Goal: Contribute content: Contribute content

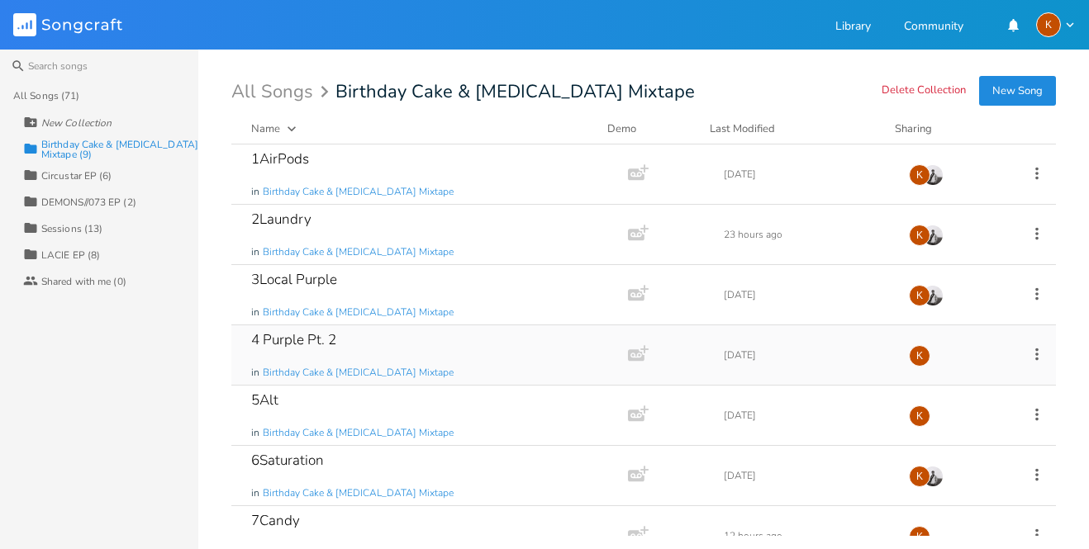
click at [439, 341] on div "4 Purple Pt. 2 in Birthday Cake & [MEDICAL_DATA] Mixtape" at bounding box center [426, 354] width 350 height 59
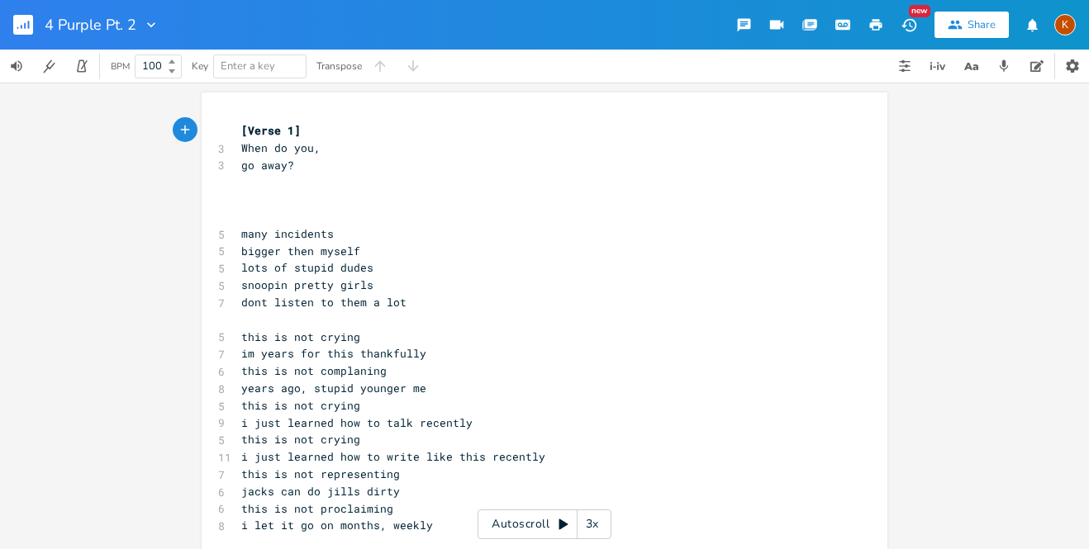
click at [278, 181] on pre "​" at bounding box center [536, 181] width 596 height 17
click at [238, 151] on pre "When do you," at bounding box center [536, 148] width 596 height 17
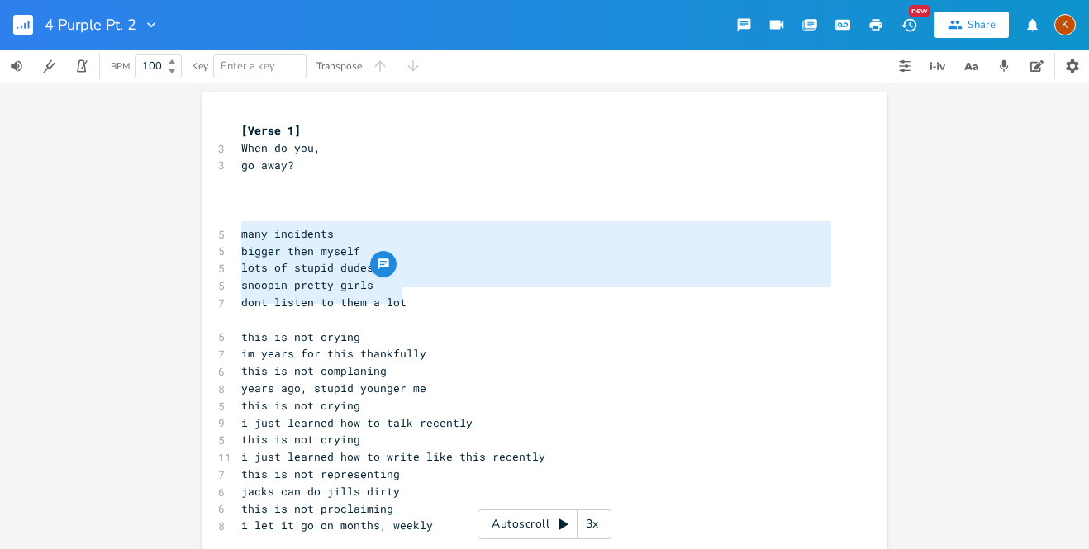
type textarea "many incidents bigger then myself lots of stupid dudes snoopin pretty girls don…"
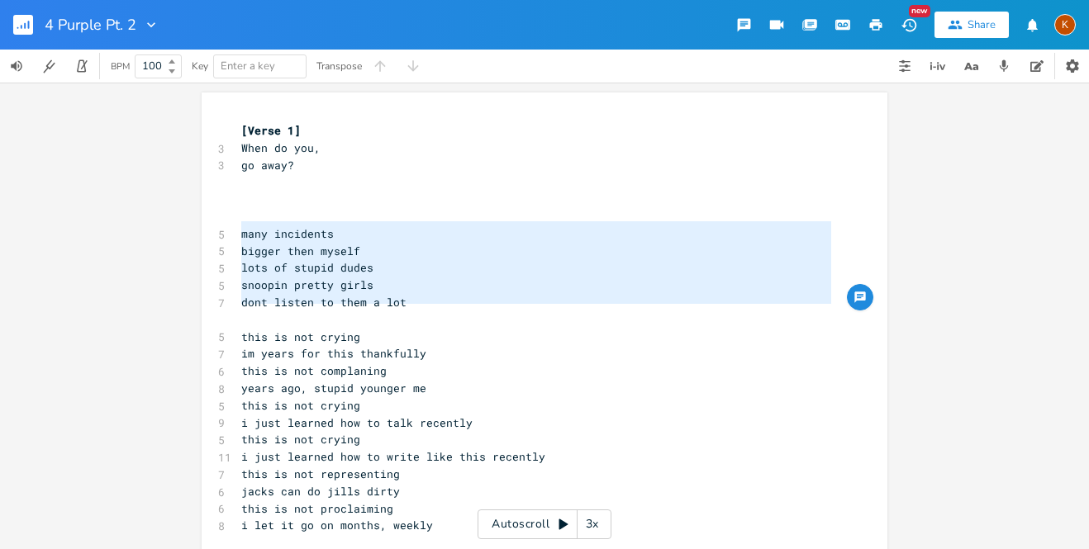
drag, startPoint x: 235, startPoint y: 229, endPoint x: 477, endPoint y: 315, distance: 256.8
click at [477, 315] on div "[Verse 1] 3 When do you, 3 go away? ​ ​ ​ 5 many incidents 5 bigger then myself…" at bounding box center [536, 482] width 596 height 721
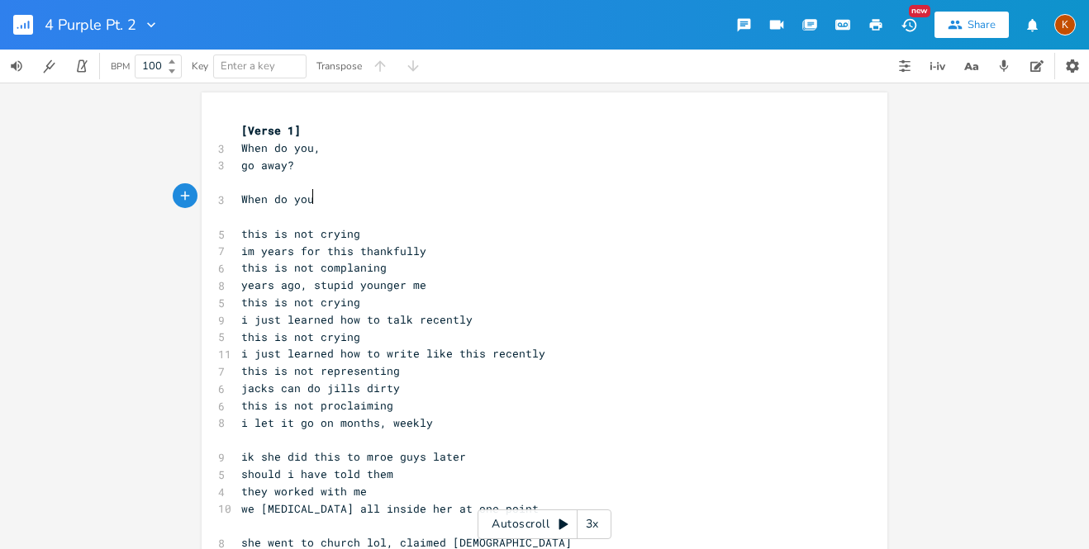
type textarea "When do you,"
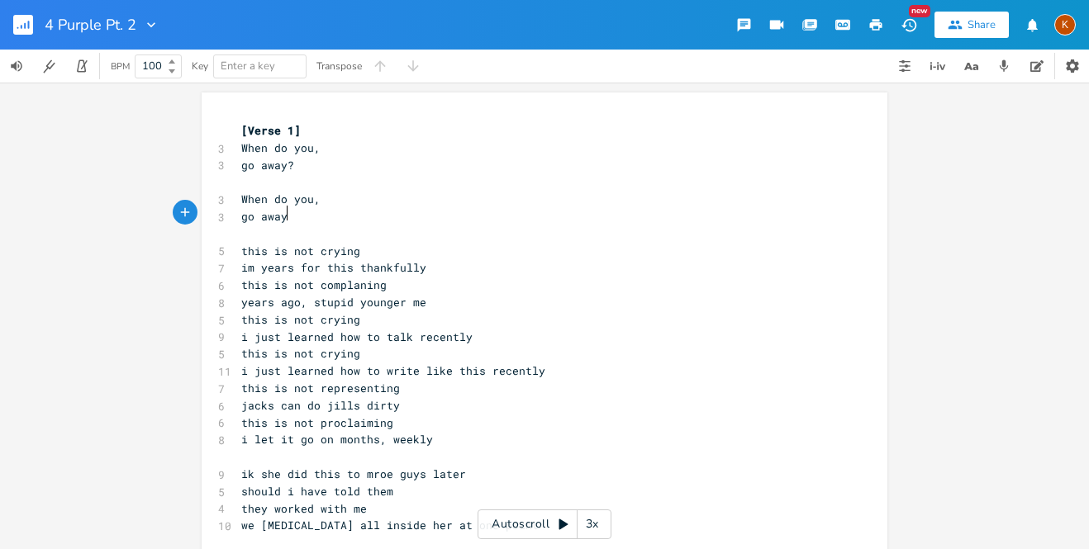
type textarea "go away?"
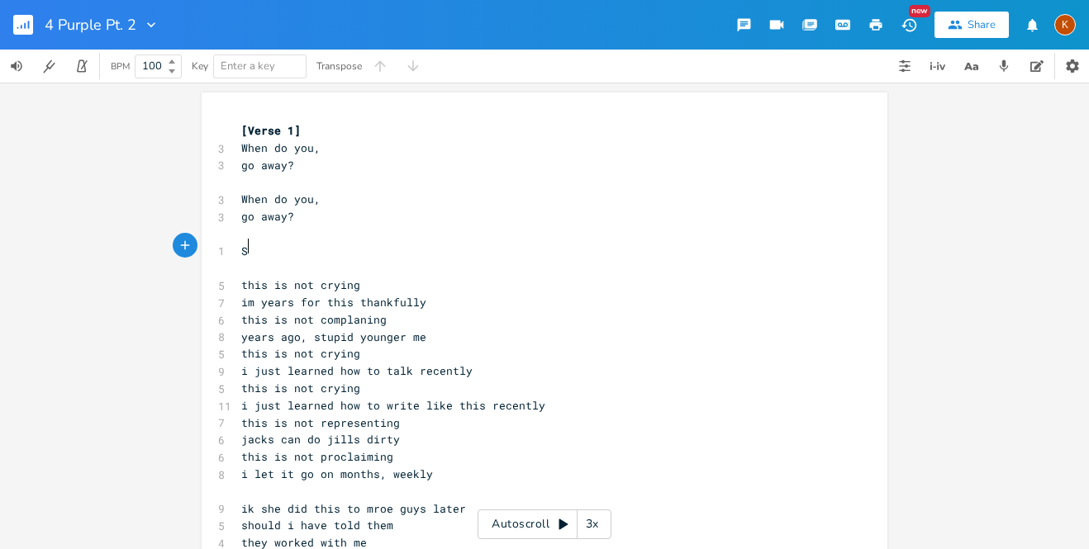
scroll to position [0, 7]
type textarea "Stop comming by"
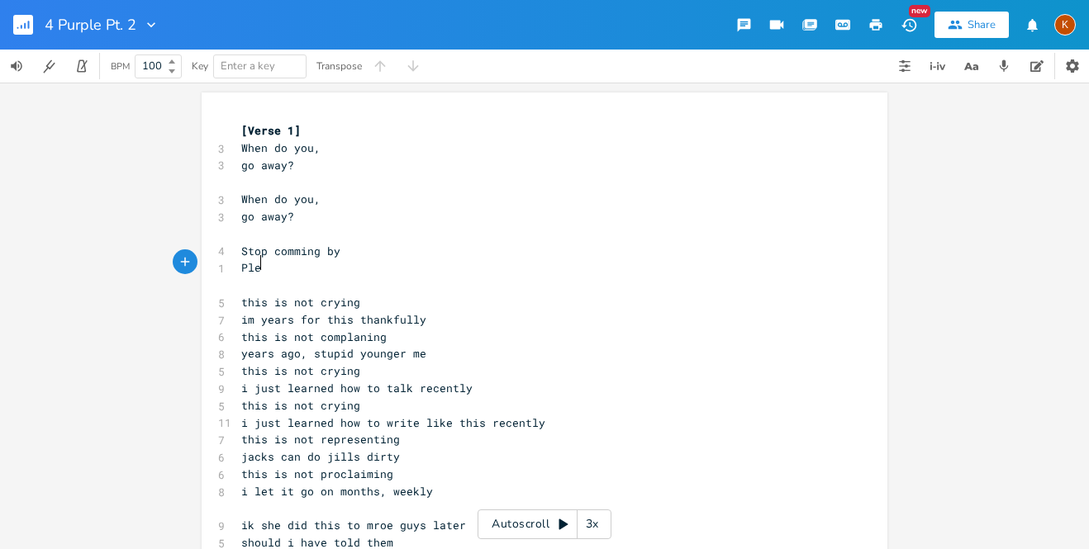
type textarea "Plea"
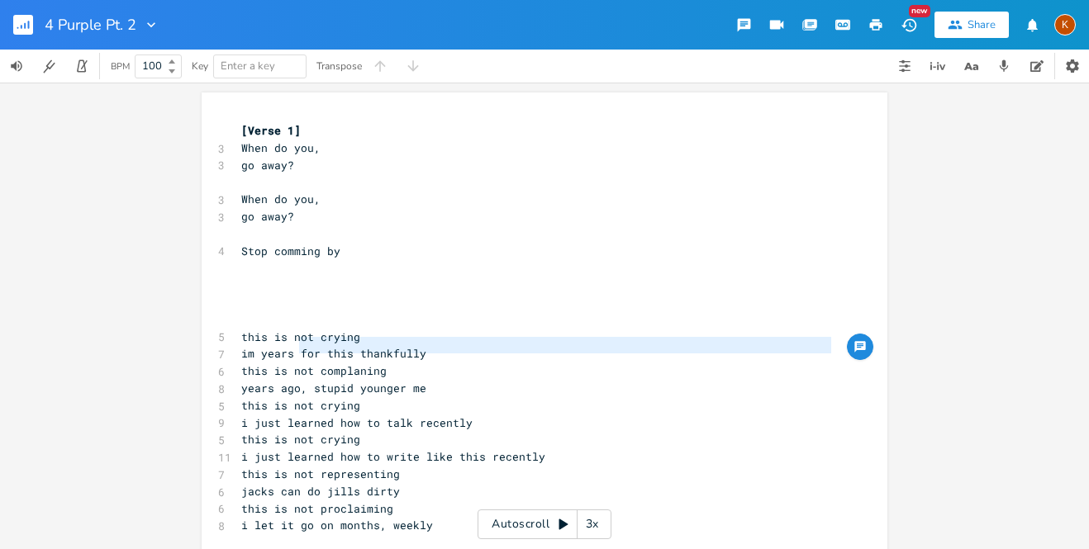
type textarea "for this thankfully"
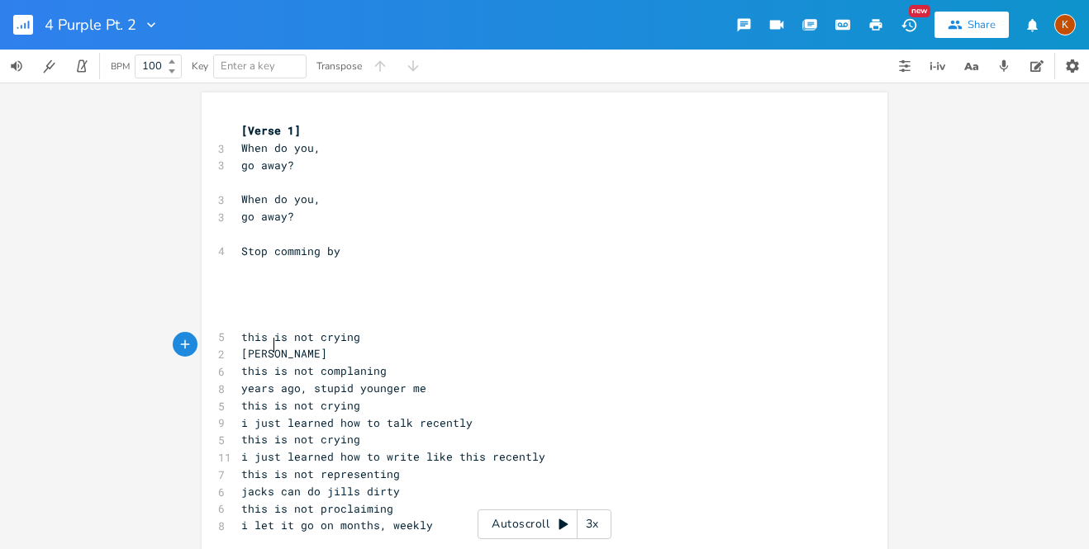
scroll to position [0, 35]
type textarea "walked years away from this"
type textarea "and couti"
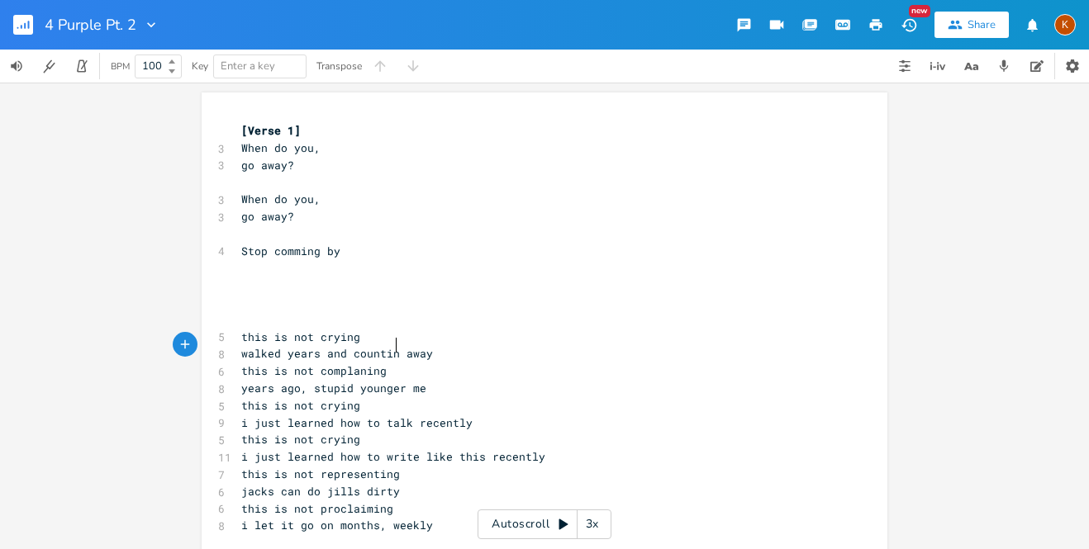
type textarea "nting"
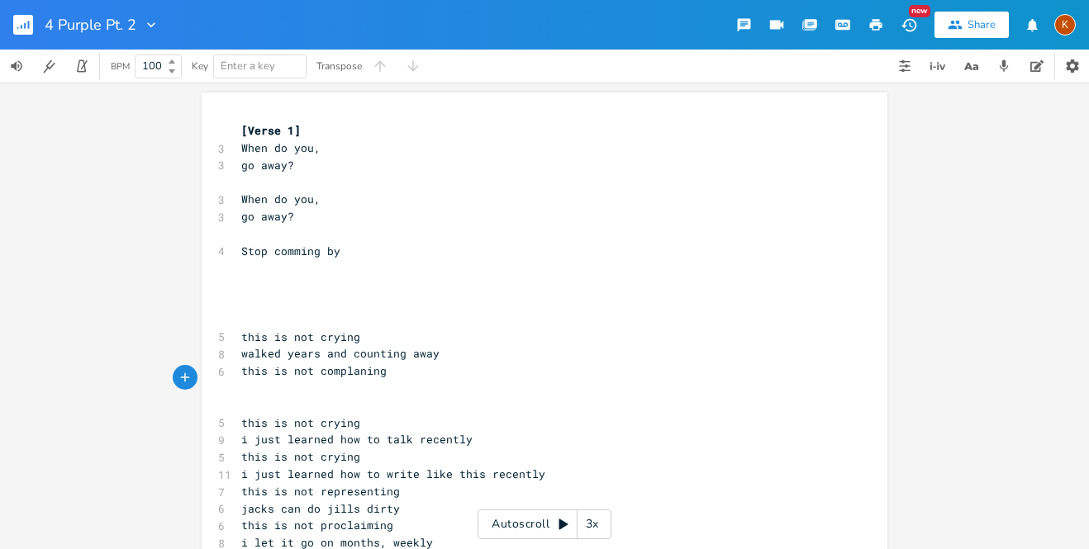
click at [368, 243] on pre "Stop comming by" at bounding box center [536, 251] width 596 height 17
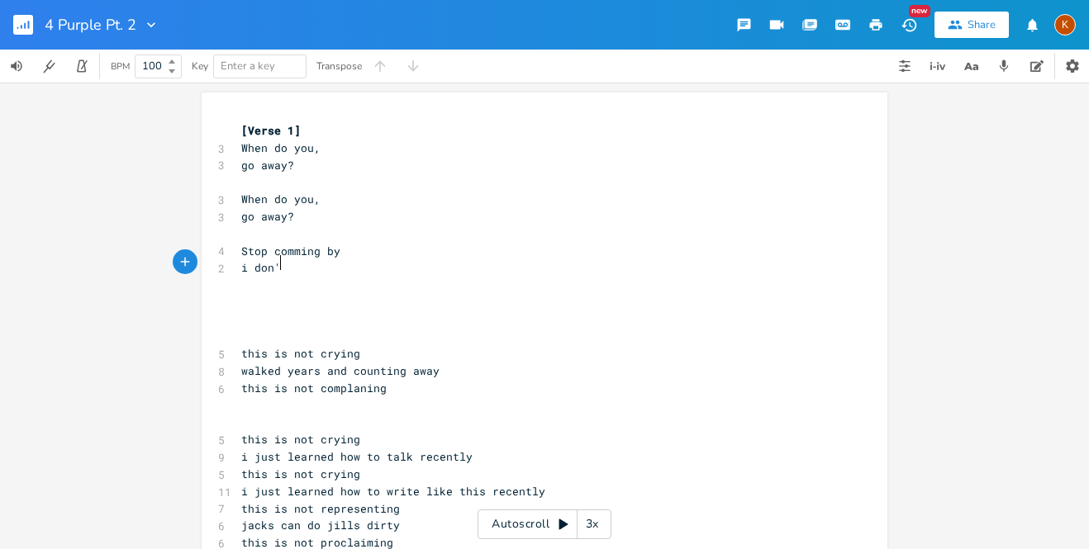
type textarea "i don't"
type textarea "n't work there anymore"
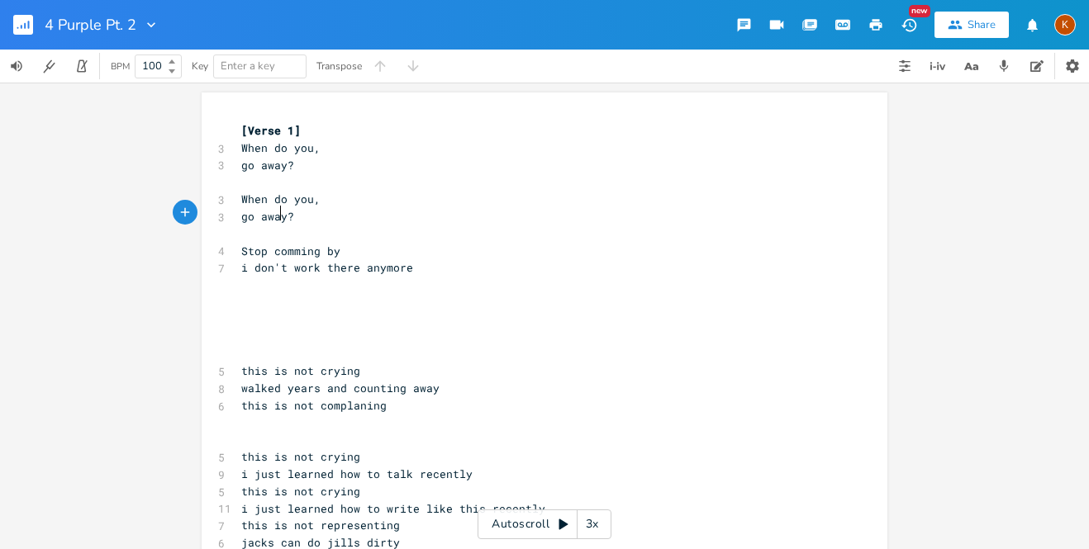
click at [274, 226] on pre "​" at bounding box center [536, 234] width 596 height 17
type textarea "half-steppin"
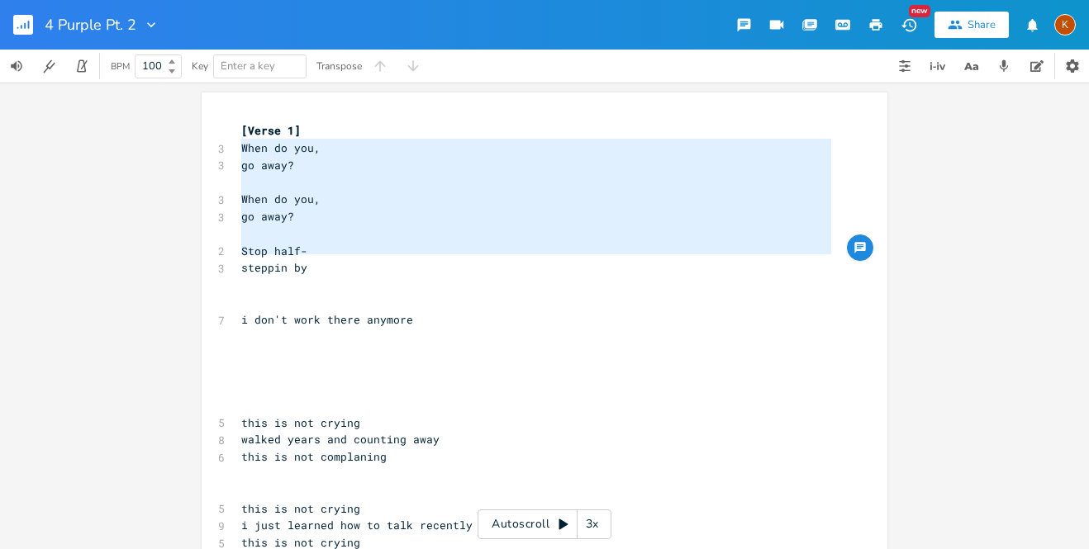
type textarea "When do you, go away? When do you, go away? Stop half- steppin by"
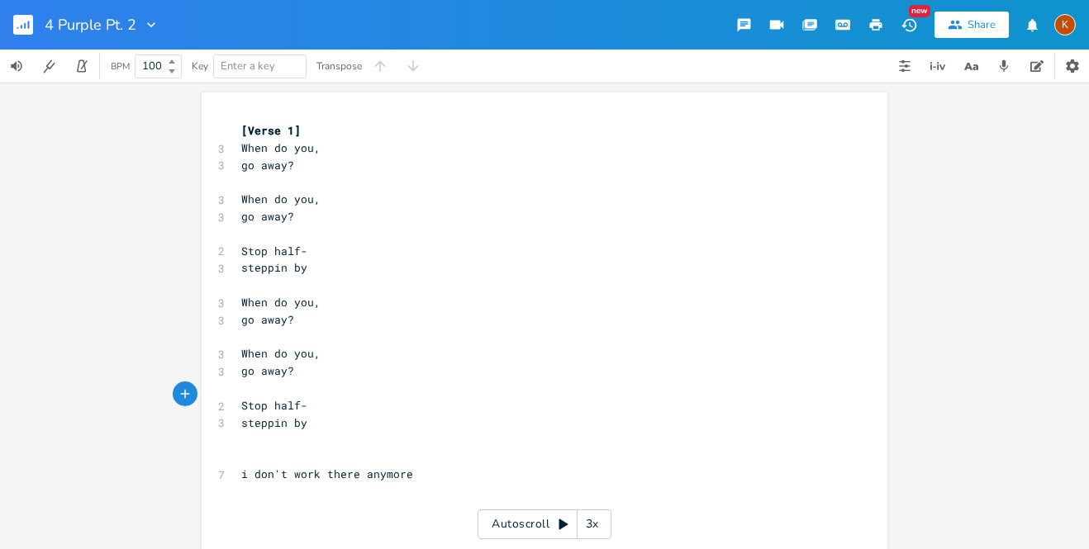
type textarea "Stop half-"
type textarea "-"
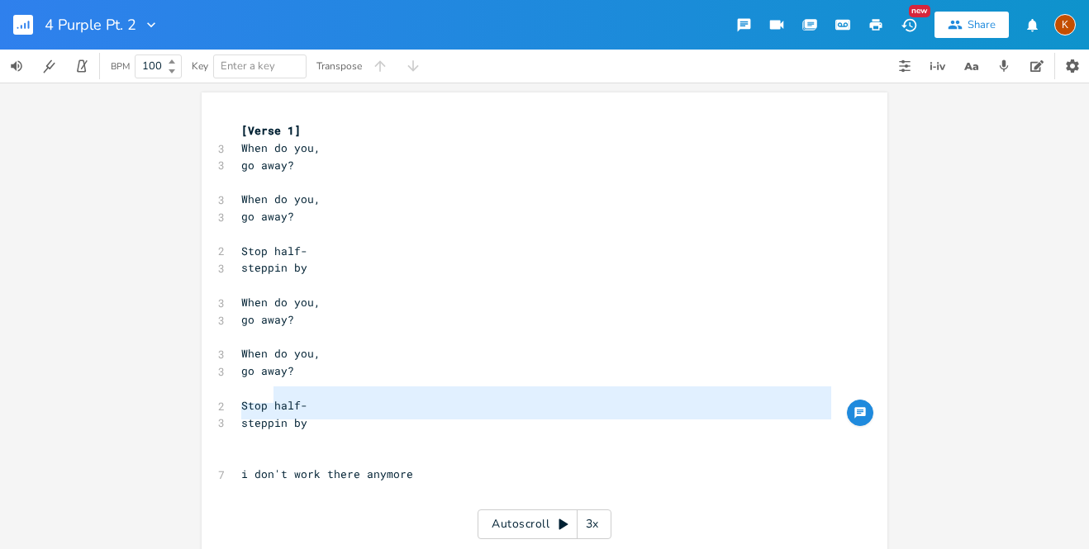
type textarea "half- steppin by"
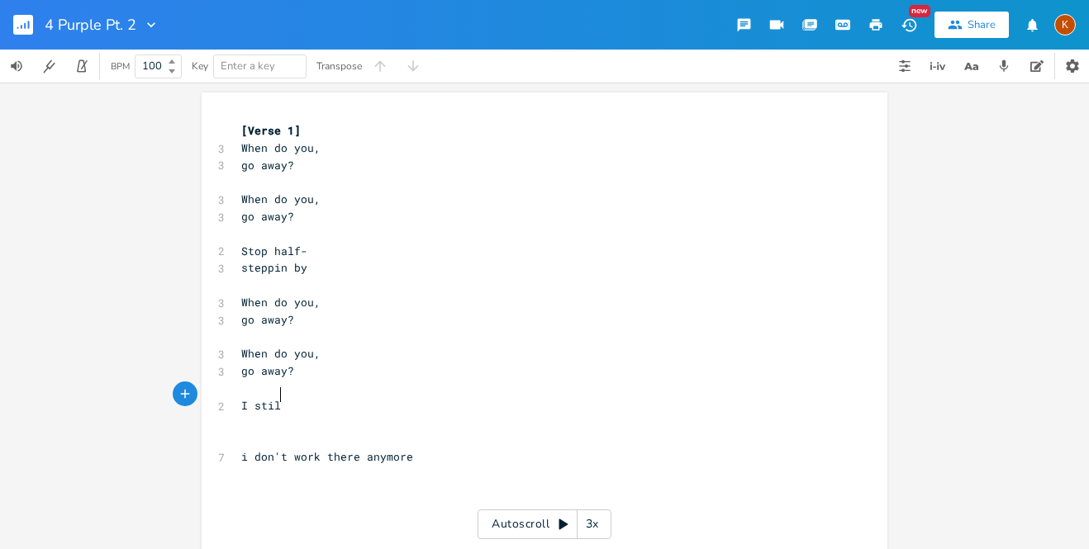
type textarea "I still"
type textarea "still"
type textarea "paper"
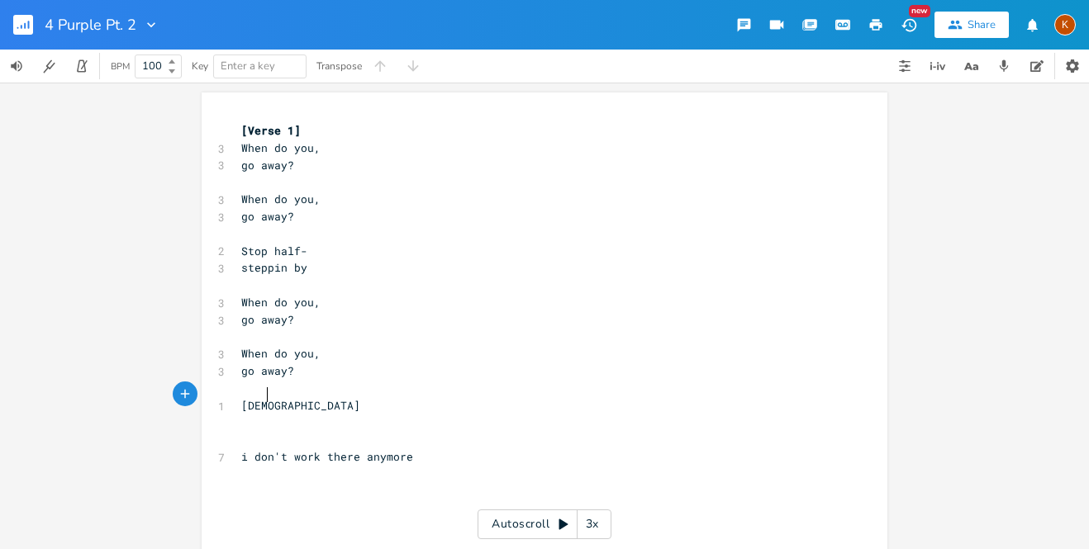
scroll to position [0, 28]
type textarea "writge"
type textarea "e off"
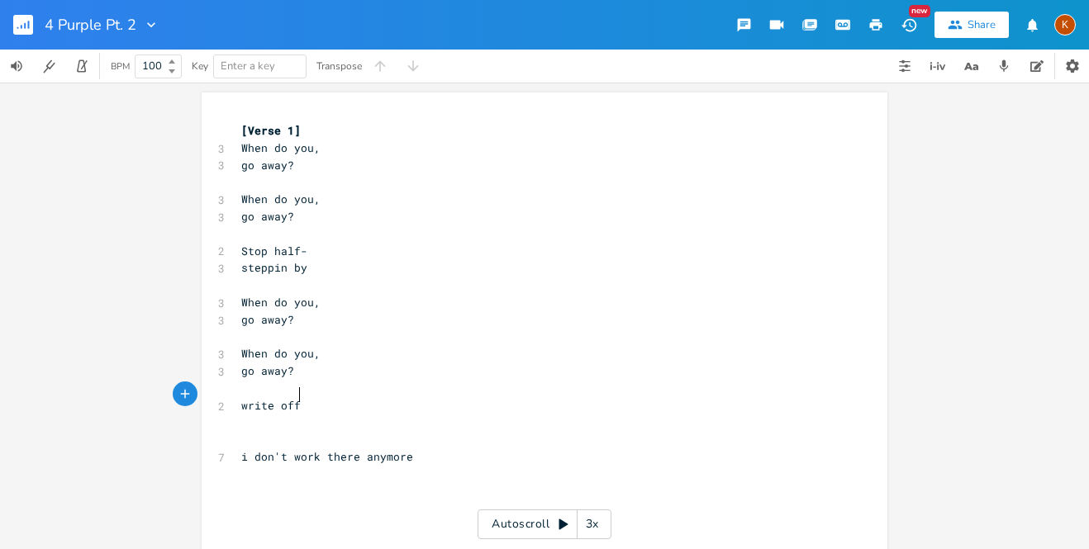
click at [328, 264] on pre "steppin by" at bounding box center [536, 267] width 596 height 17
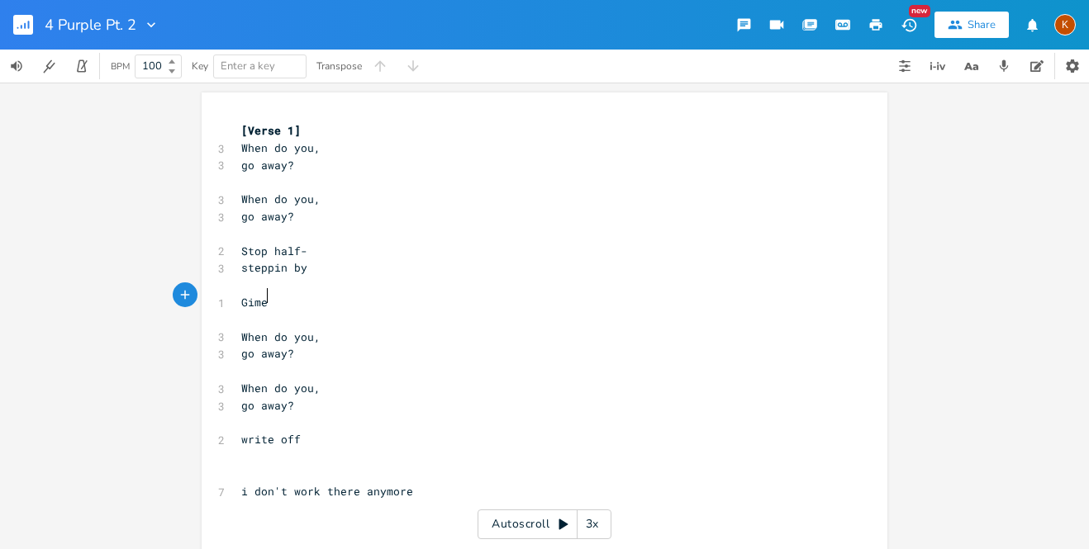
type textarea "Gimem"
type textarea "e"
type textarea "me"
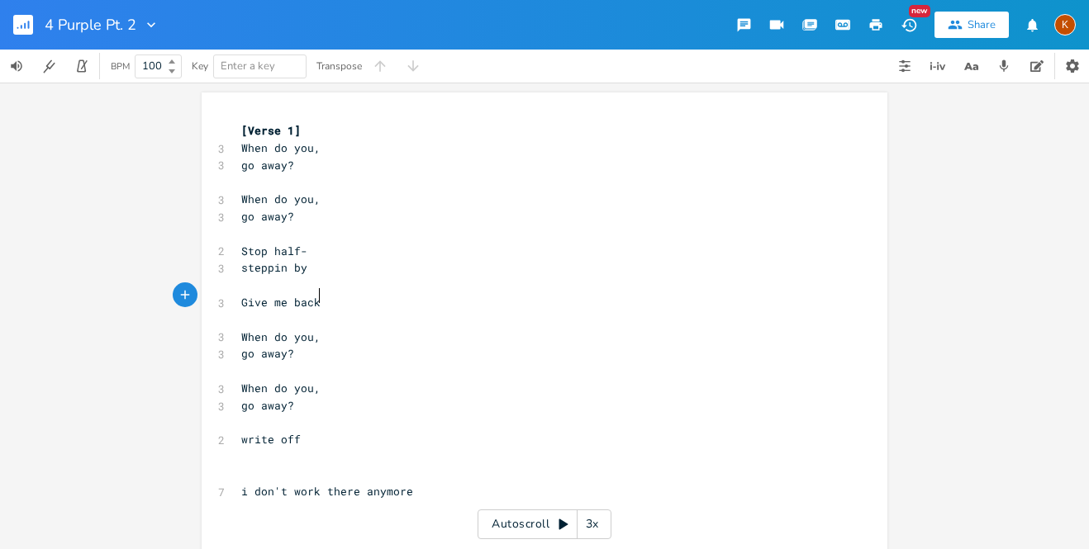
type textarea "ve me back"
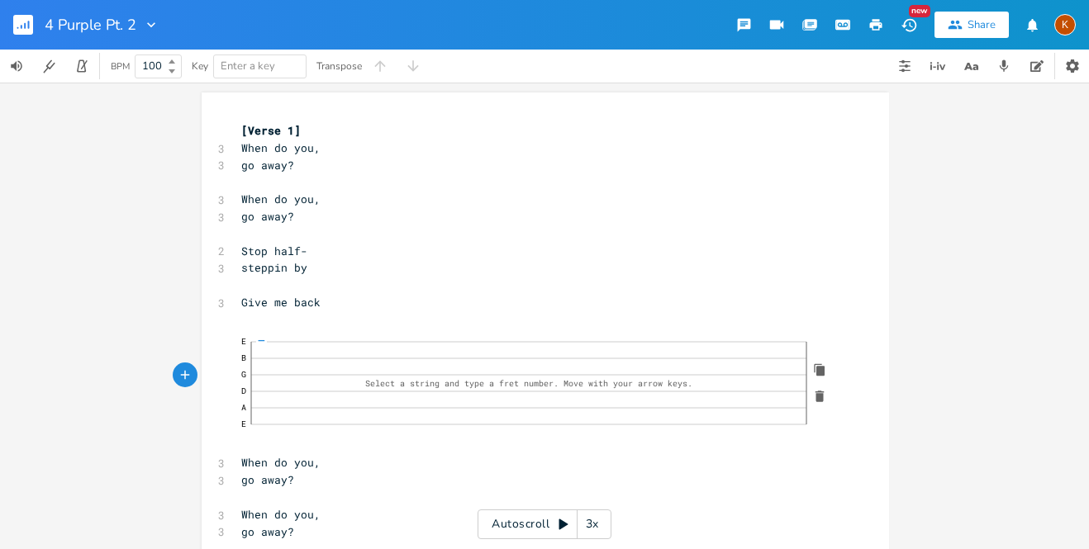
click at [812, 392] on icon "button" at bounding box center [819, 396] width 15 height 15
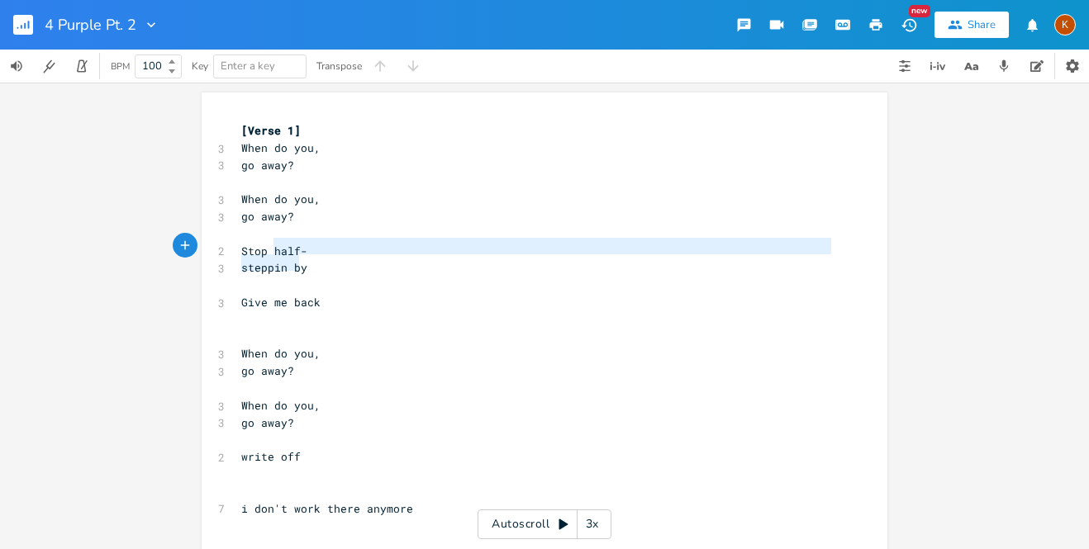
type textarea "half- steppin by"
drag, startPoint x: 267, startPoint y: 249, endPoint x: 329, endPoint y: 268, distance: 65.1
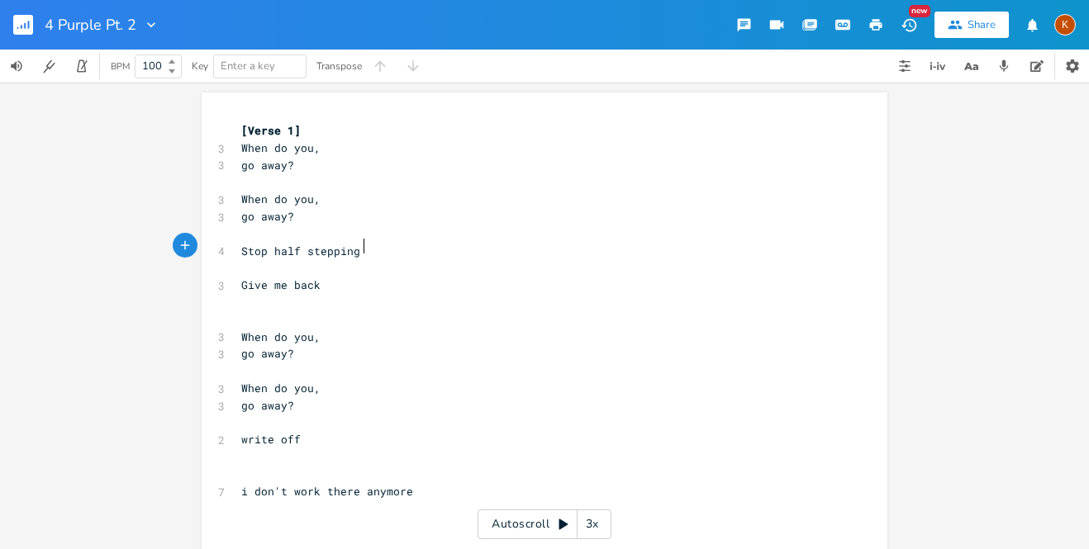
type textarea "p half stepping by"
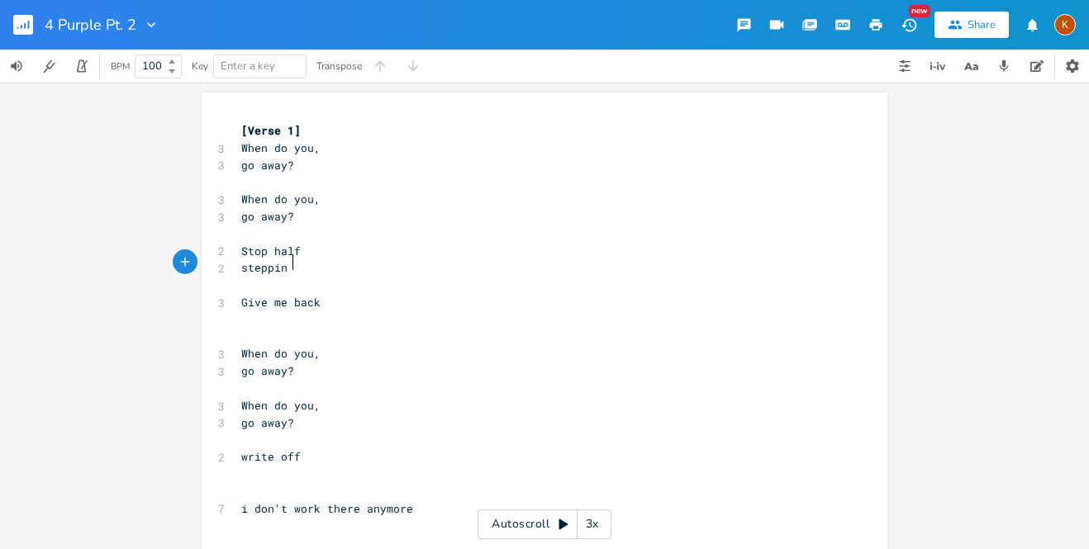
type textarea "steppin by"
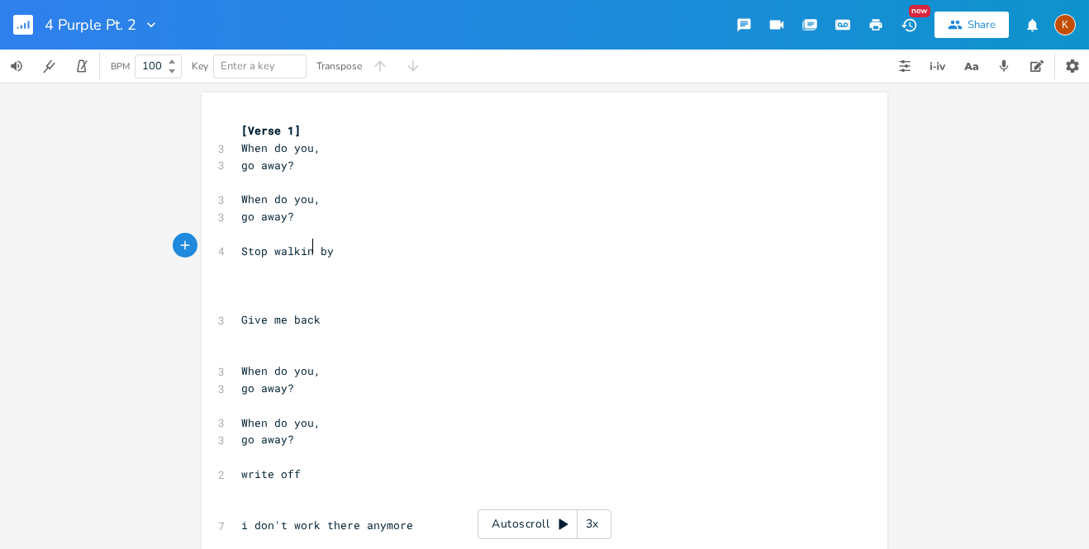
scroll to position [0, 38]
type textarea "walking"
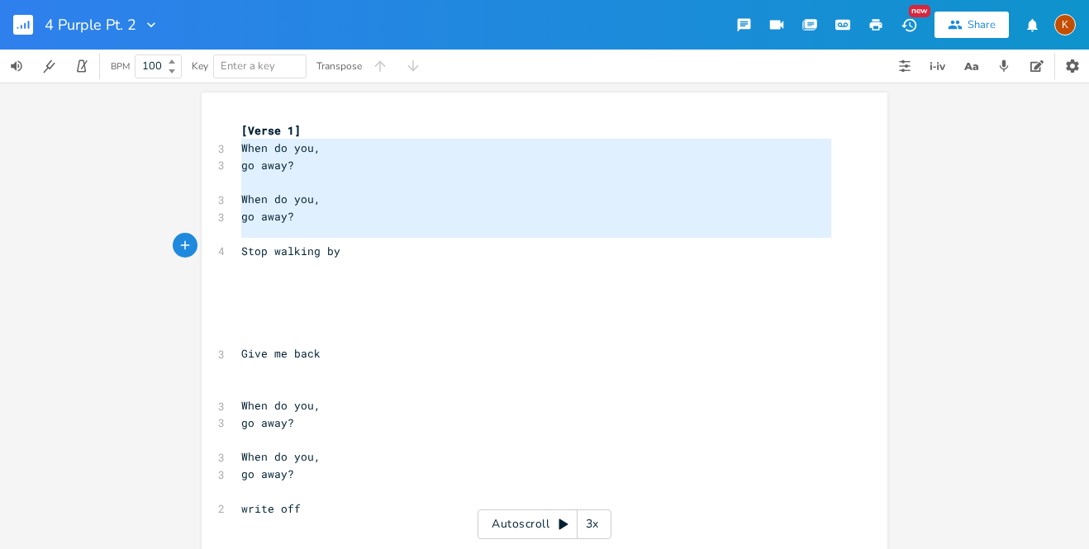
type textarea "When do you, go away? When do you, go away? Stop walking by"
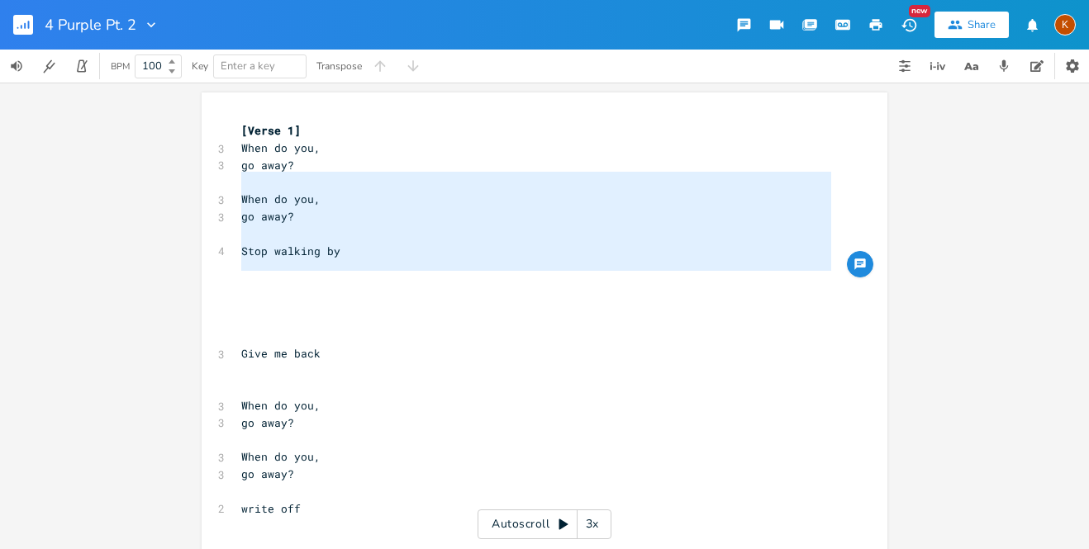
type textarea "When do you, go away? When do you, go away? Stop walking by"
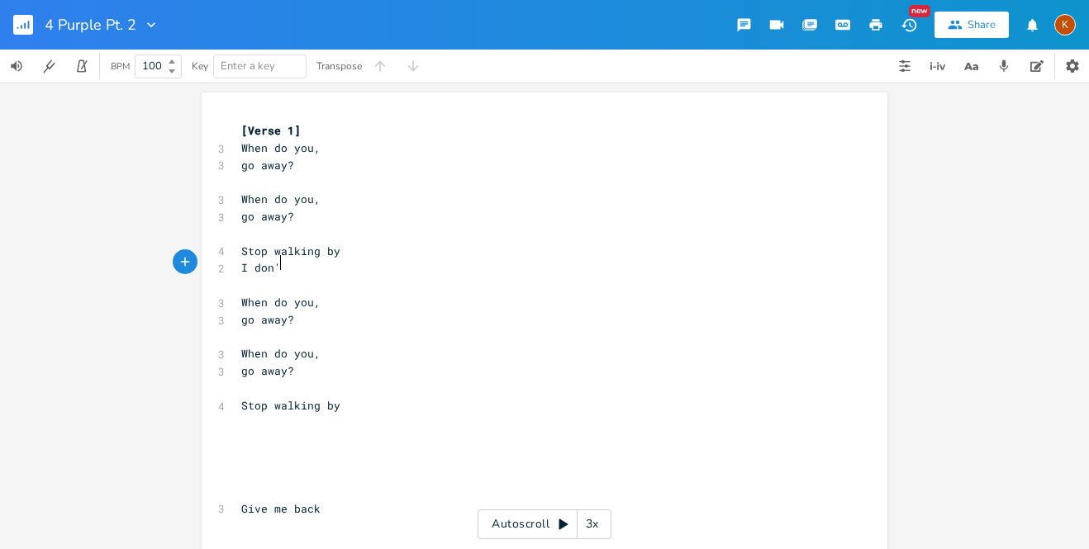
scroll to position [0, 33]
type textarea "I don't have a ride"
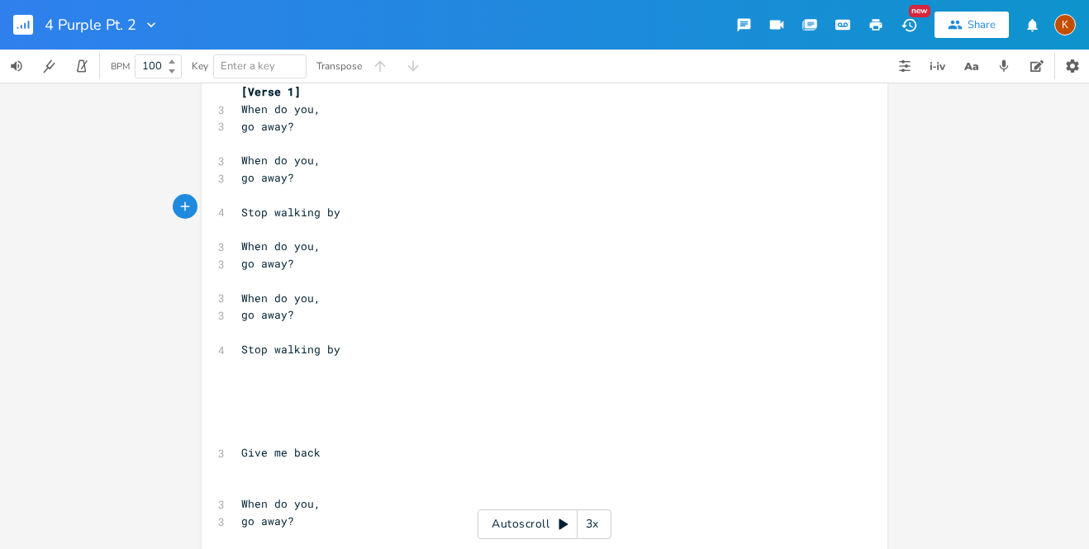
scroll to position [0, 0]
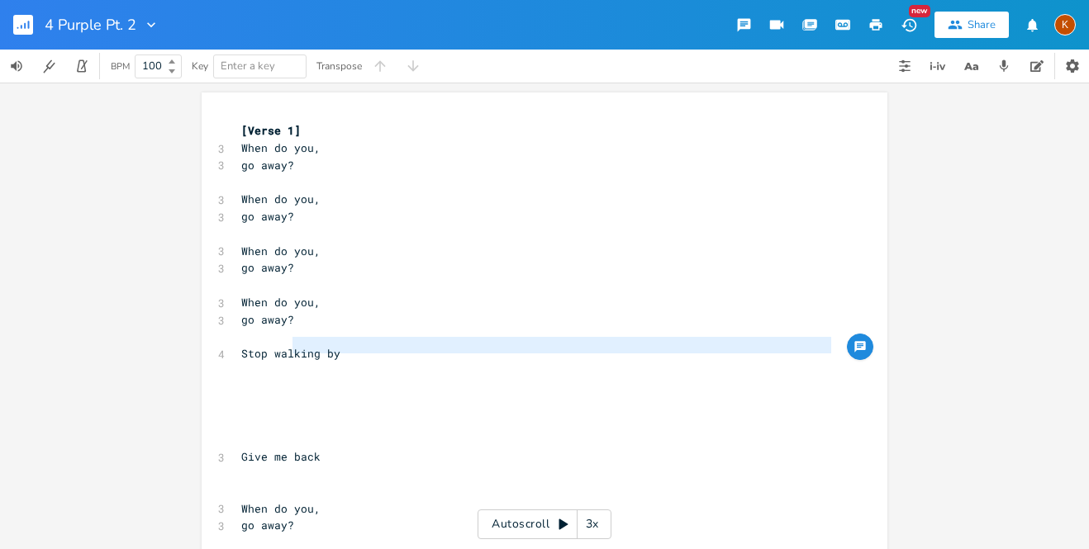
type textarea "Stop walking by"
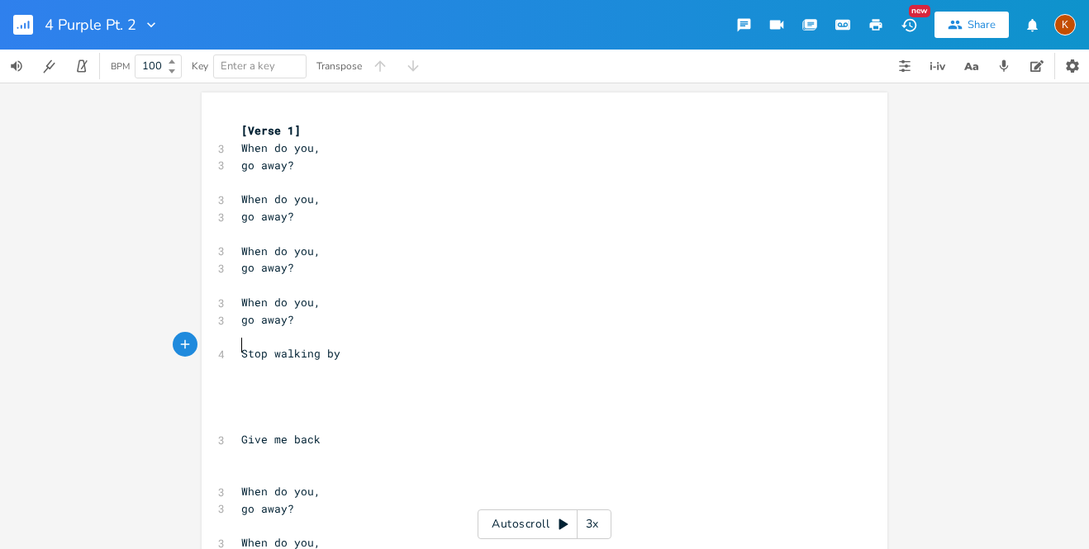
type textarea "Stop walking by"
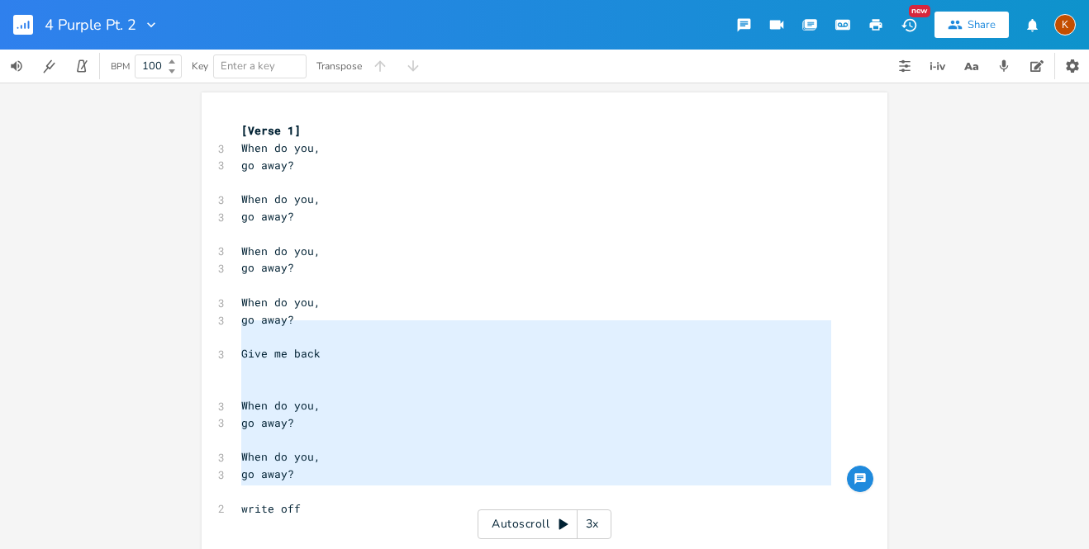
type textarea "Give me back When do you, go away? When do you, go away? write off"
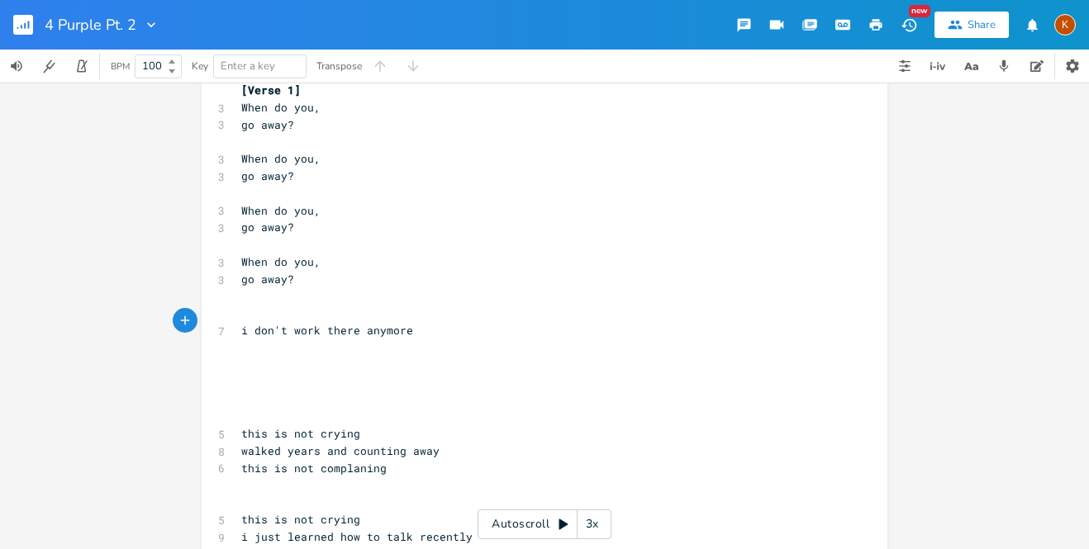
scroll to position [44, 0]
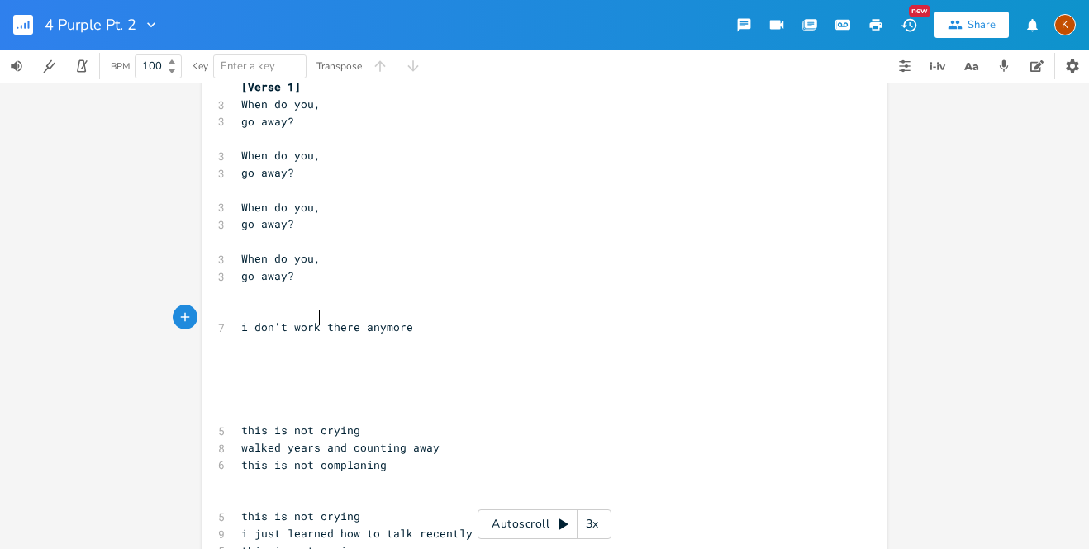
click at [316, 321] on span "i don't work there anymore" at bounding box center [327, 327] width 172 height 15
type textarea "i don't work there anymore"
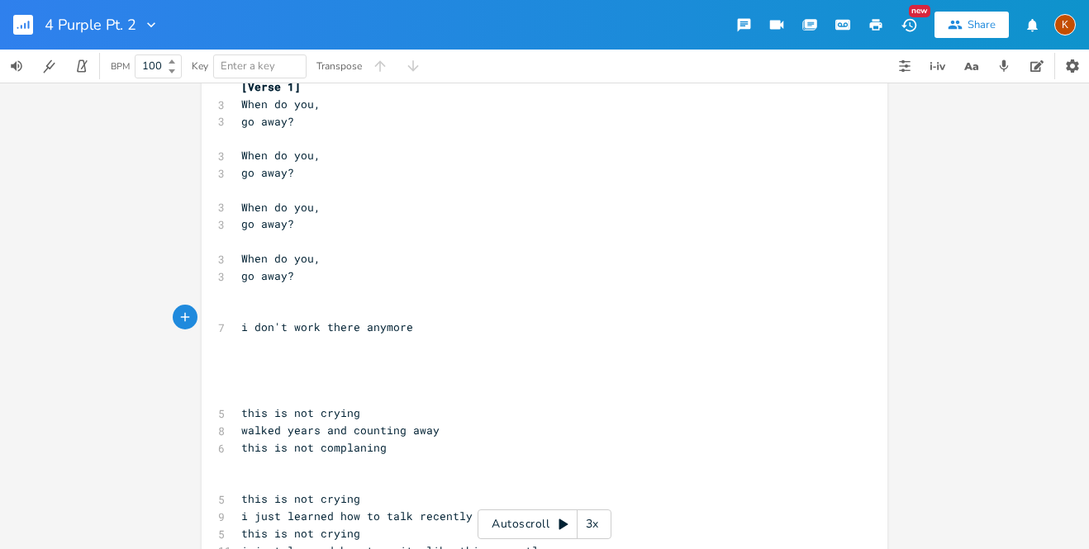
type textarea "i don't work there anymore"
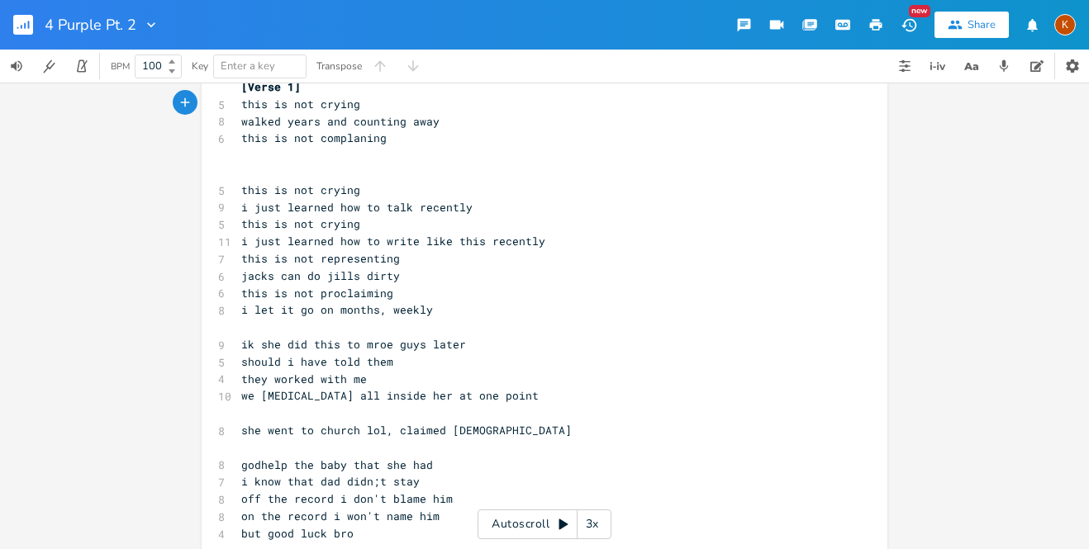
scroll to position [0, 0]
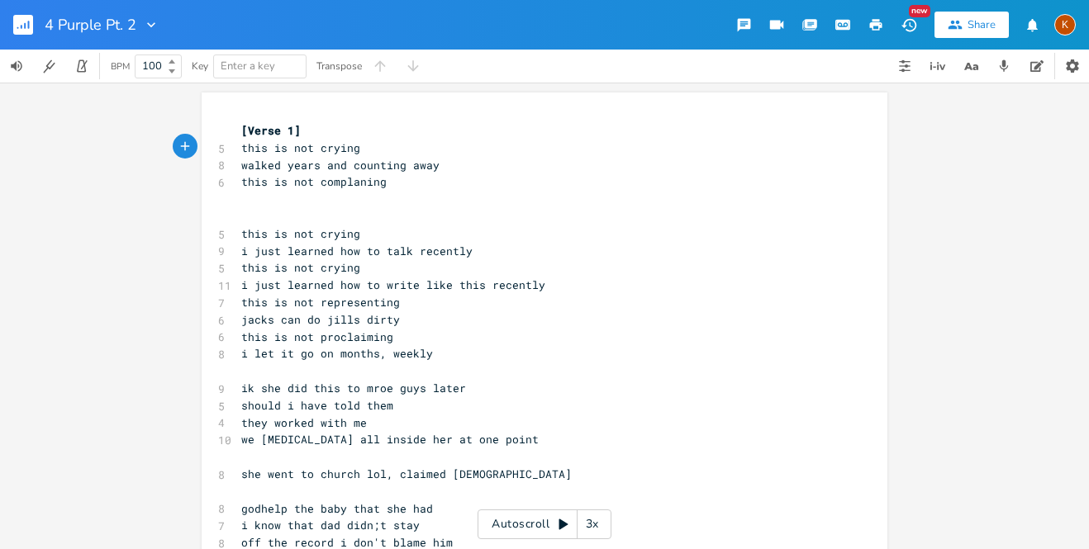
click at [345, 174] on span "this is not complaning" at bounding box center [313, 181] width 145 height 15
type textarea "ing"
click at [330, 202] on pre "​" at bounding box center [536, 199] width 596 height 17
type textarea "s"
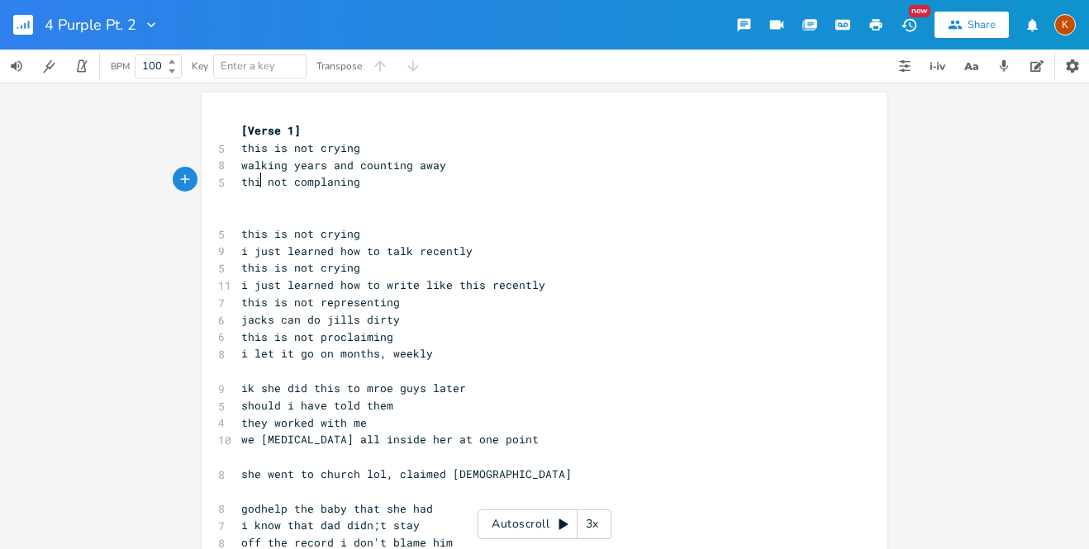
scroll to position [0, 6]
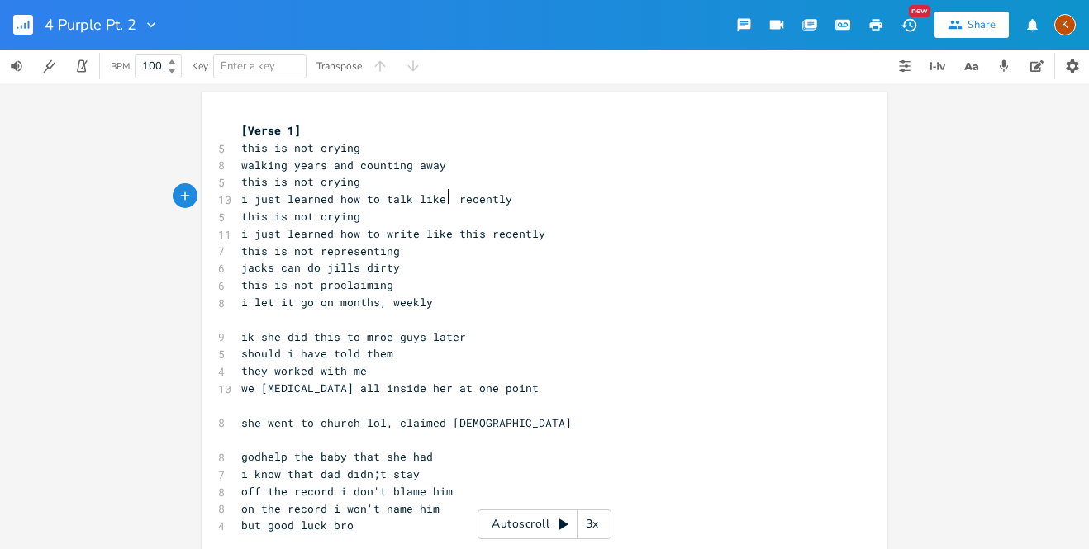
type textarea "like h"
type textarea "this"
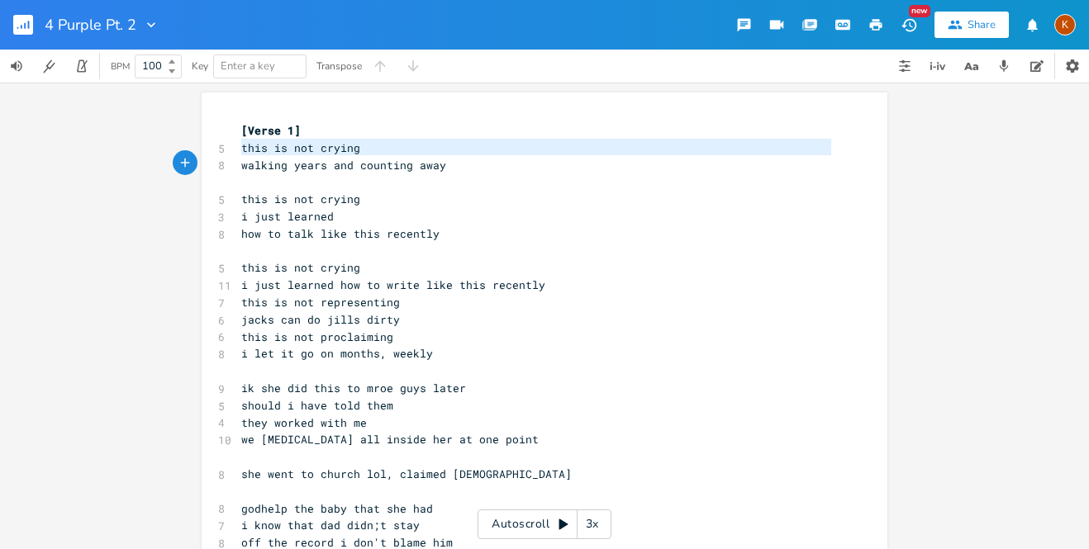
type textarea "this is not crying walking years and counting away"
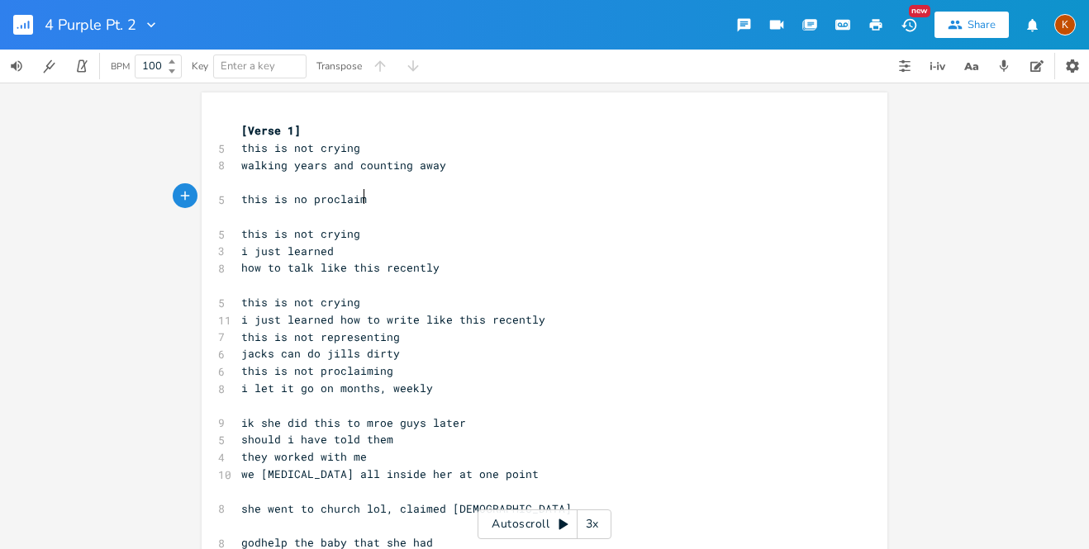
type textarea "this is no proclaimi"
type textarea "ing"
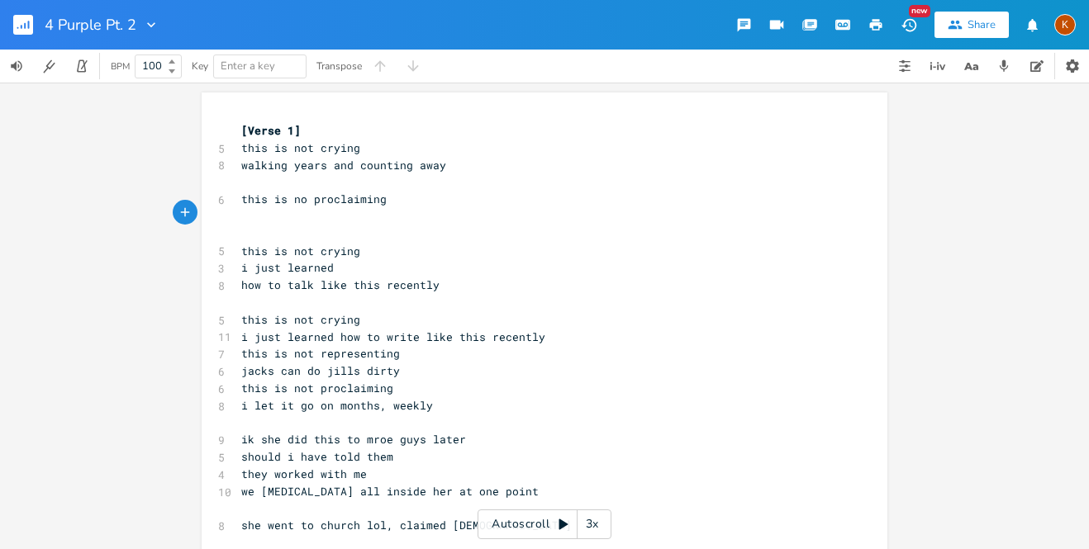
type textarea "st"
type textarea "there stupid"
type textarea "s stupid dudes girlls"
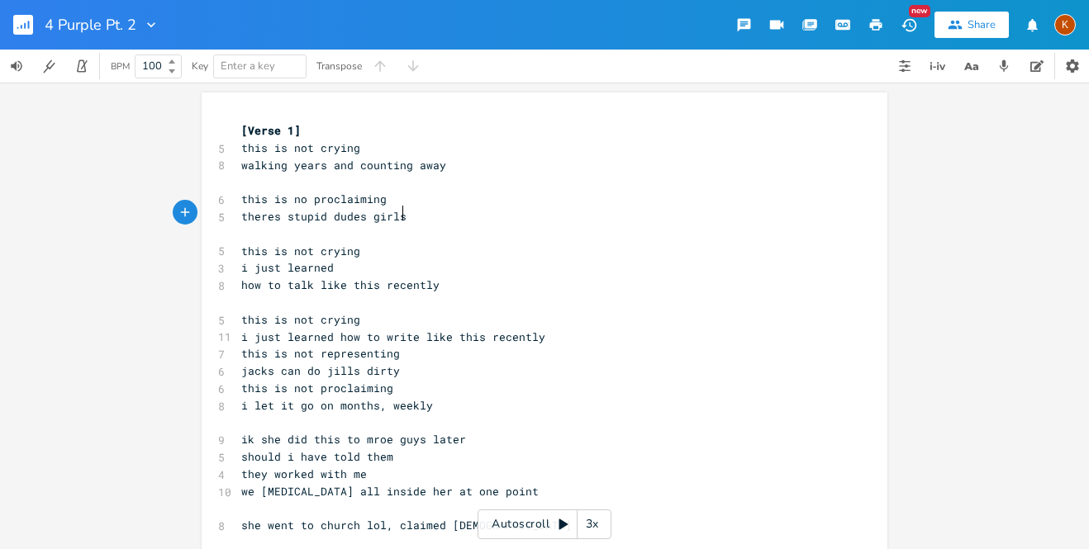
scroll to position [0, 6]
type textarea "s d"
type textarea "hurtin"
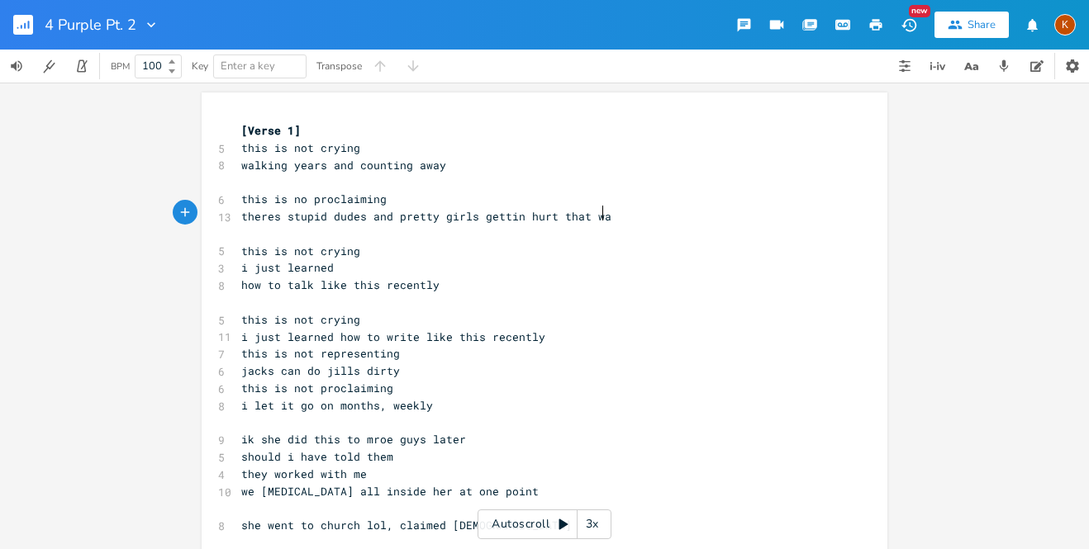
type textarea "and pretty girls gettin hurt that way"
click at [291, 158] on span "walking years and counting away" at bounding box center [343, 165] width 205 height 15
type textarea "far"
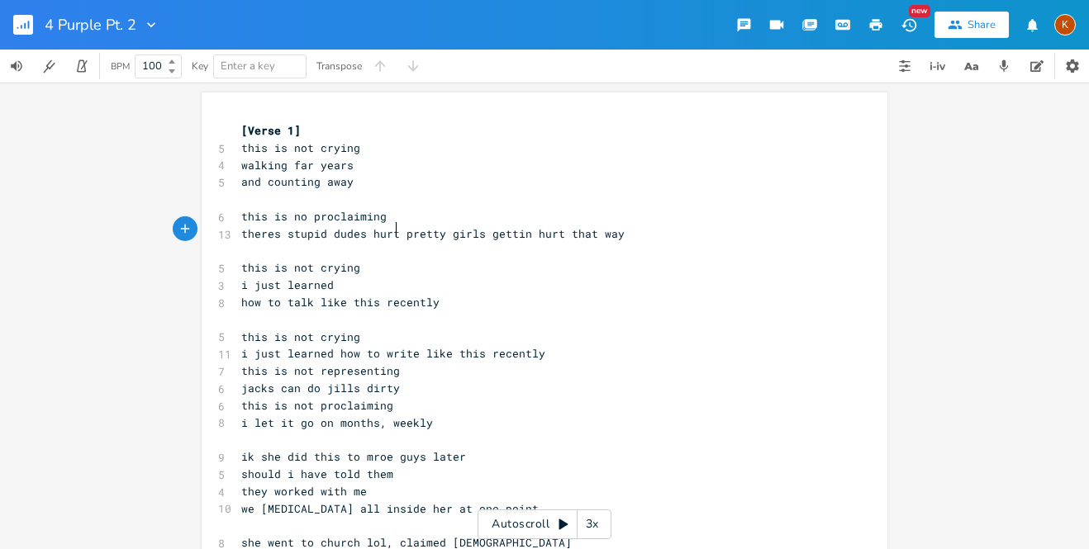
type textarea "hurtin"
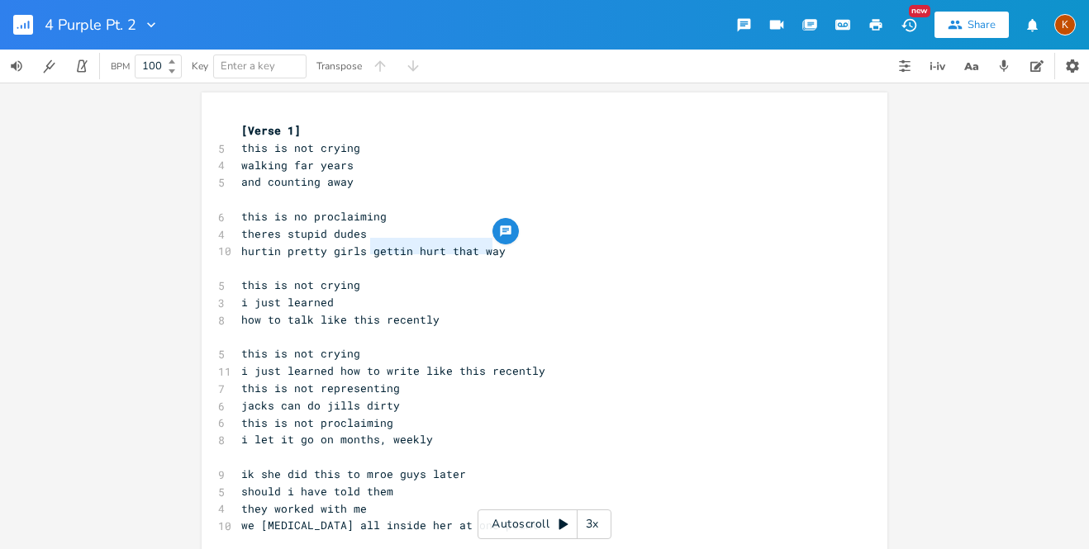
type textarea "gettin hurt that way"
type textarea "used n shit n"
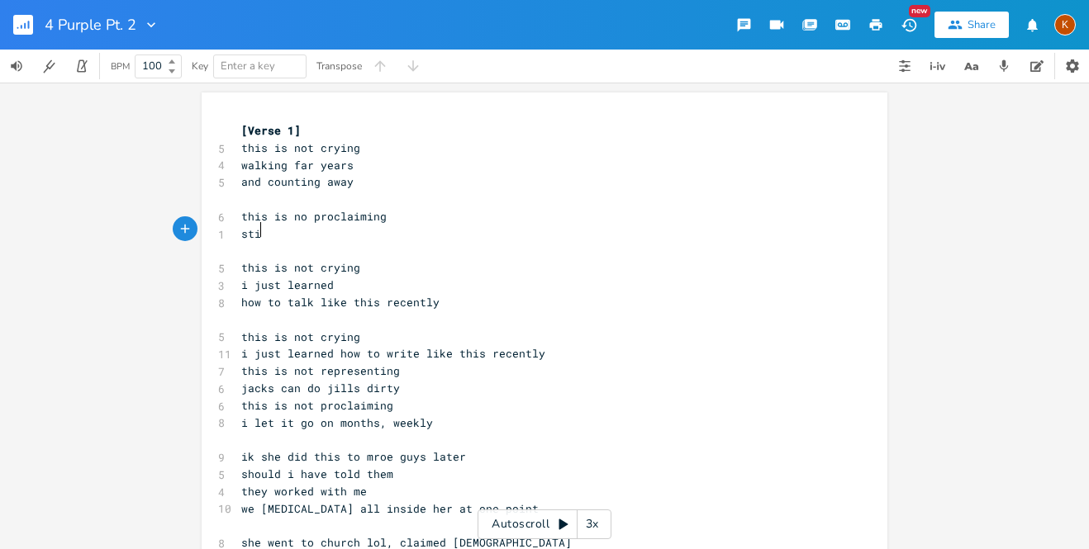
type textarea "sti["
type textarea "i"
type textarea "ipid"
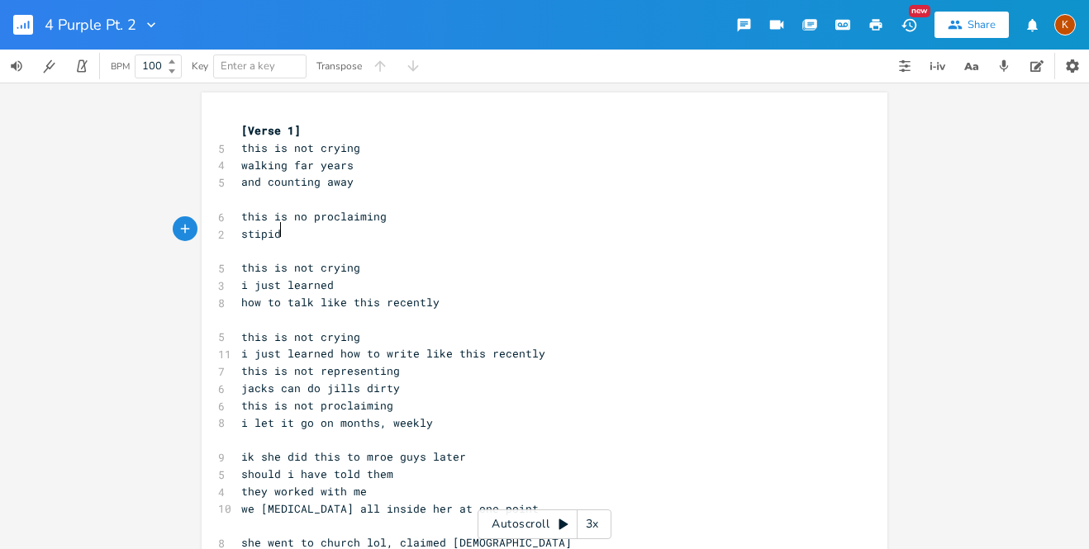
scroll to position [0, 17]
type textarea "upid u"
type textarea "dudes and pretty girls"
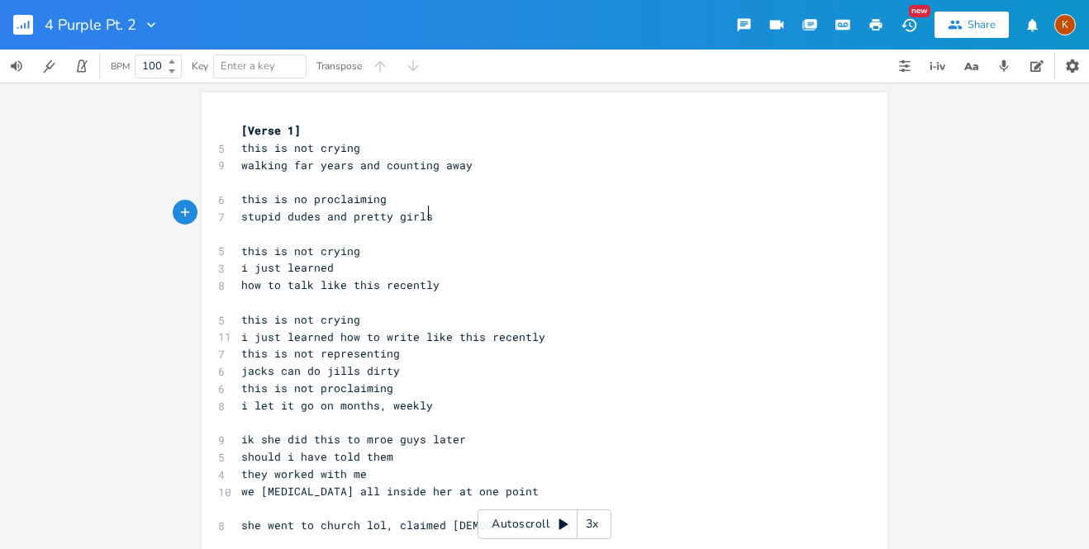
scroll to position [0, 3]
click at [291, 166] on span "walking far years and counting away" at bounding box center [356, 165] width 231 height 15
type textarea "happy and safe"
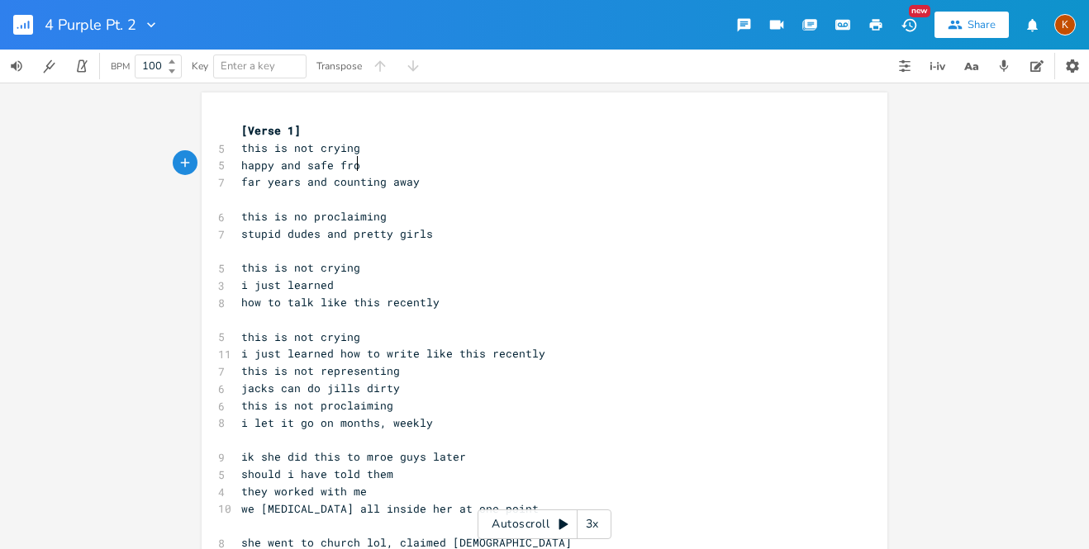
scroll to position [0, 23]
type textarea "from/"
type textarea "."
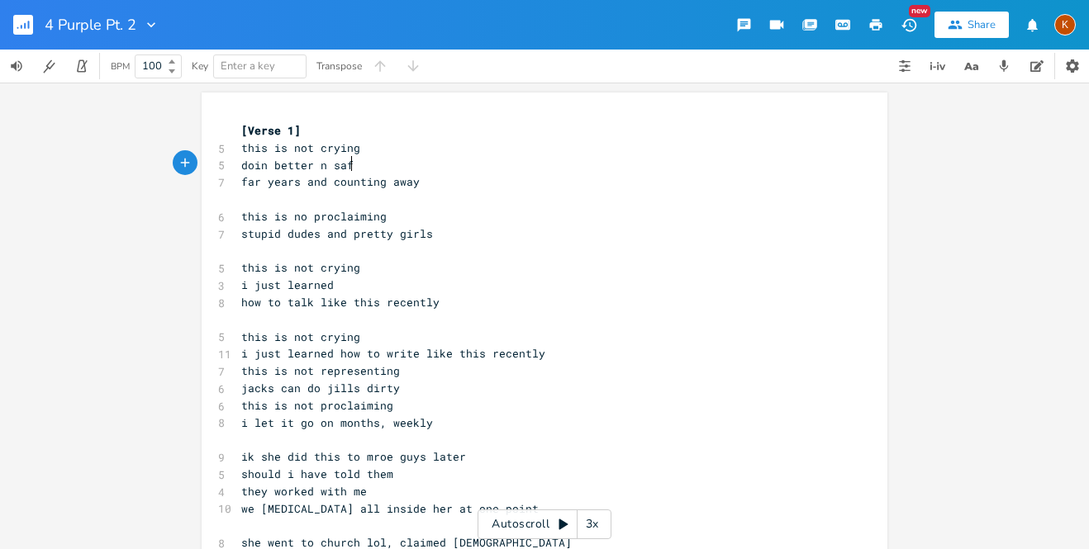
type textarea "doin better n safe"
type textarea "t"
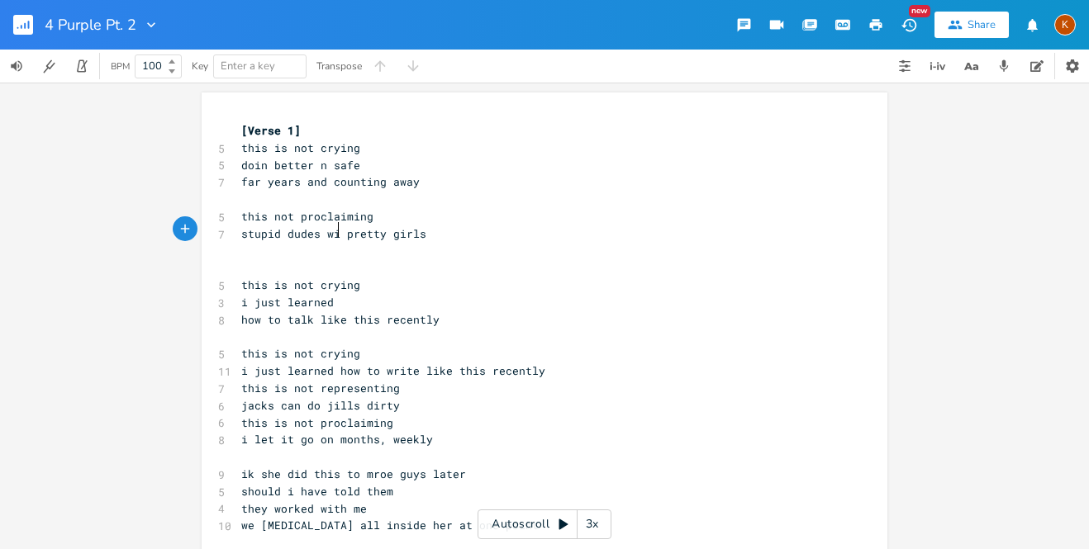
type textarea "with"
type textarea "hurtd"
type textarea "\"
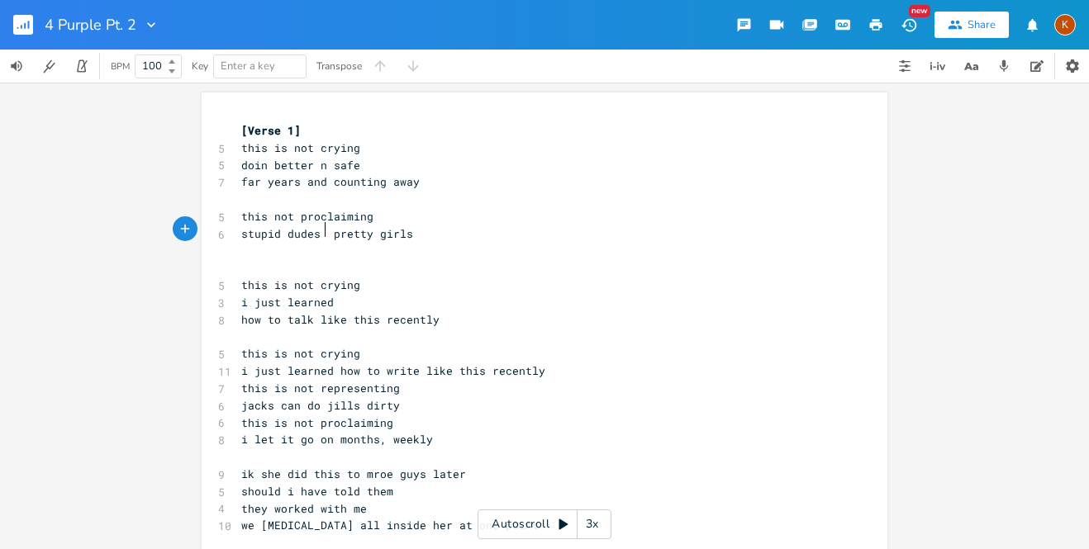
type textarea "and"
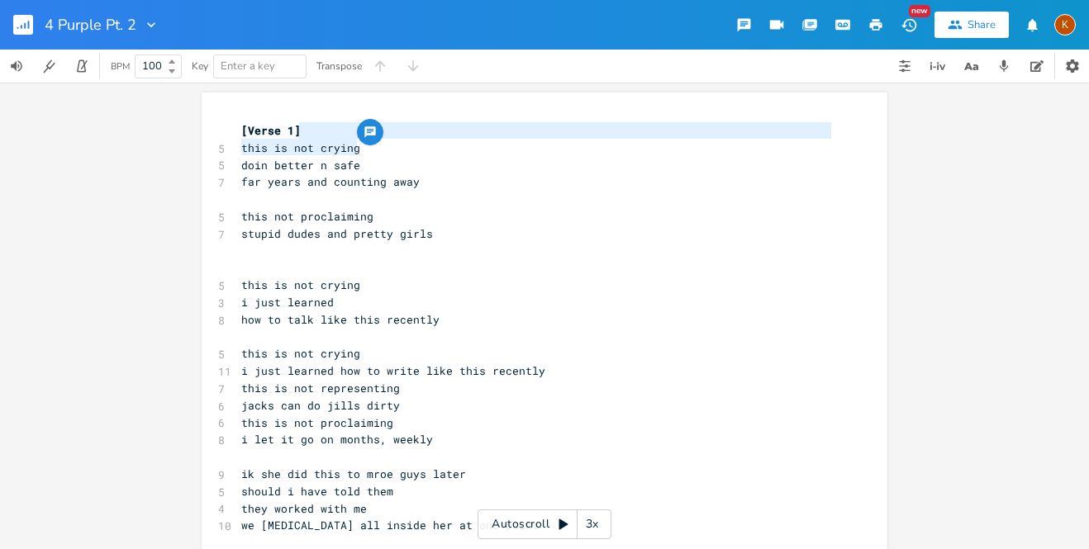
type textarea "this is not crying"
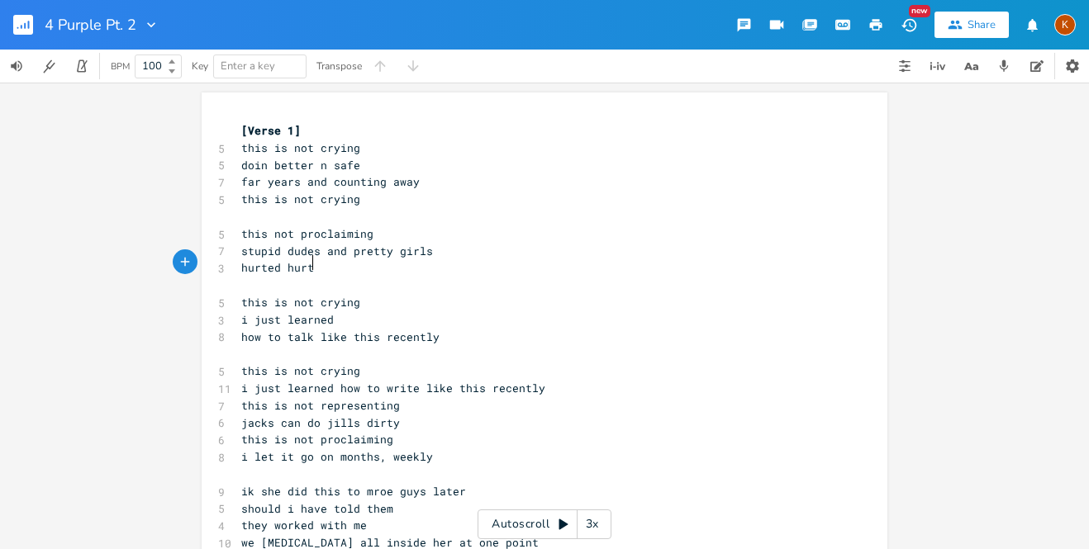
scroll to position [0, 60]
type textarea "hurted hurts [PERSON_NAME]"
type textarea "ed"
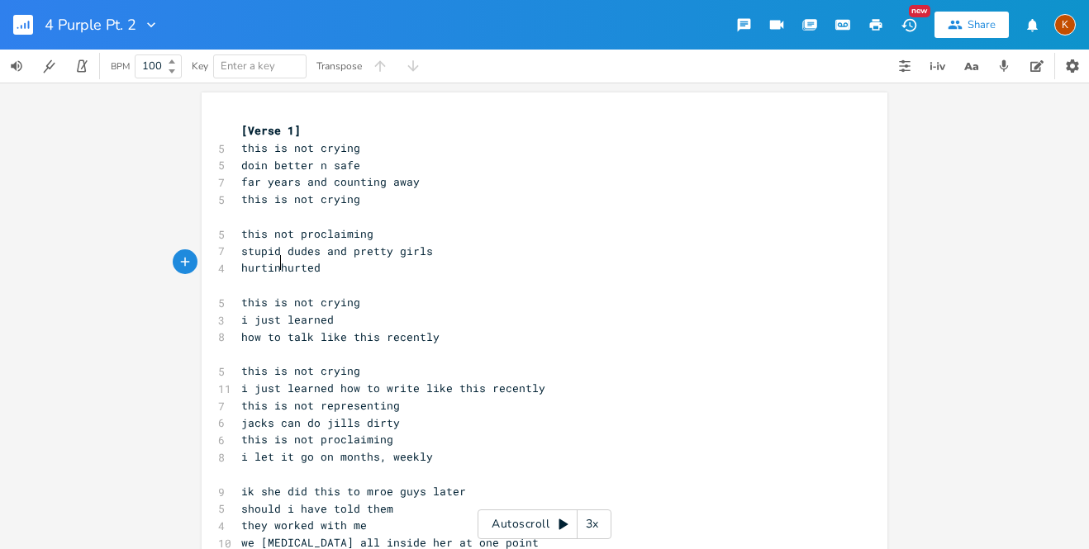
type textarea "hurting"
type textarea "hurts hurting"
type textarea "u"
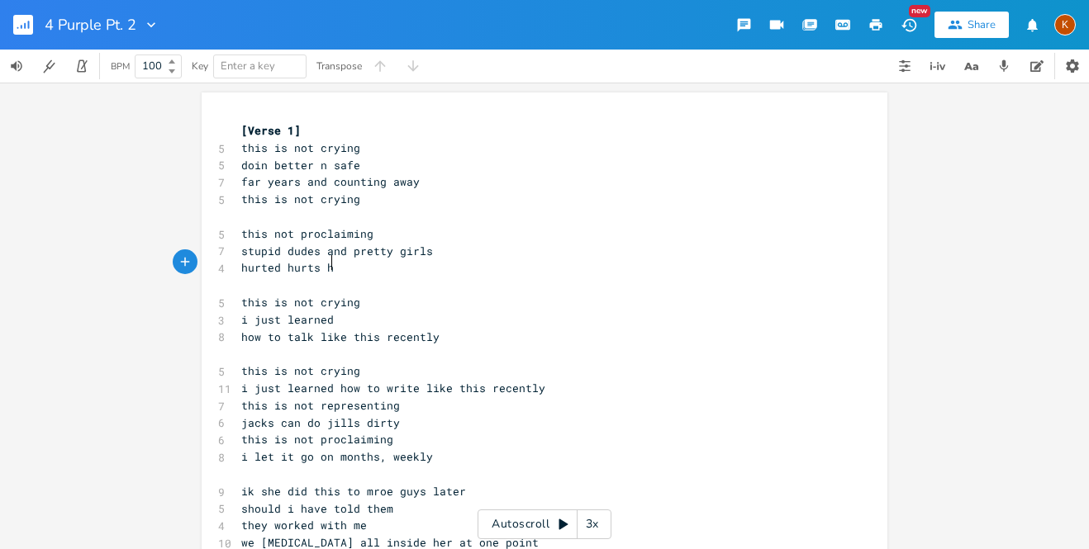
scroll to position [0, 7]
type textarea "the hurted"
click at [384, 277] on pre "​" at bounding box center [536, 285] width 596 height 17
type textarea "i l"
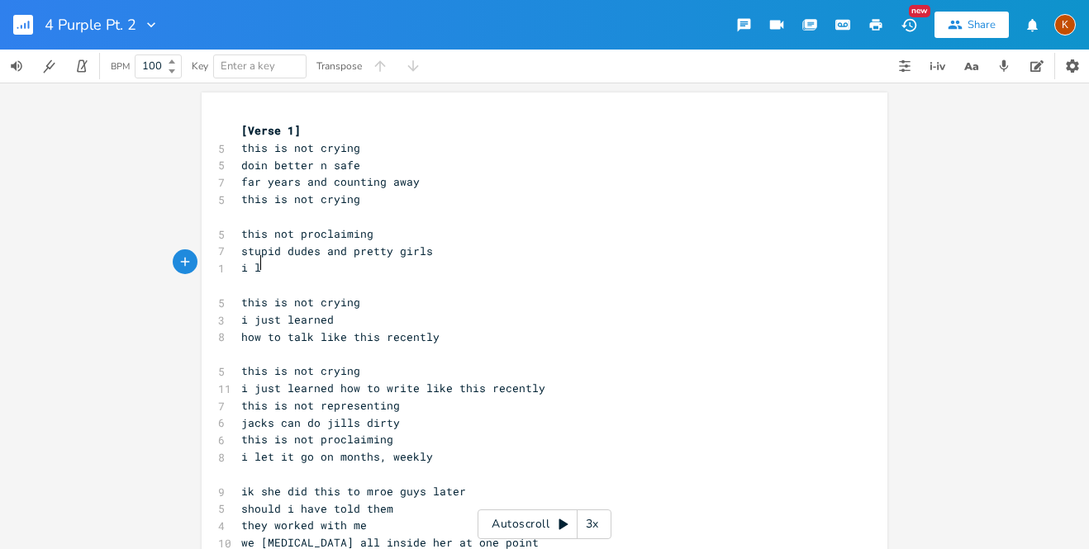
scroll to position [0, 8]
click at [344, 249] on span "stupid dudes and pretty girls" at bounding box center [337, 251] width 192 height 15
click at [387, 235] on pre "this not proclaiming" at bounding box center [536, 234] width 596 height 17
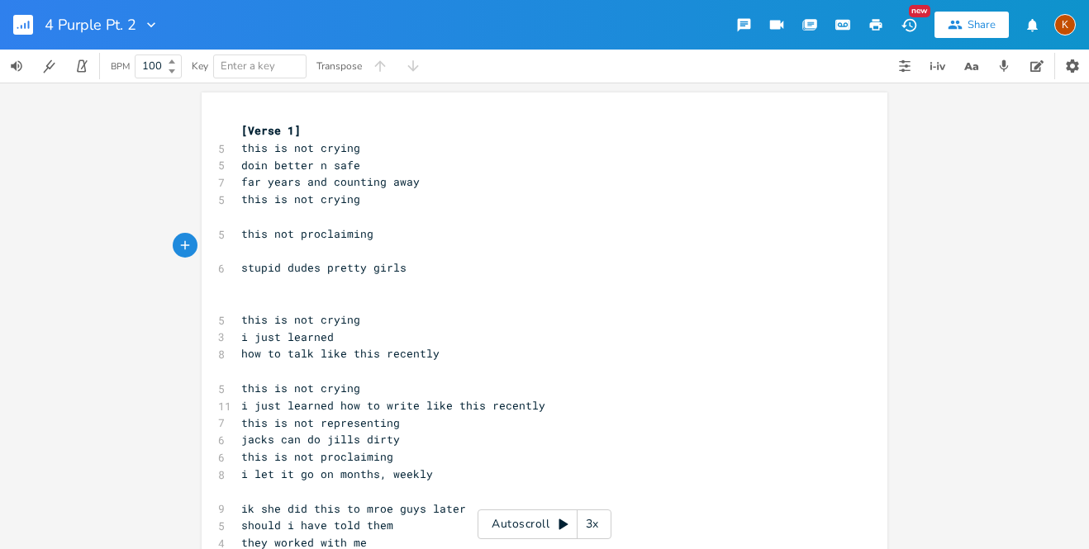
type textarea "he"
type textarea "she love you she hates you"
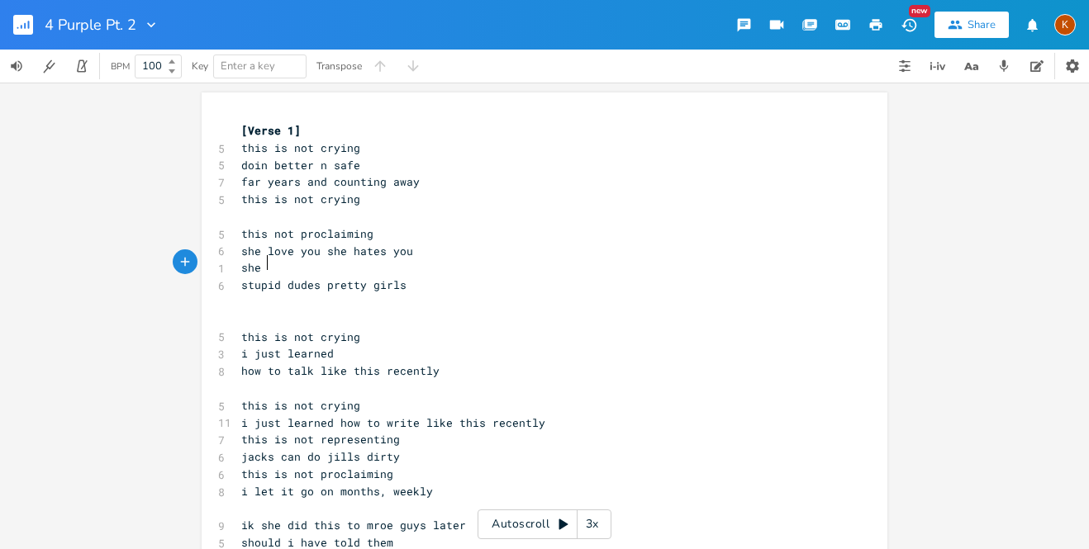
type textarea "she"
type textarea "r****"
type textarea "hur"
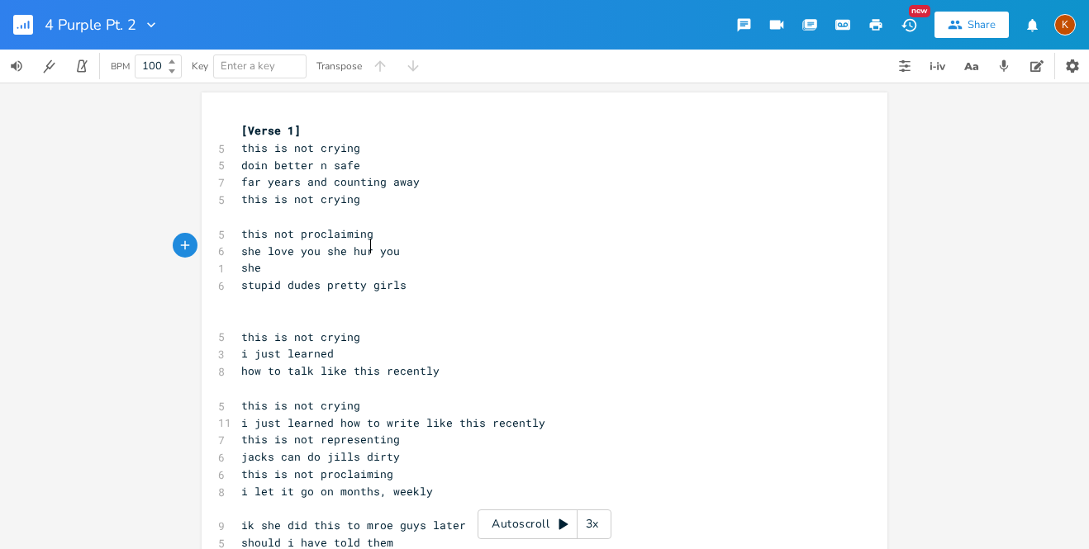
type textarea "urts"
click at [385, 243] on pre "she love you she hurts you" at bounding box center [536, 251] width 596 height 17
click at [330, 267] on pre "she" at bounding box center [536, 267] width 596 height 17
type textarea "d"
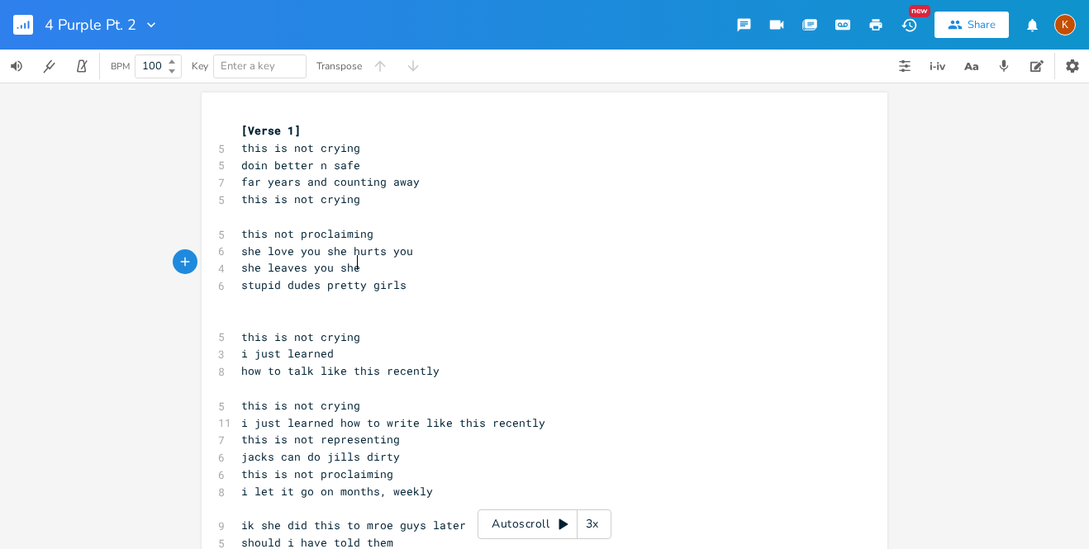
scroll to position [0, 74]
type textarea "leaves you she hit you"
type textarea "s o"
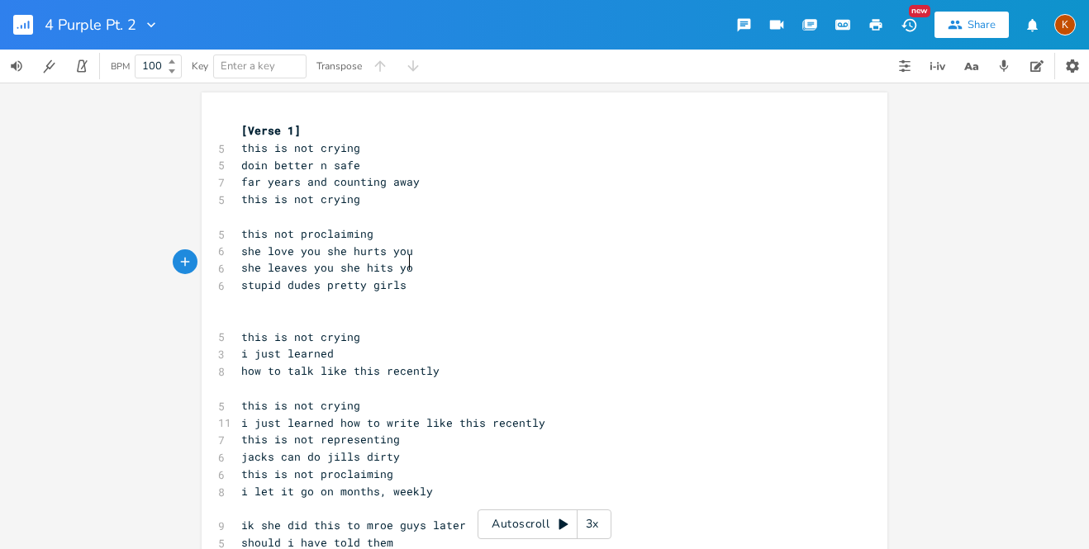
type textarea "you"
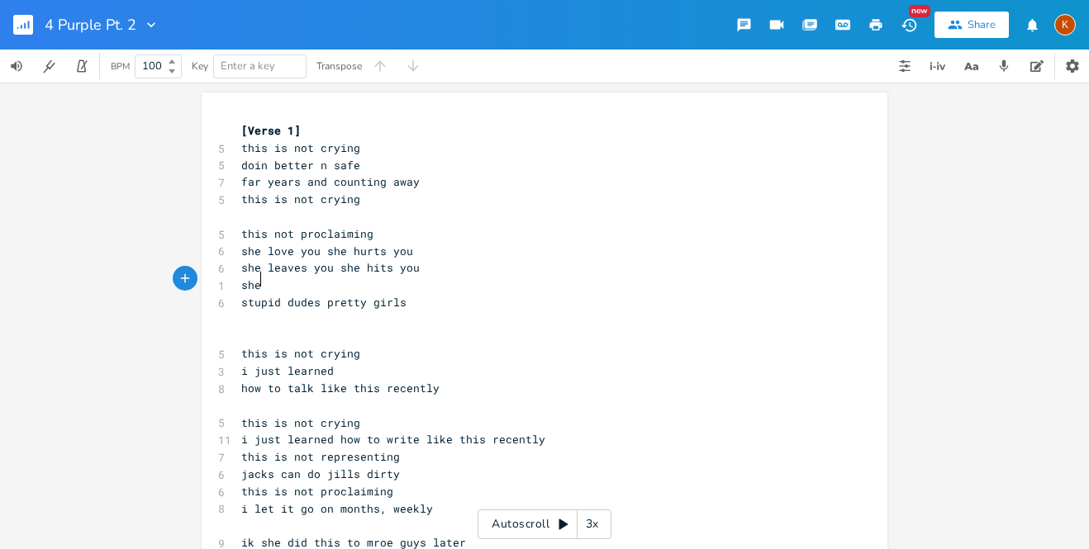
type textarea "she"
type textarea "needs"
type textarea "s"
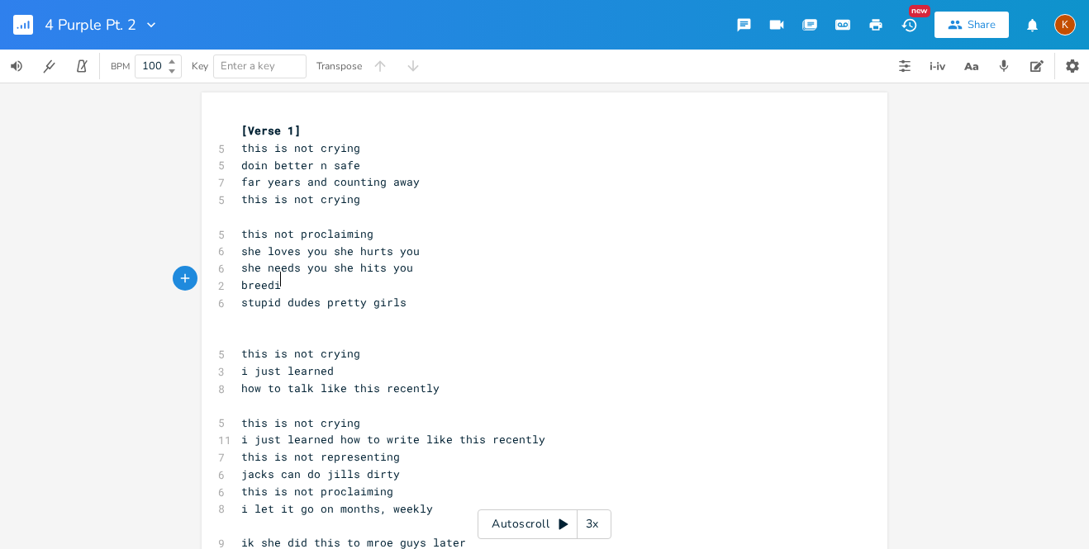
scroll to position [0, 44]
type textarea "breeding b"
type textarea ", l"
type textarea "blood,"
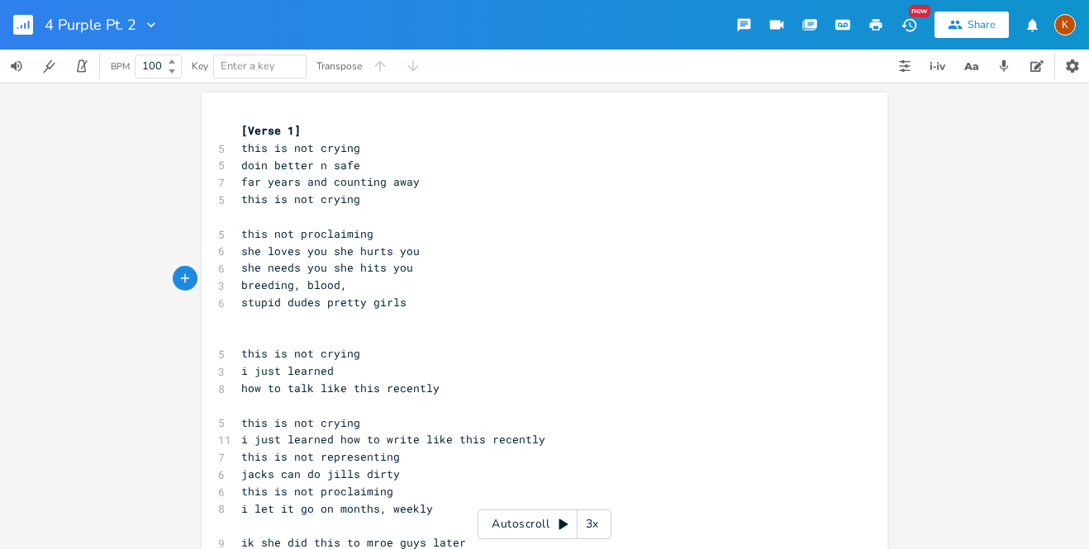
click at [285, 282] on span "breeding, blood," at bounding box center [294, 285] width 106 height 15
type textarea "kiss"
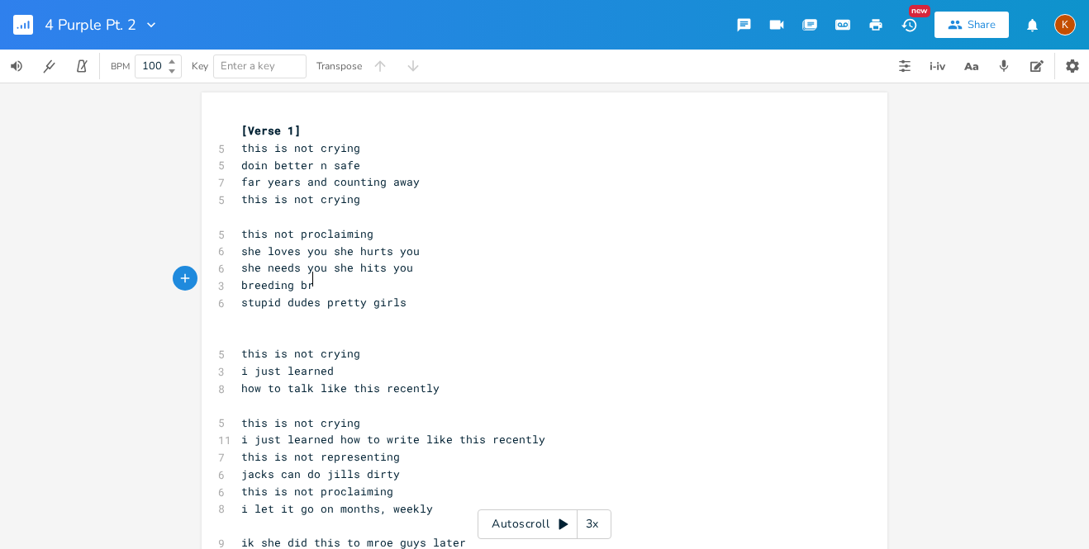
scroll to position [0, 10]
type textarea "bru"
type textarea "lood purple bruising"
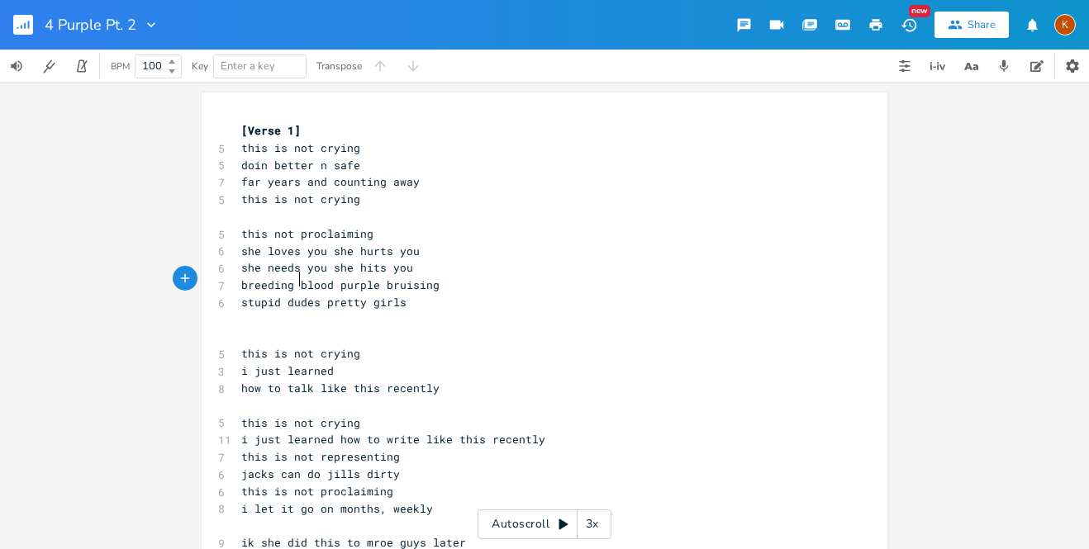
click at [292, 279] on span "breeding blood purple bruising" at bounding box center [340, 285] width 198 height 15
click at [327, 244] on span "she loves you she hurts you" at bounding box center [330, 251] width 178 height 15
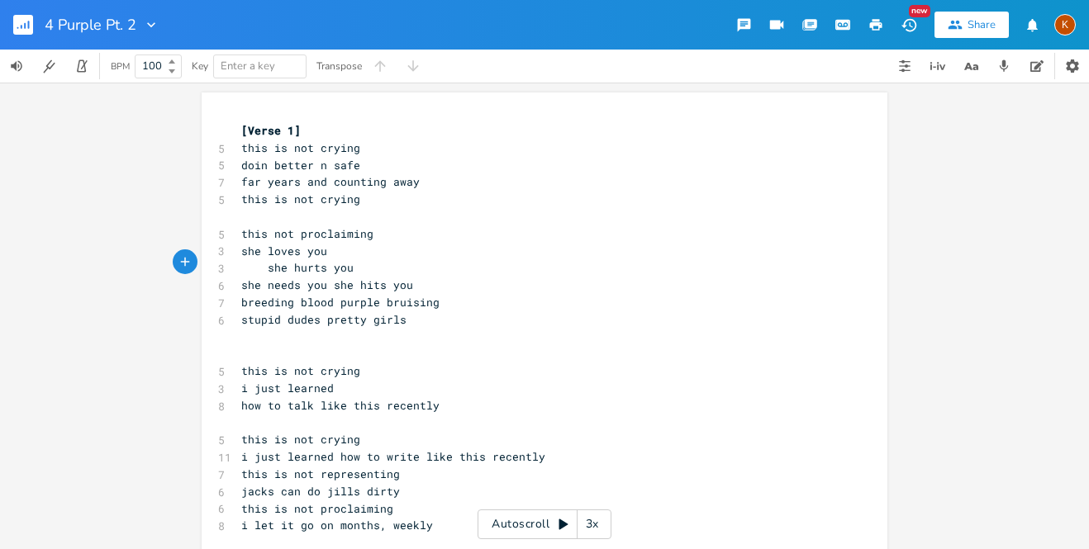
click at [301, 279] on span "she needs you she hits you" at bounding box center [327, 285] width 172 height 15
click at [328, 279] on span "she needs you she hits you" at bounding box center [327, 285] width 172 height 15
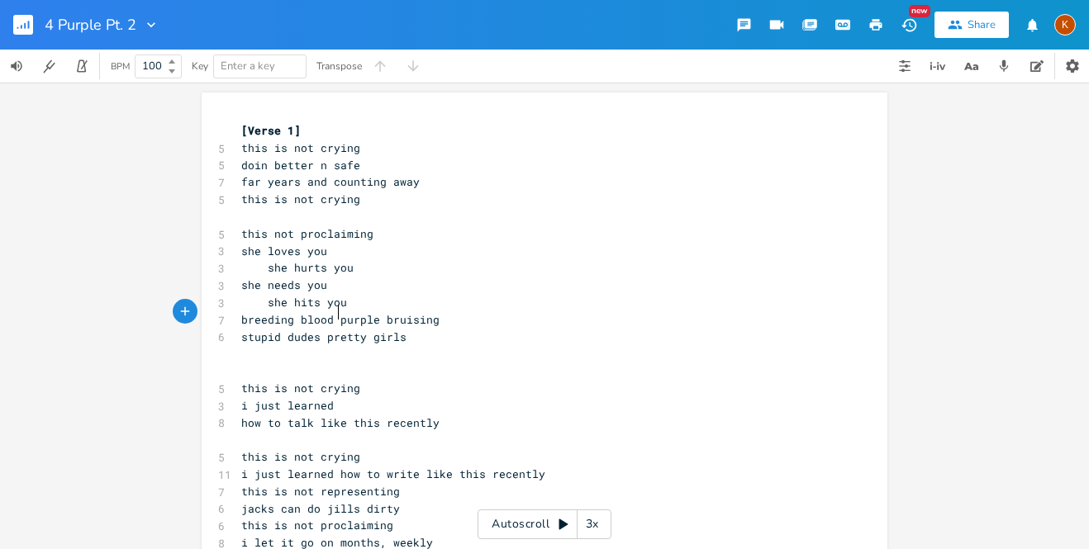
click at [335, 316] on span "breeding blood purple bruising" at bounding box center [340, 319] width 198 height 15
click at [424, 317] on span "breeding blood purple bruising" at bounding box center [340, 319] width 198 height 15
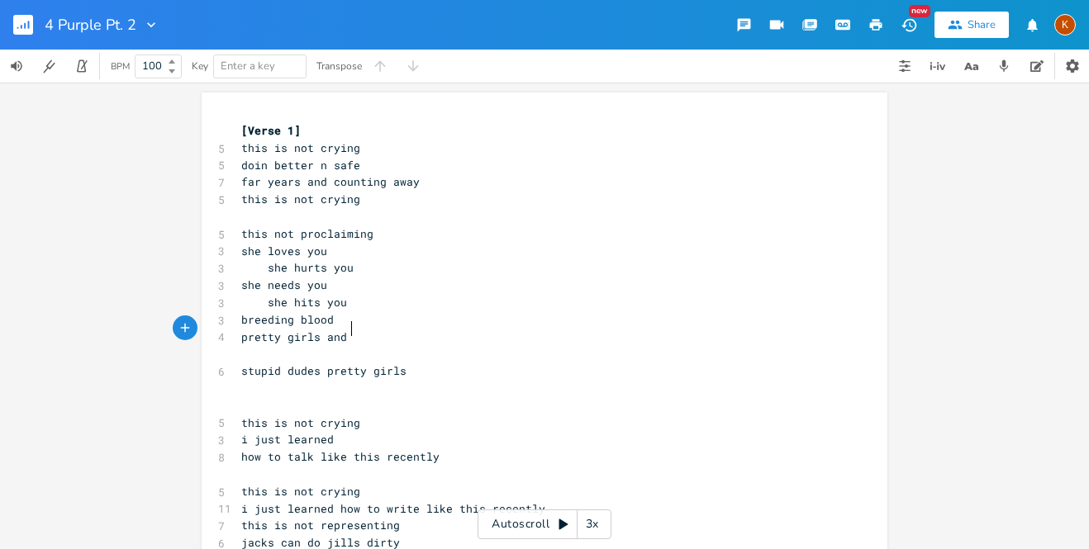
scroll to position [0, 87]
type textarea "pretty girls and st"
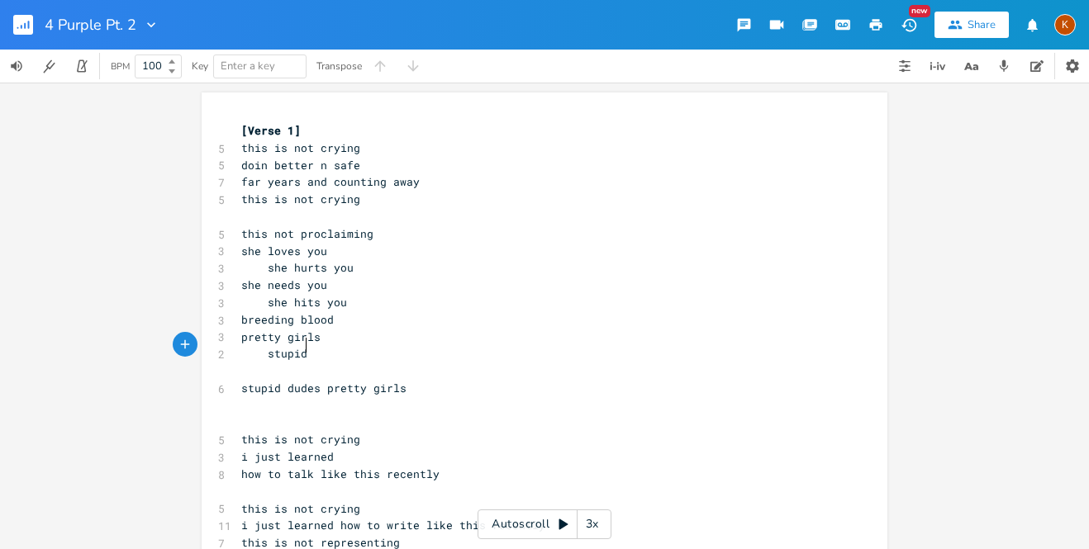
scroll to position [0, 31]
type textarea "stupid dudes"
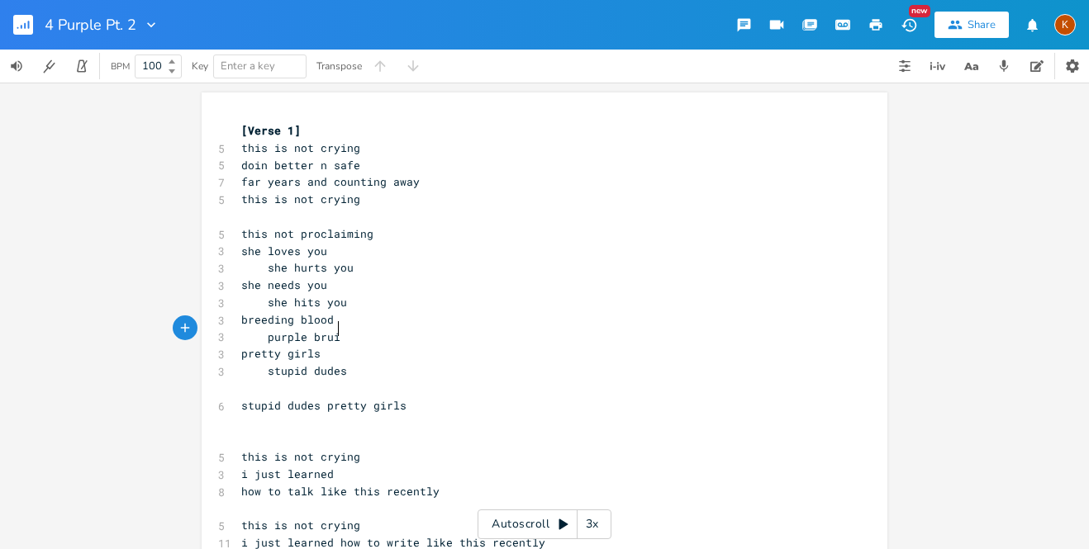
scroll to position [0, 64]
type textarea "purple bruise"
click at [383, 243] on pre "she loves you" at bounding box center [536, 251] width 596 height 17
click at [230, 245] on div "x [Verse 1] 5 this is not crying 5 doin better n safe 7 far years and counting …" at bounding box center [545, 523] width 686 height 860
click at [241, 249] on span "she loves you" at bounding box center [284, 251] width 86 height 15
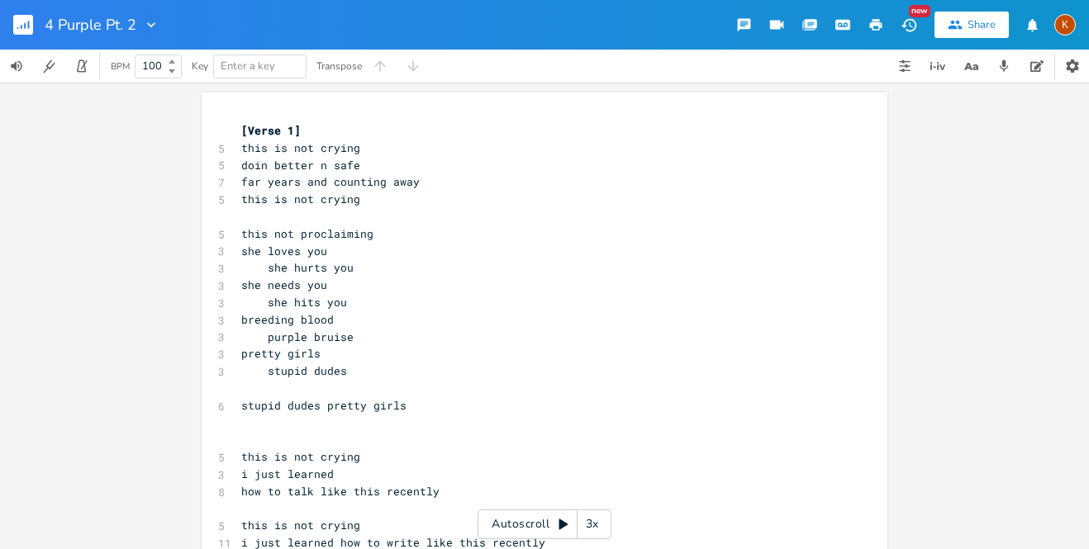
scroll to position [0, 0]
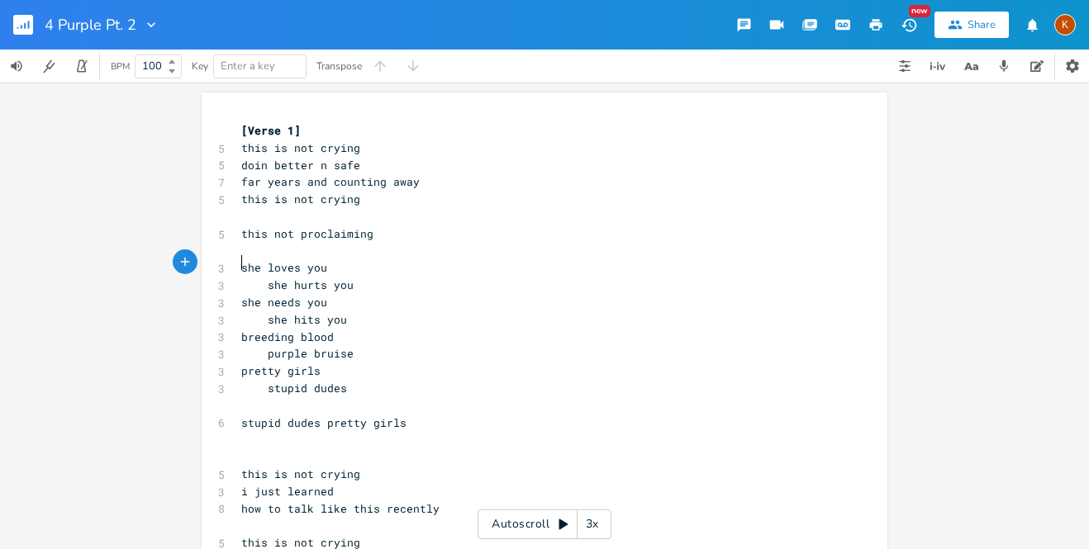
click at [287, 330] on span "breeding blood" at bounding box center [287, 337] width 93 height 15
type textarea ","
click at [332, 331] on span "breeding, blood" at bounding box center [290, 337] width 99 height 15
type textarea ","
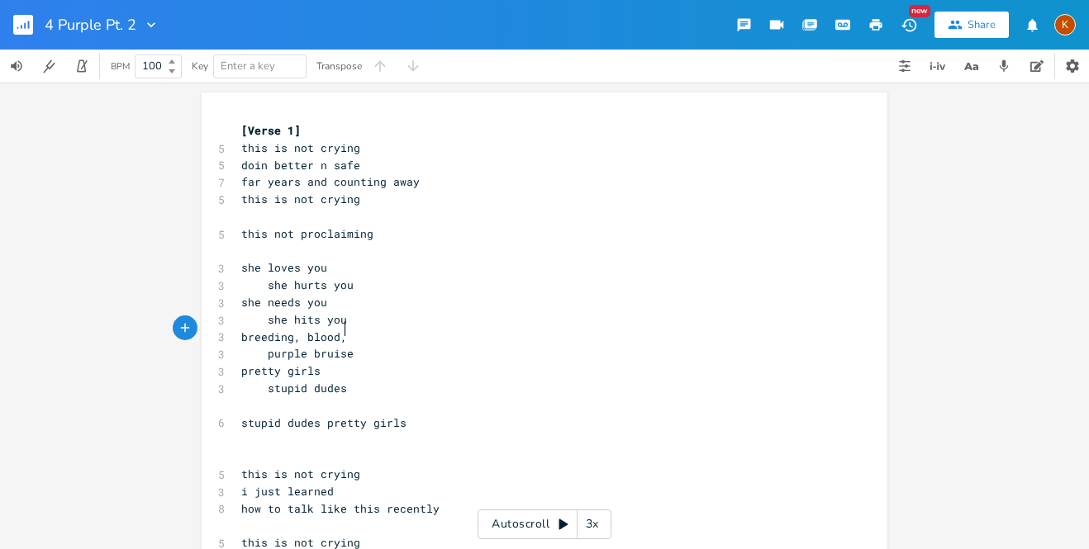
click at [317, 351] on span "purple bruise" at bounding box center [297, 353] width 112 height 15
type textarea "and"
type textarea "\"
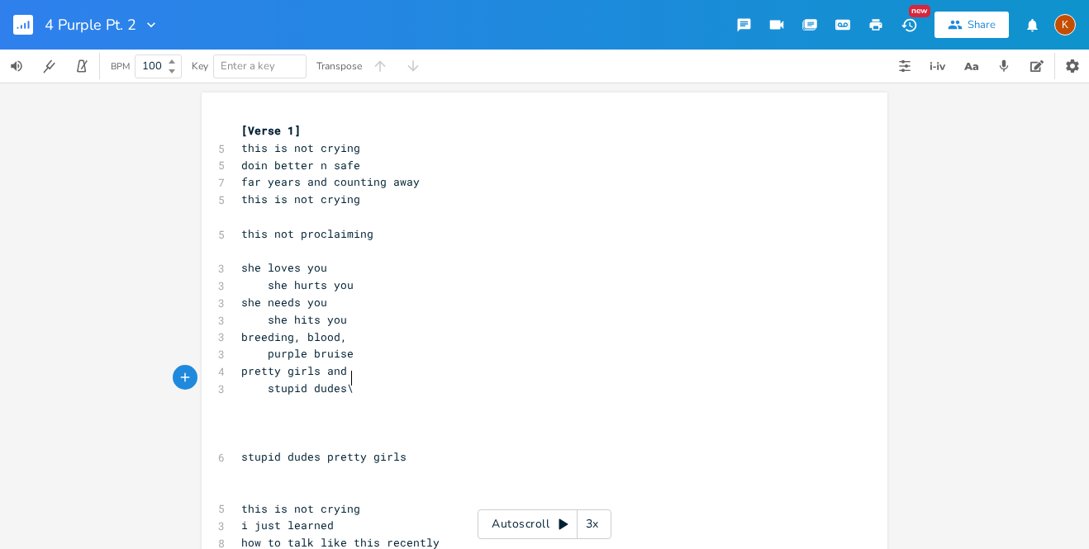
click at [362, 380] on pre "stupid dudes\" at bounding box center [536, 388] width 596 height 17
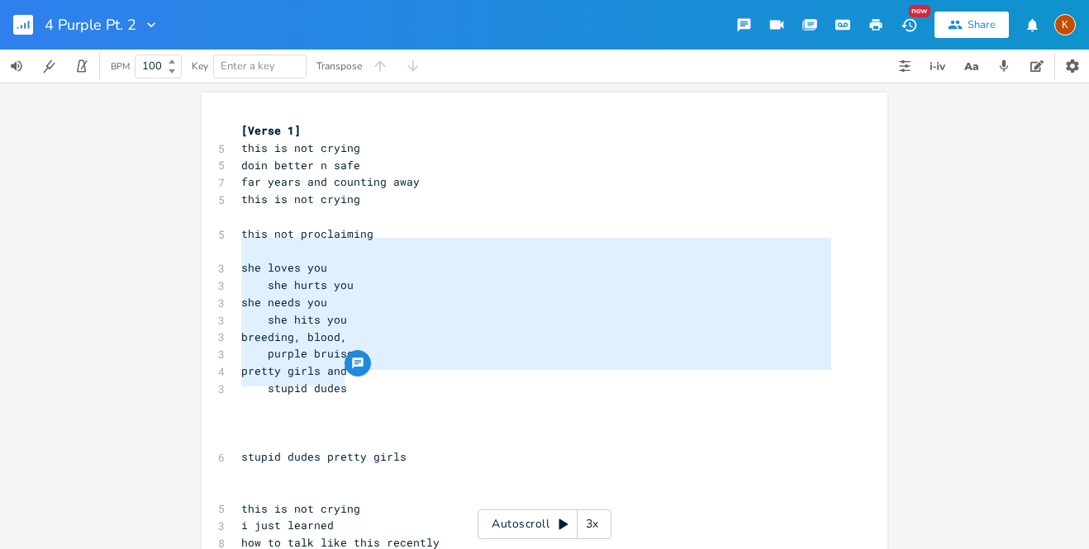
type textarea "she loves you she hurts you she needs you she hits you breeding, blood, purple …"
click at [241, 143] on span "this is not crying" at bounding box center [300, 147] width 119 height 15
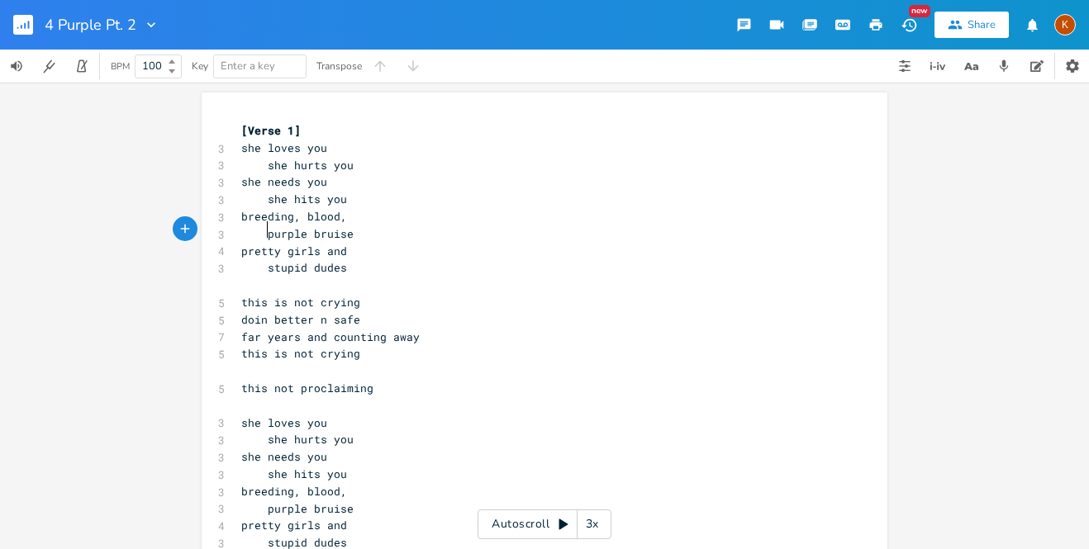
click at [258, 228] on span at bounding box center [254, 234] width 26 height 17
click at [297, 219] on span "breeding, blood," at bounding box center [294, 216] width 106 height 15
click at [238, 229] on pre "purple bruise" at bounding box center [536, 234] width 596 height 17
click at [300, 198] on span "she hits you" at bounding box center [294, 199] width 106 height 15
type textarea "-"
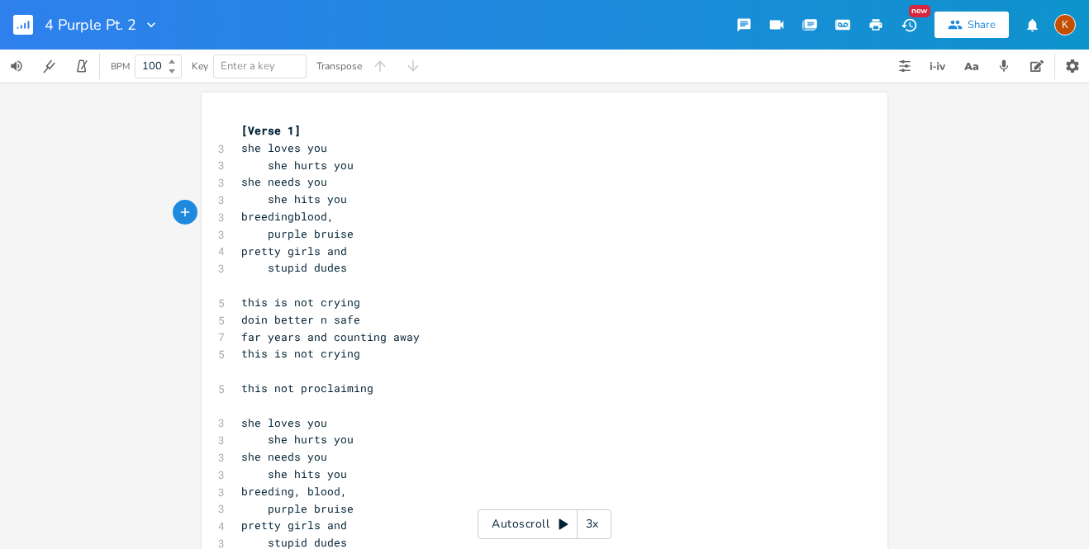
scroll to position [0, 5]
type textarea "-"
click at [366, 259] on pre "stupid dudes" at bounding box center [536, 267] width 596 height 17
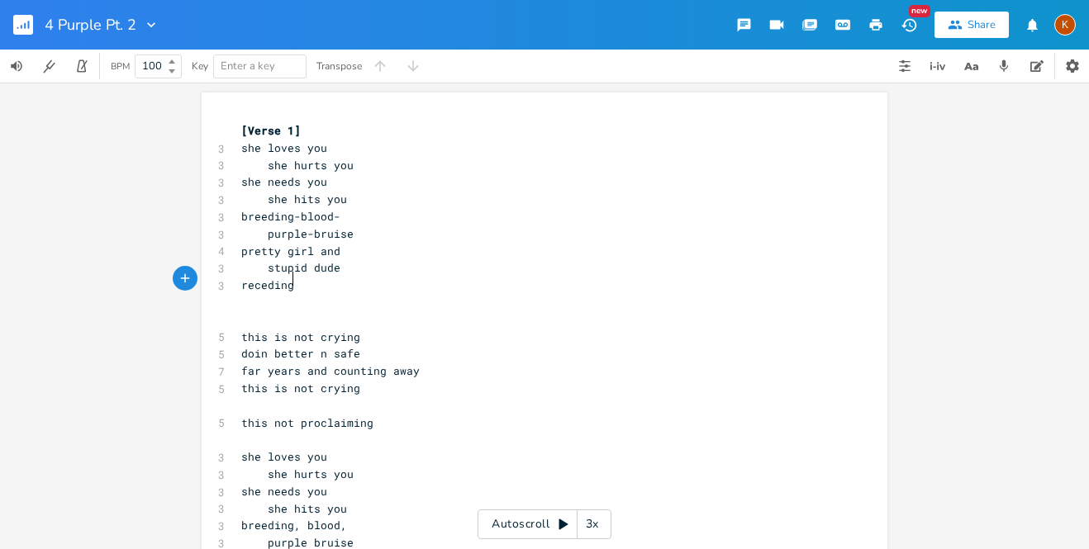
type textarea "receding"
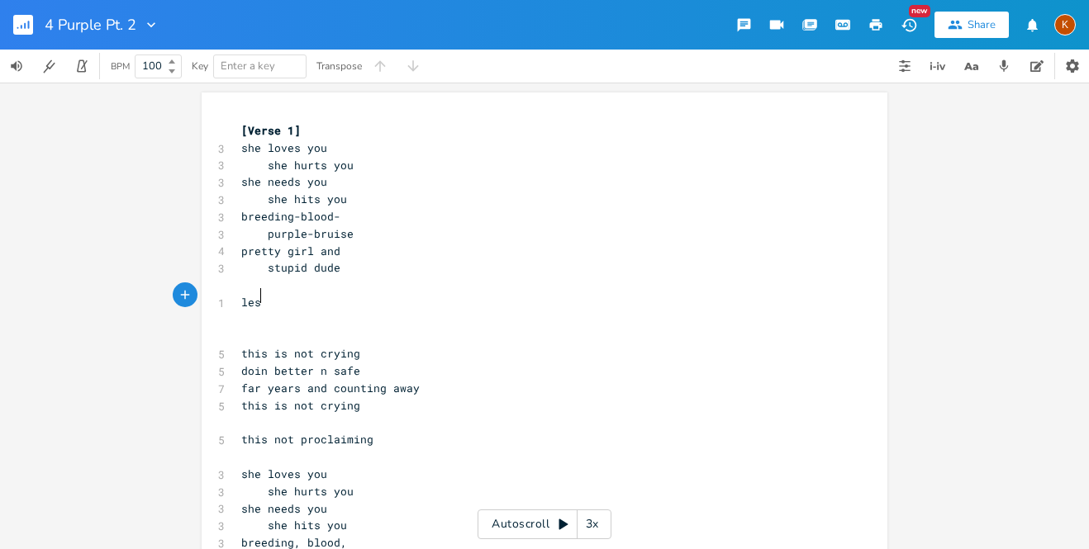
scroll to position [0, 20]
type textarea "less meaning"
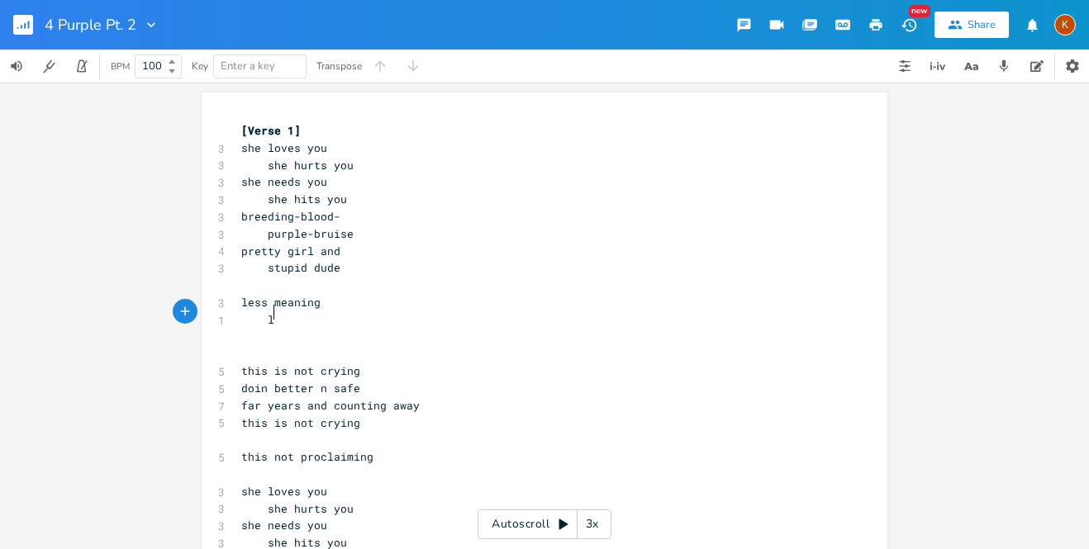
scroll to position [0, 21]
type textarea "love"
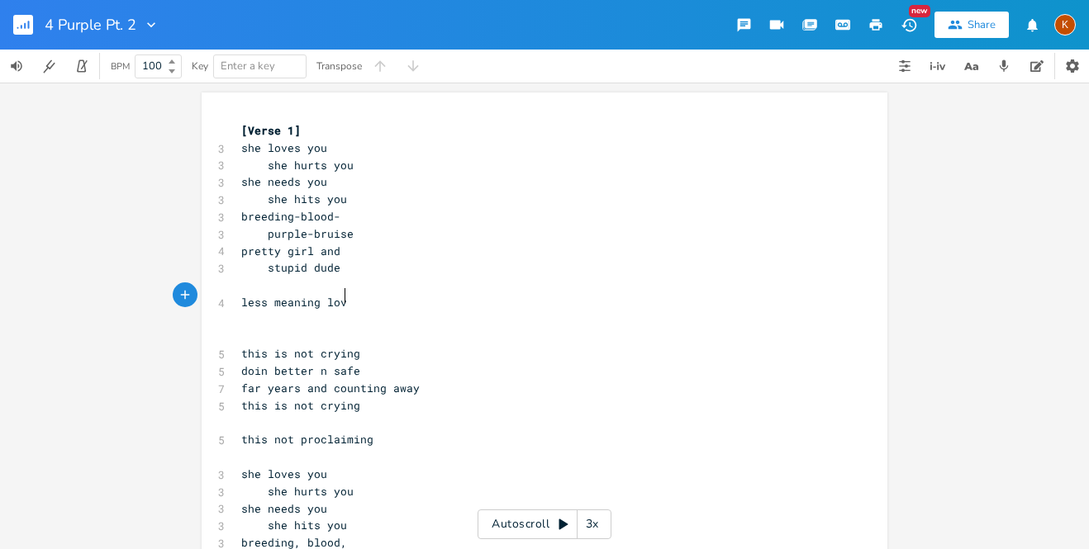
type textarea "love"
type textarea "to"
type textarea "receding"
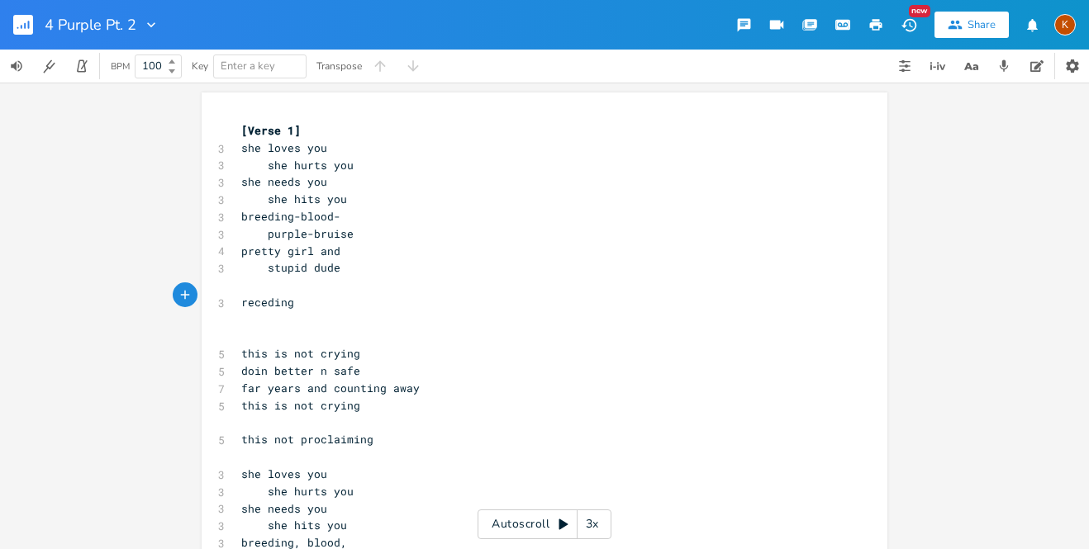
scroll to position [0, 45]
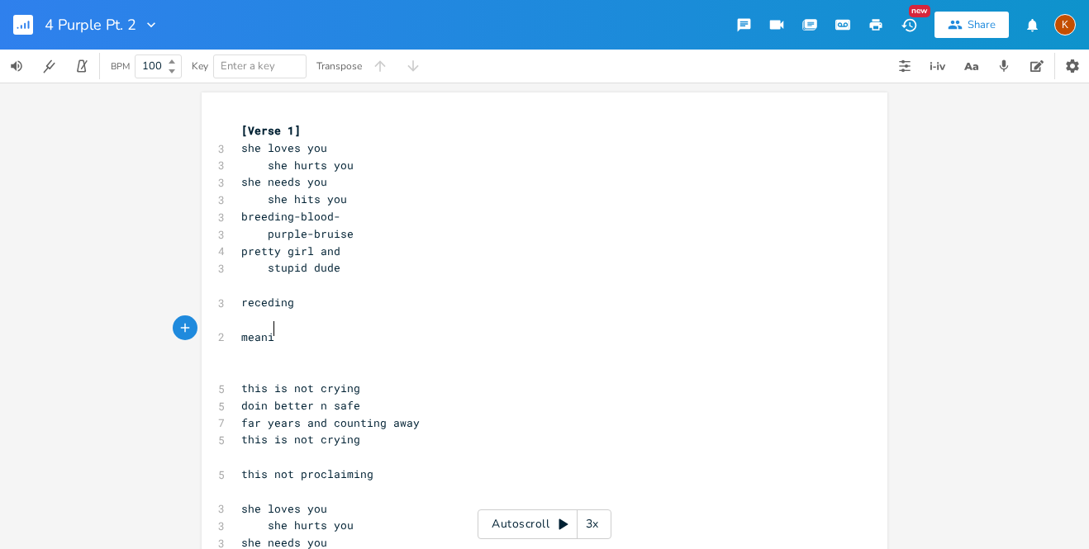
type textarea "meaning"
type textarea "trust"
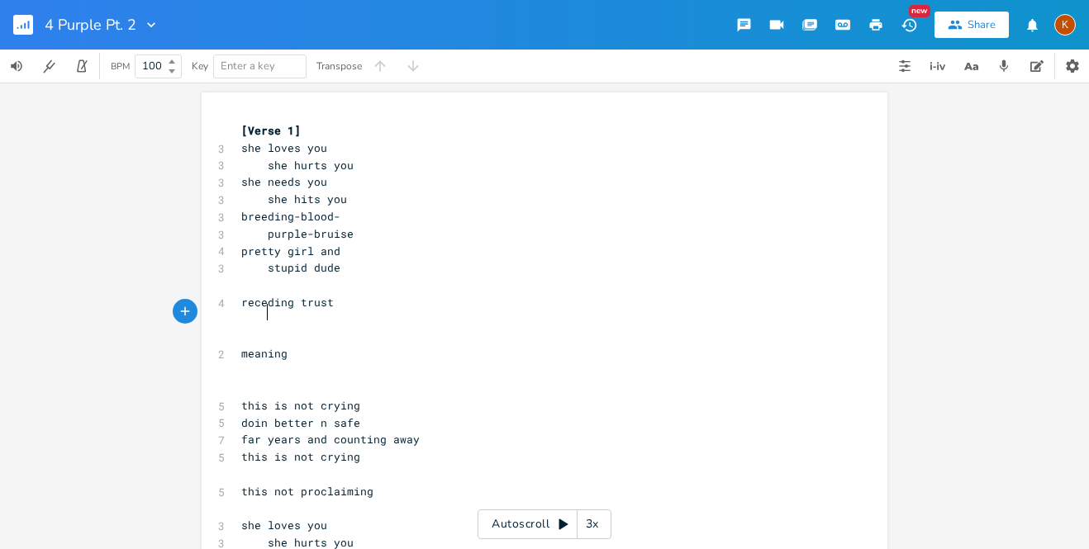
click at [292, 296] on span "receding trust" at bounding box center [287, 302] width 93 height 15
type textarea "trust"
type textarea "receding"
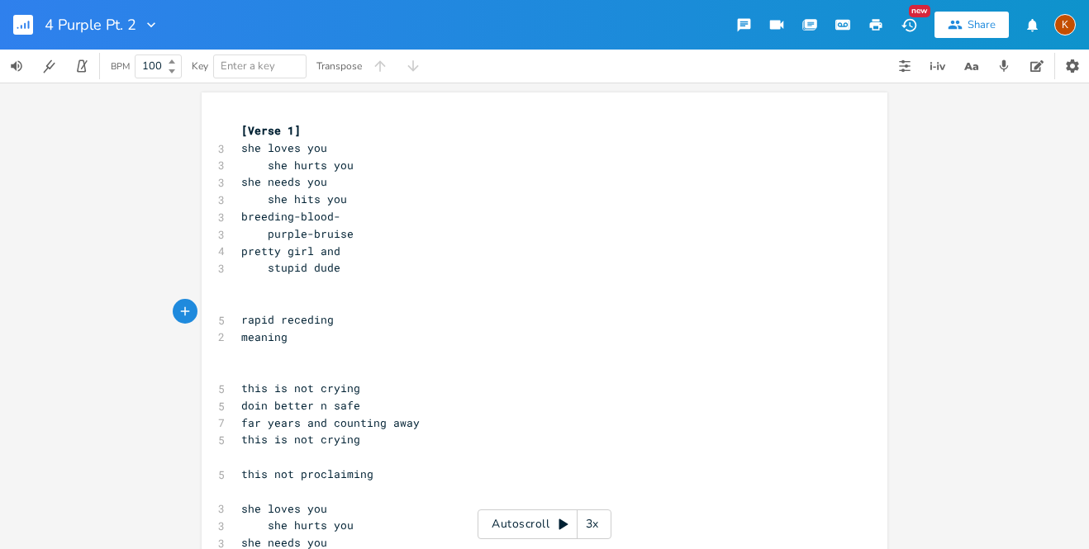
click at [340, 329] on pre "meaning" at bounding box center [536, 337] width 596 height 17
type textarea "rapid receding meaning"
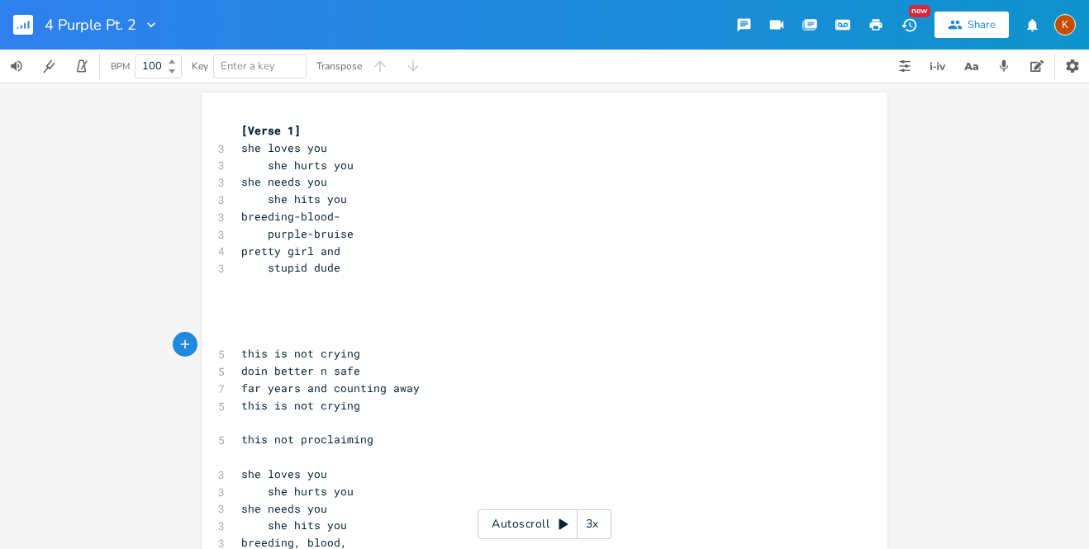
click at [296, 129] on pre "[Verse 1]" at bounding box center [536, 130] width 596 height 17
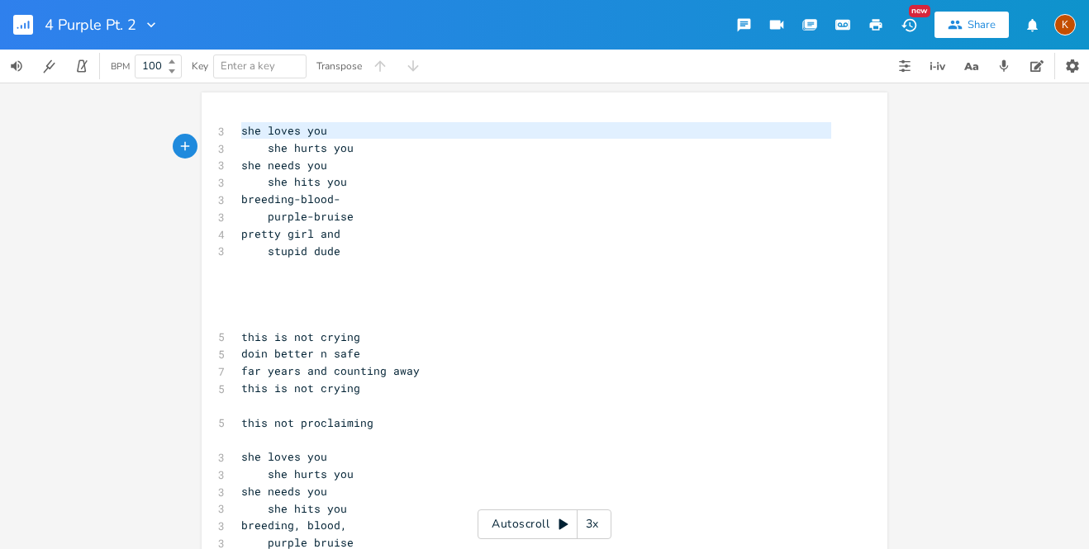
type textarea "she loves you she hurts you"
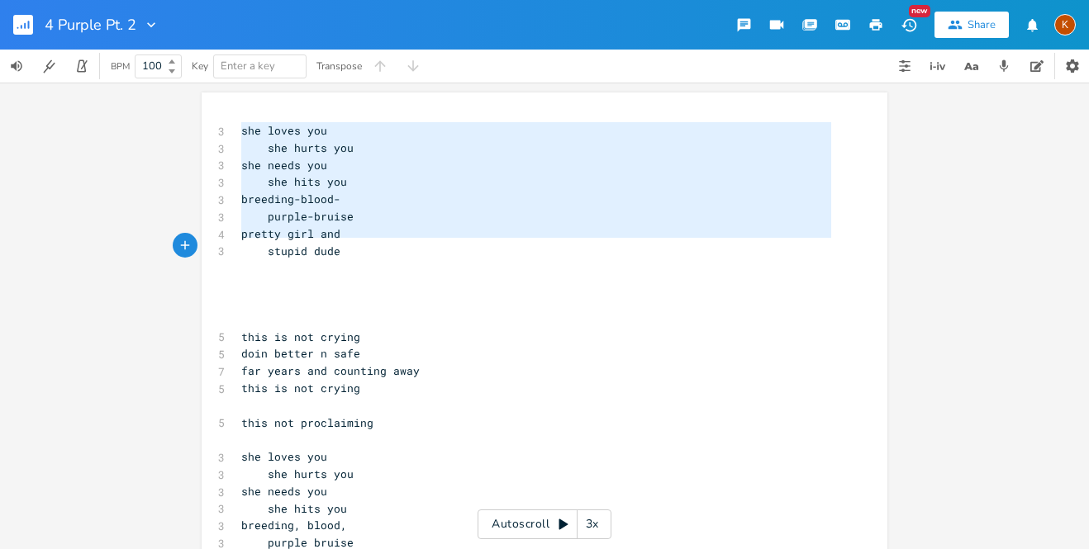
type textarea "she loves you she hurts you she needs you she hits you breeding-blood- purple-b…"
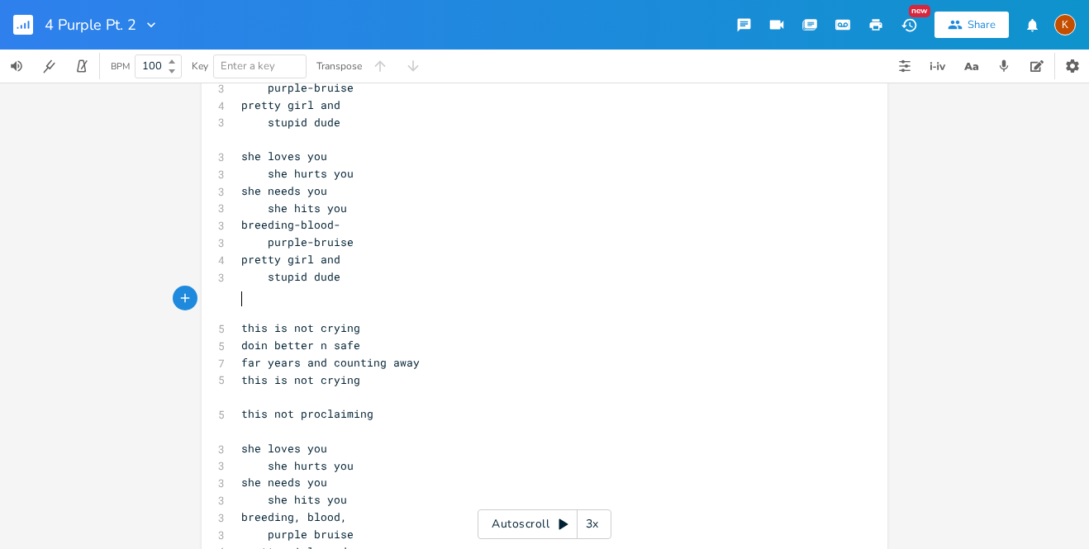
scroll to position [157, 0]
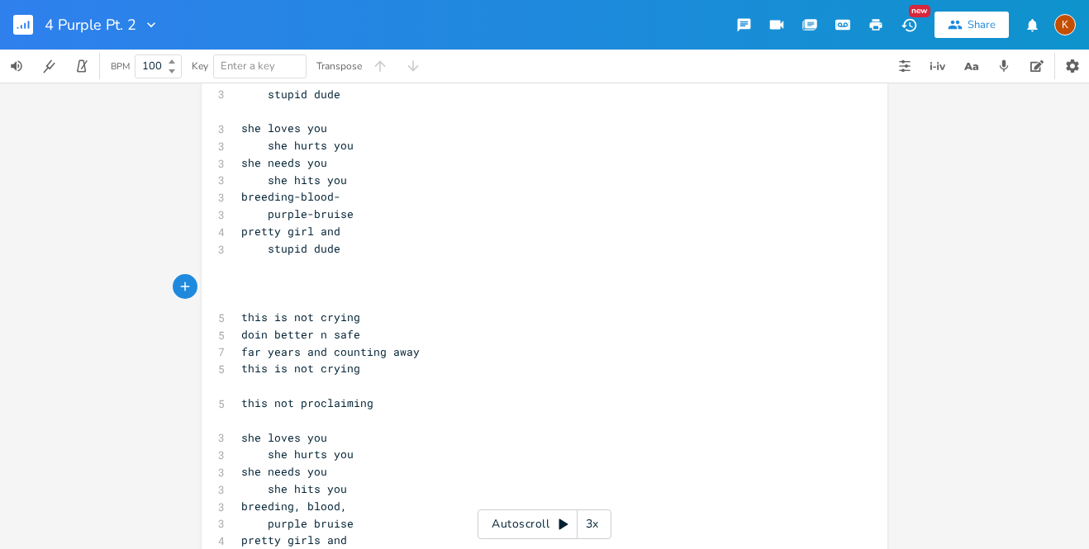
click at [418, 344] on pre "far years and counting away" at bounding box center [536, 352] width 596 height 17
type textarea "pro-claimin"
type textarea "[Verse 1["
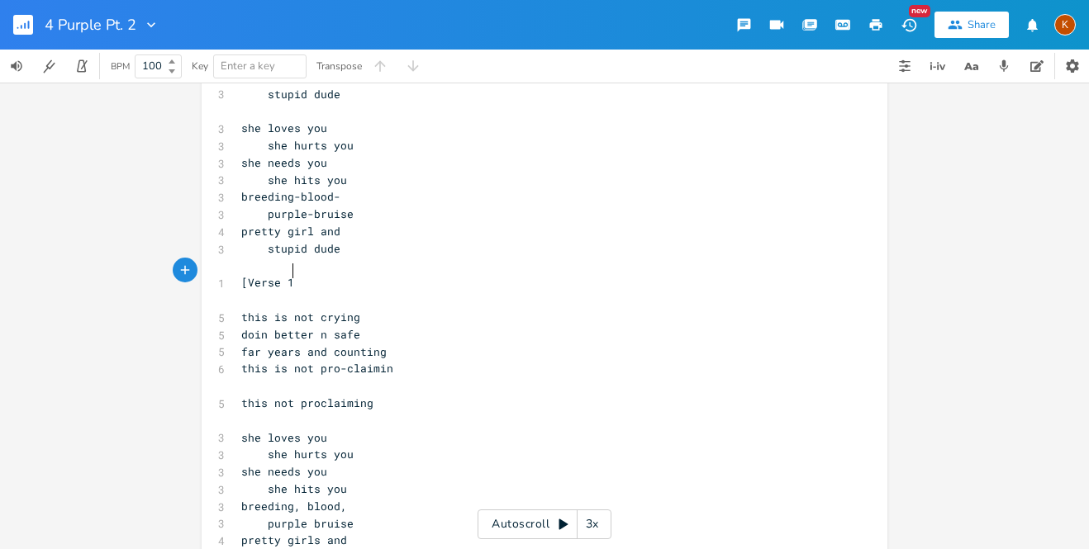
type textarea "["
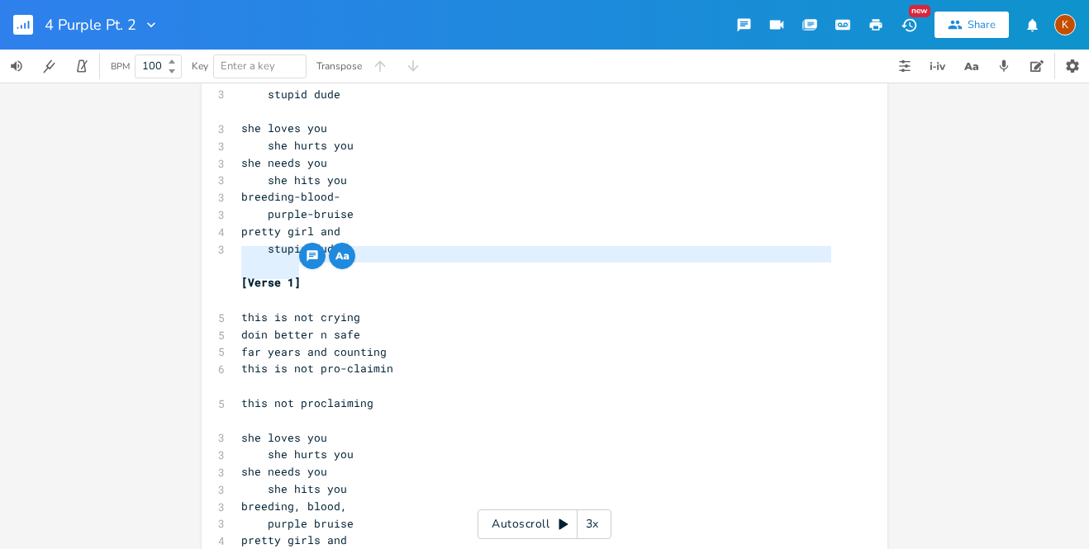
type textarea "[Verse 1]"
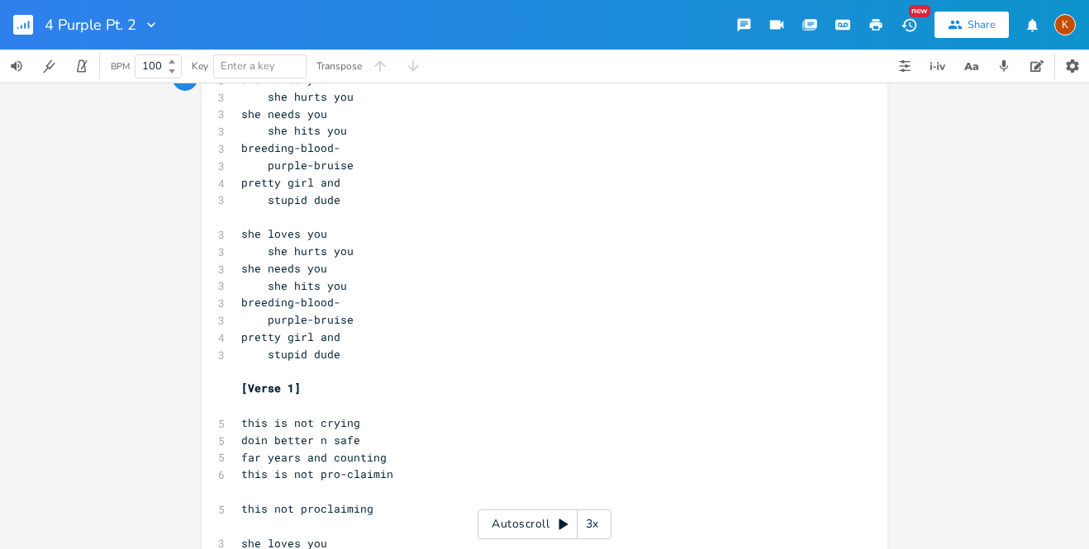
scroll to position [0, 0]
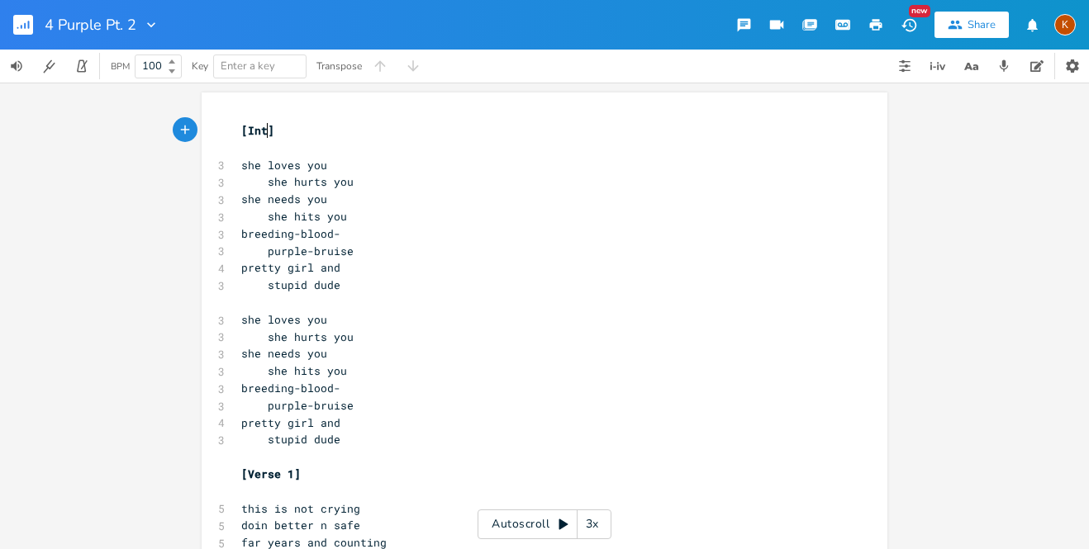
type textarea "Intro"
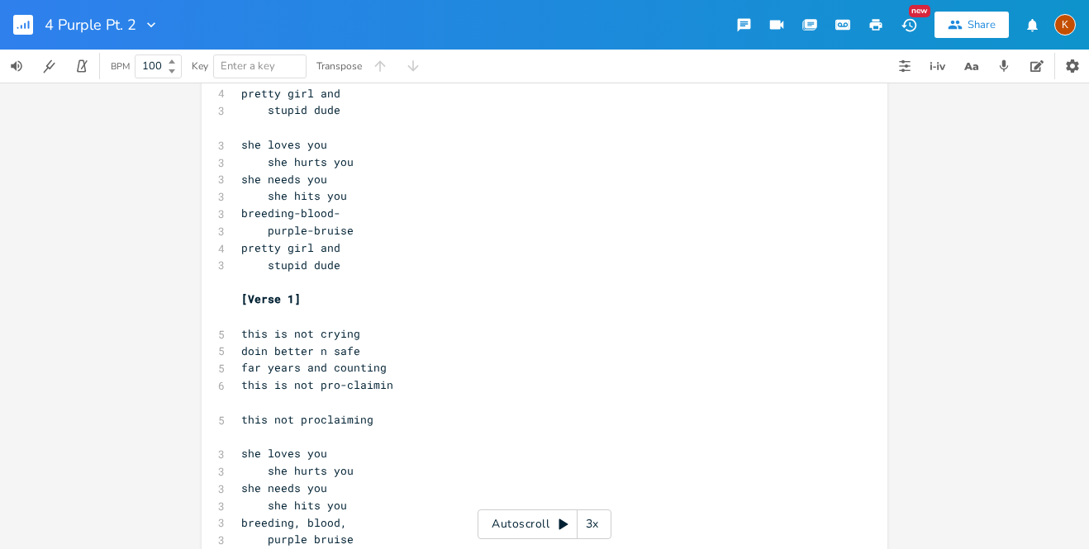
scroll to position [160, 0]
click at [387, 409] on pre "this not proclaiming" at bounding box center [536, 417] width 596 height 17
type textarea "\"
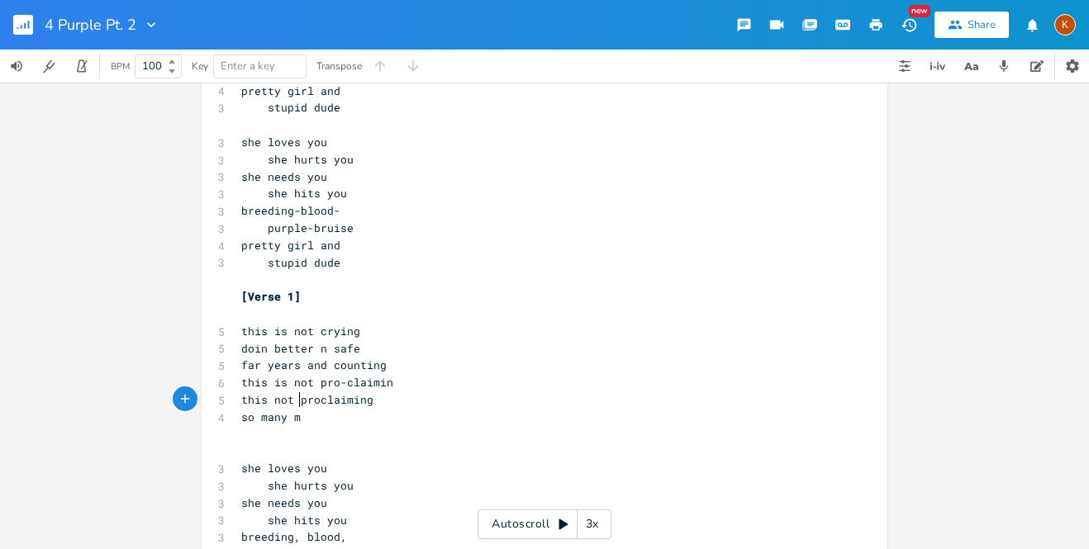
type textarea "so many men"
type textarea "i say"
type textarea "y nothin"
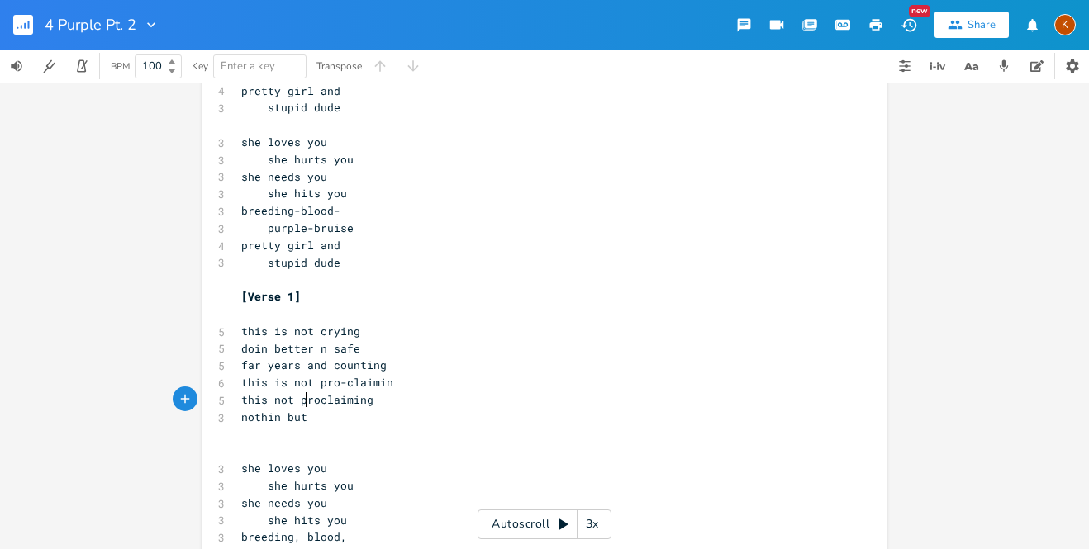
scroll to position [0, 50]
type textarea "nothin but an instance"
type textarea "just my"
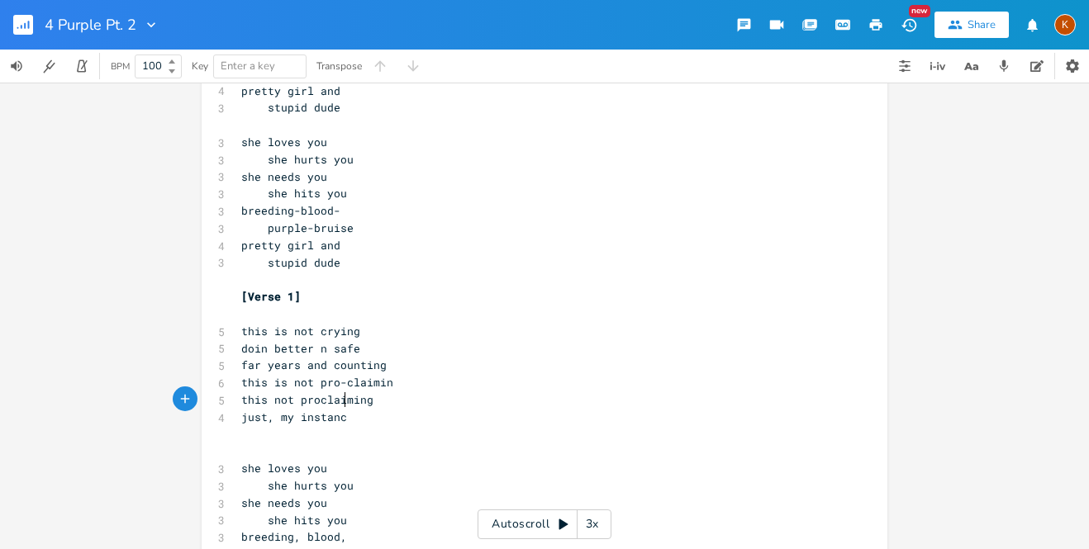
type textarea ", my instance"
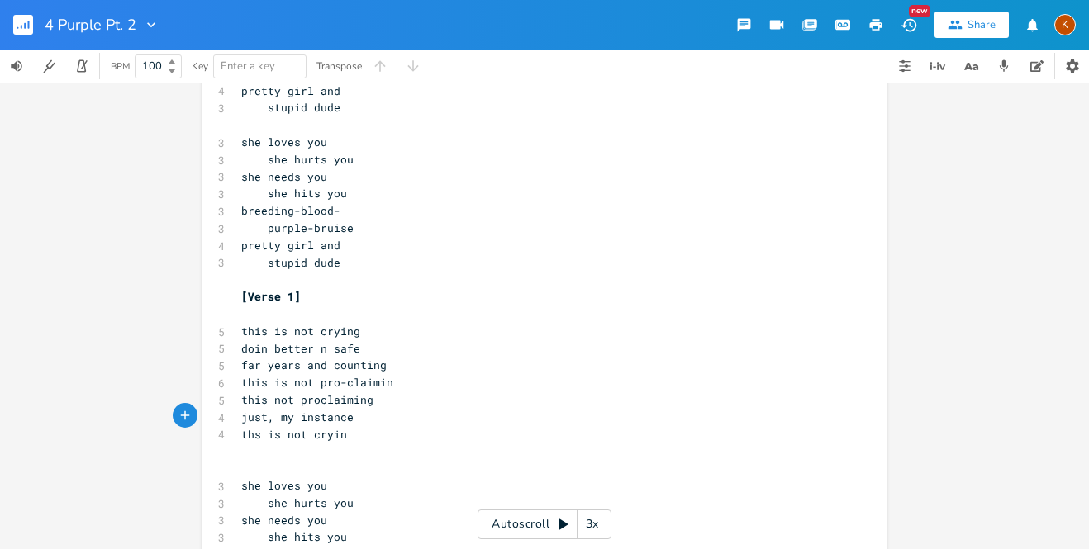
type textarea "ths is not crying"
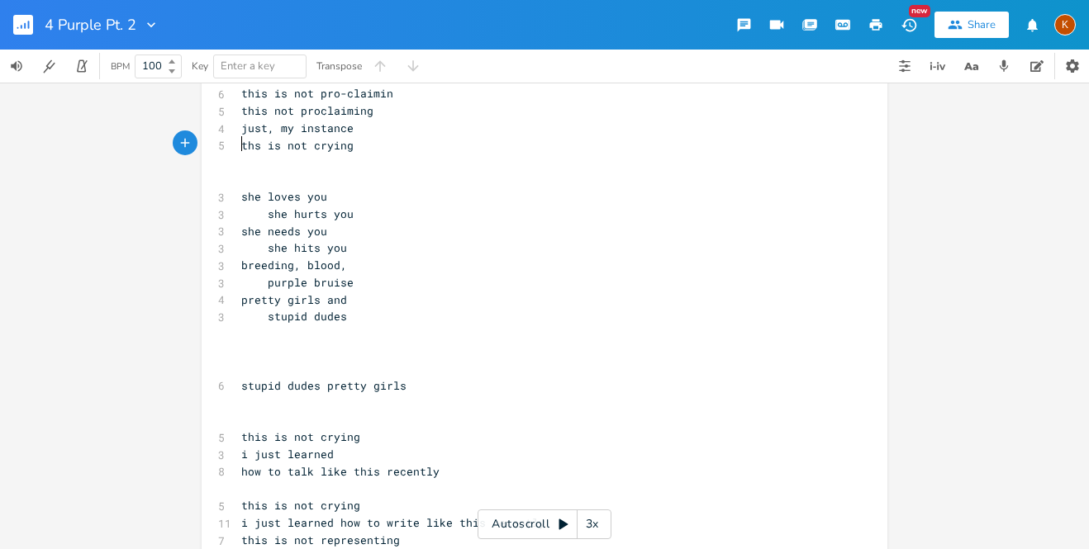
scroll to position [464, 0]
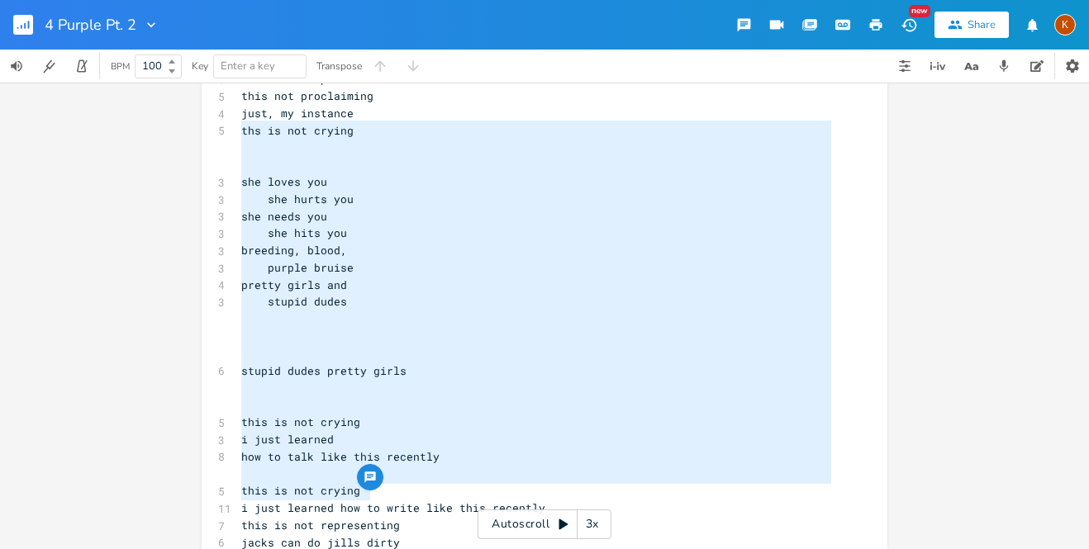
type textarea "she loves you she hurts you she needs you she hits you breeding, blood, purple …"
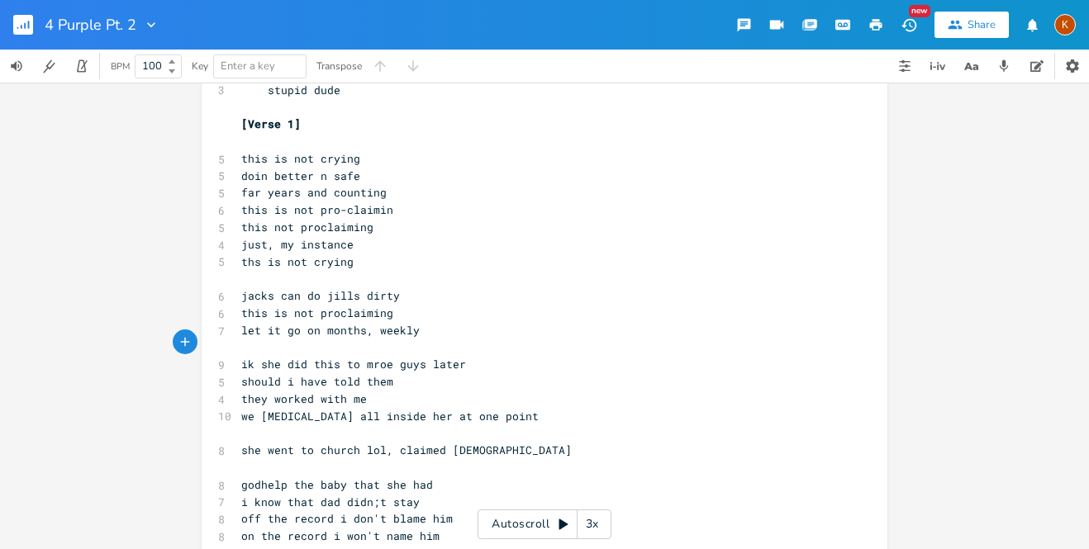
scroll to position [337, 0]
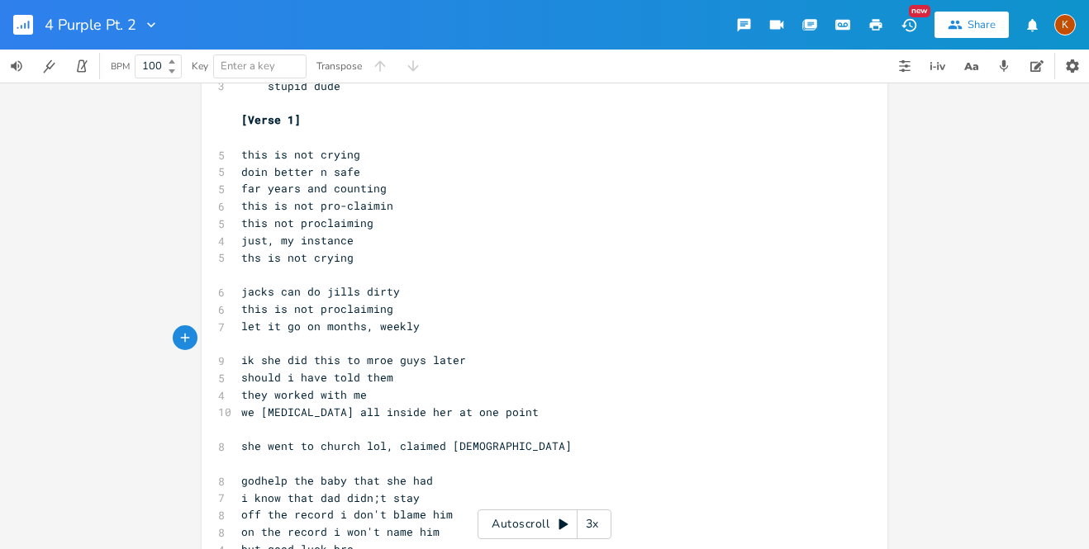
click at [406, 301] on pre "this is not proclaiming" at bounding box center [536, 309] width 596 height 17
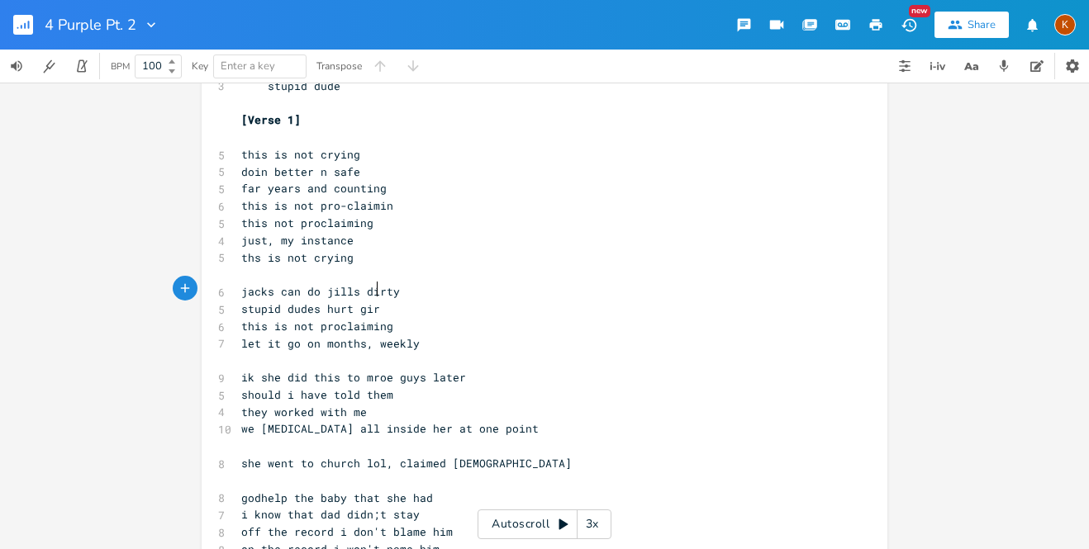
scroll to position [0, 105]
type textarea "stupid dudes hurt girl"
type textarea "pretty girls"
click at [241, 216] on span "this not proclaiming" at bounding box center [307, 223] width 132 height 15
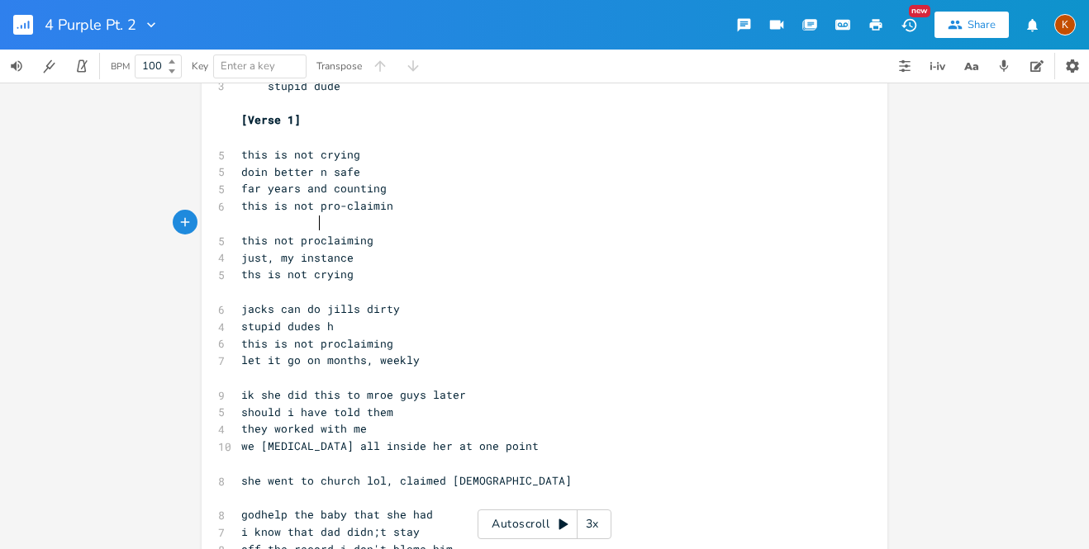
click at [316, 233] on span "this not proclaiming" at bounding box center [307, 240] width 132 height 15
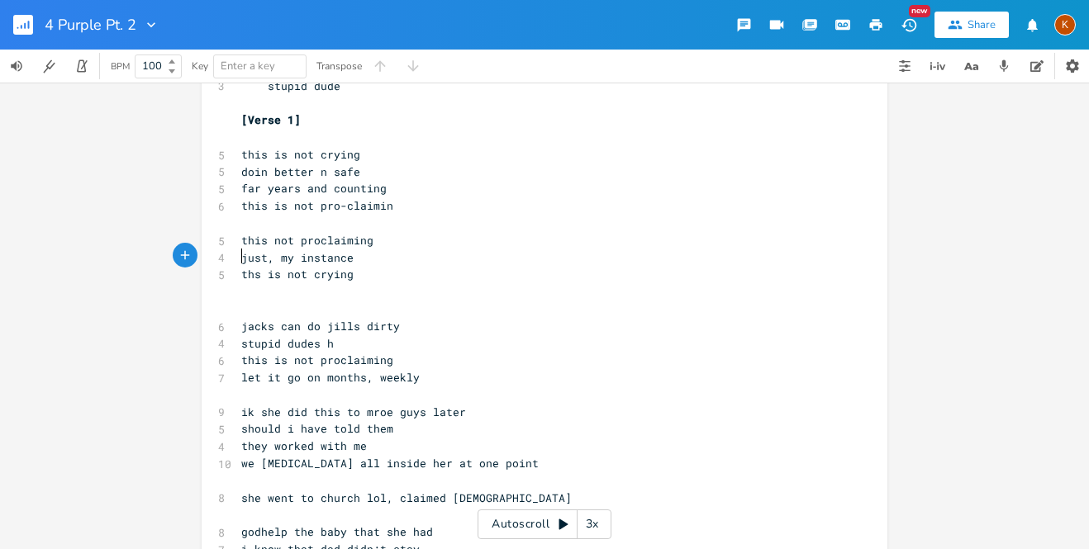
type textarea "ths is not crying"
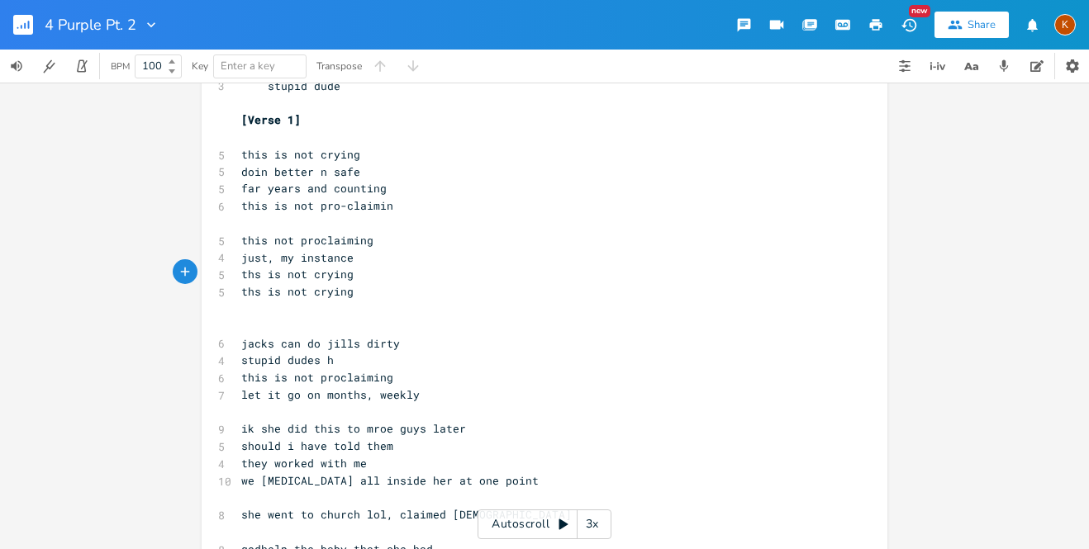
type textarea "i"
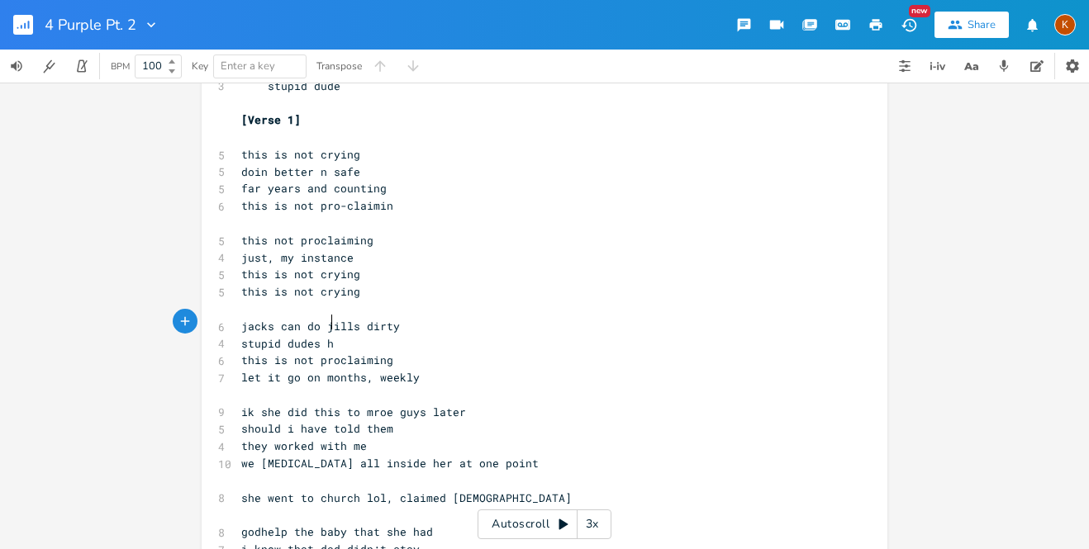
click at [344, 335] on pre "stupid dudes h" at bounding box center [536, 343] width 596 height 17
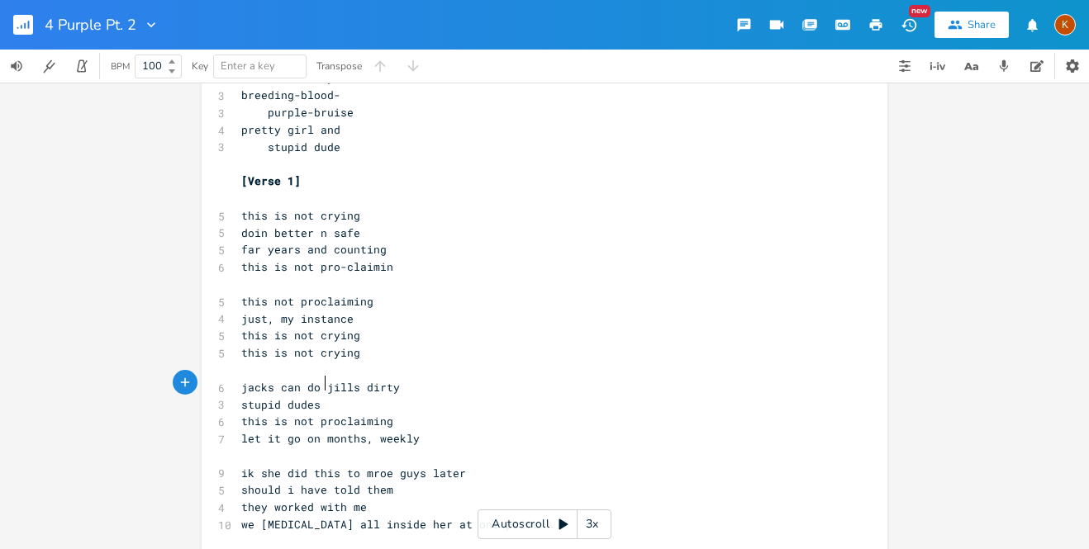
scroll to position [277, 0]
type textarea "with prettu"
type textarea "pretty girls"
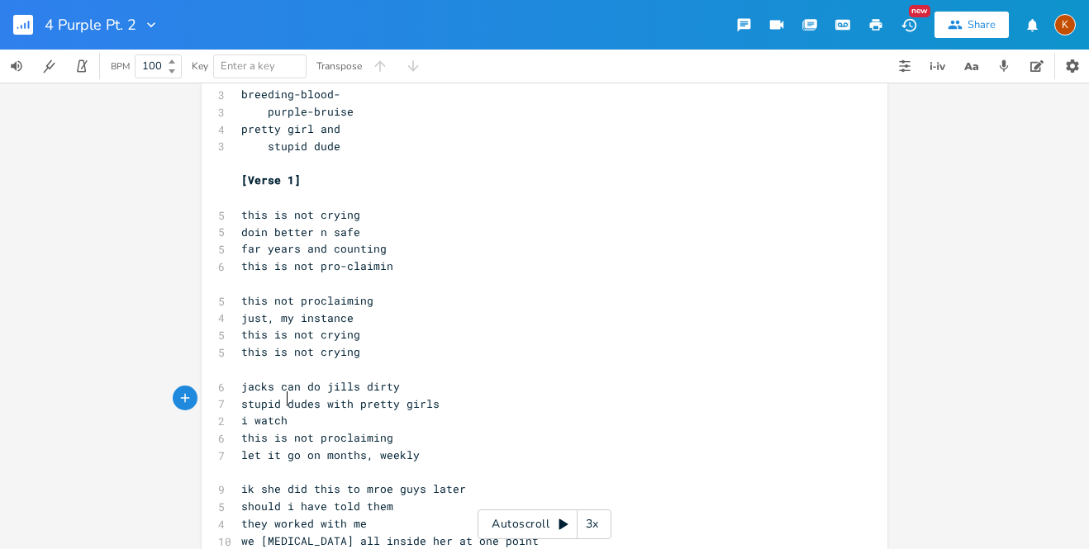
type textarea "i watcha"
type textarea "ed alyssa"
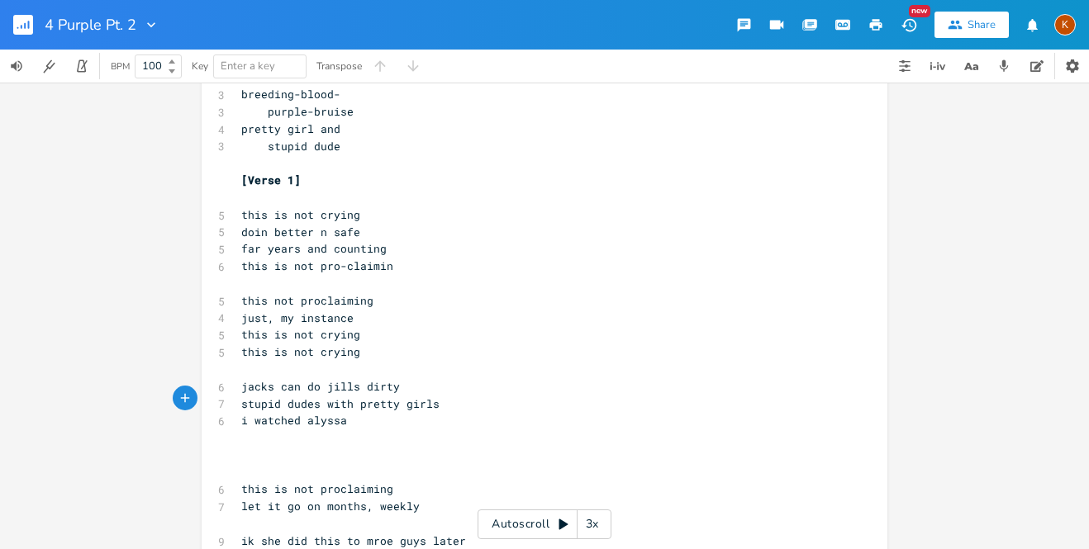
scroll to position [0, 2]
type textarea "watched alyssa hurting"
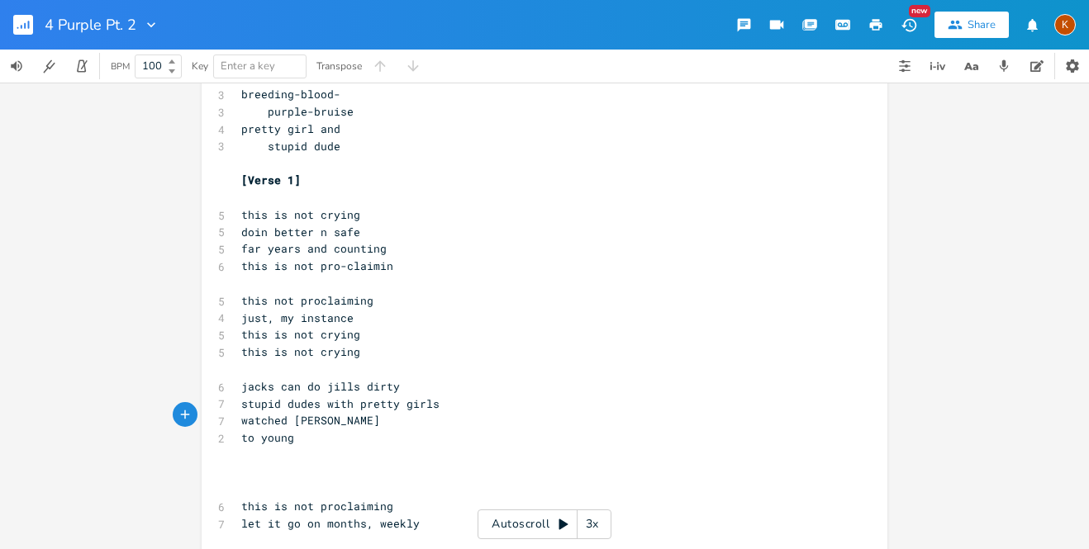
type textarea "to young"
type textarea "o young then d"
type textarea ", to know the"
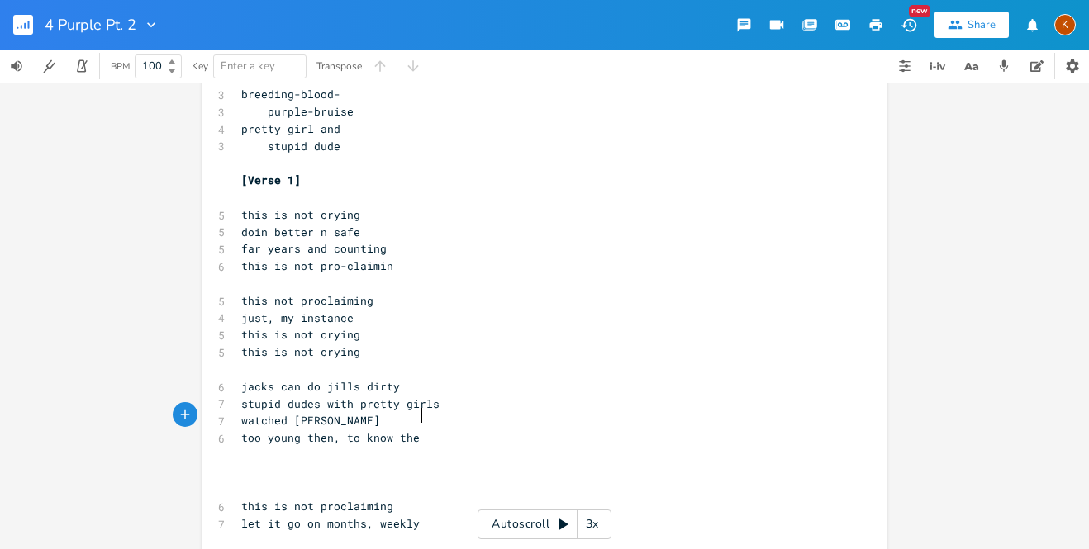
scroll to position [0, 66]
click at [332, 447] on pre "​" at bounding box center [536, 455] width 596 height 17
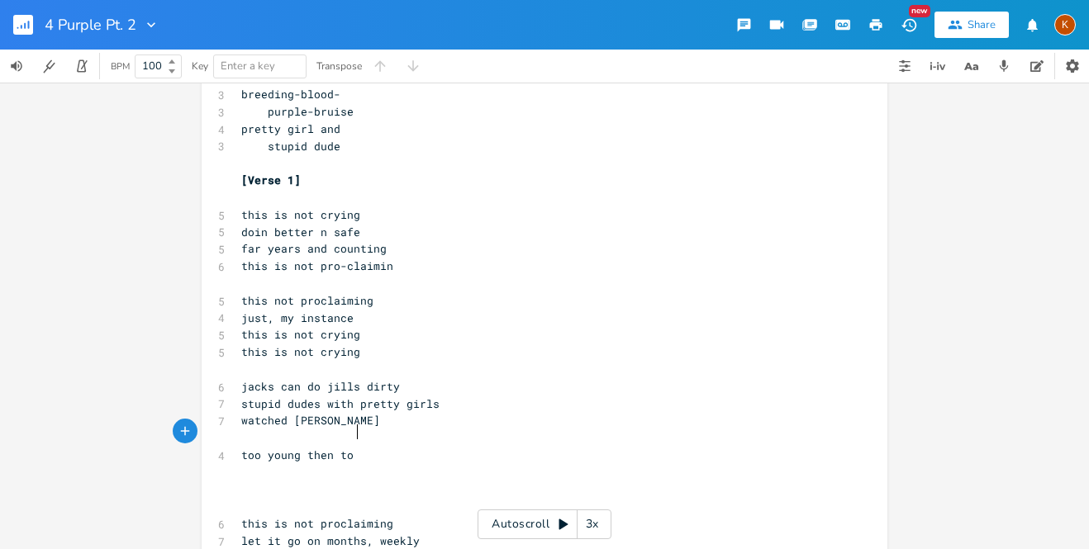
scroll to position [0, 3]
type textarea "catch it"
type textarea "get"
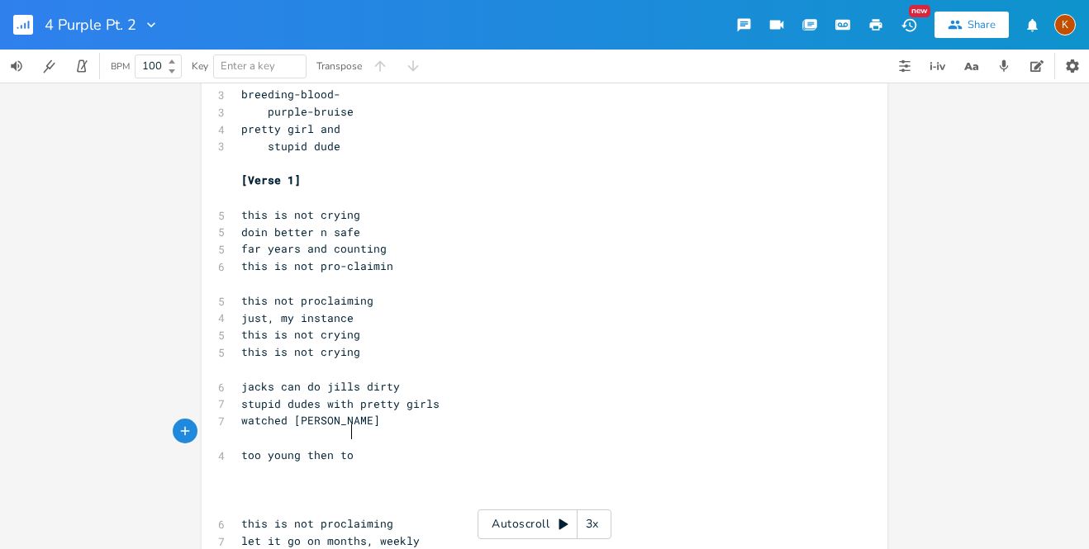
type textarea "then tog"
type textarea "get it"
type textarea "t"
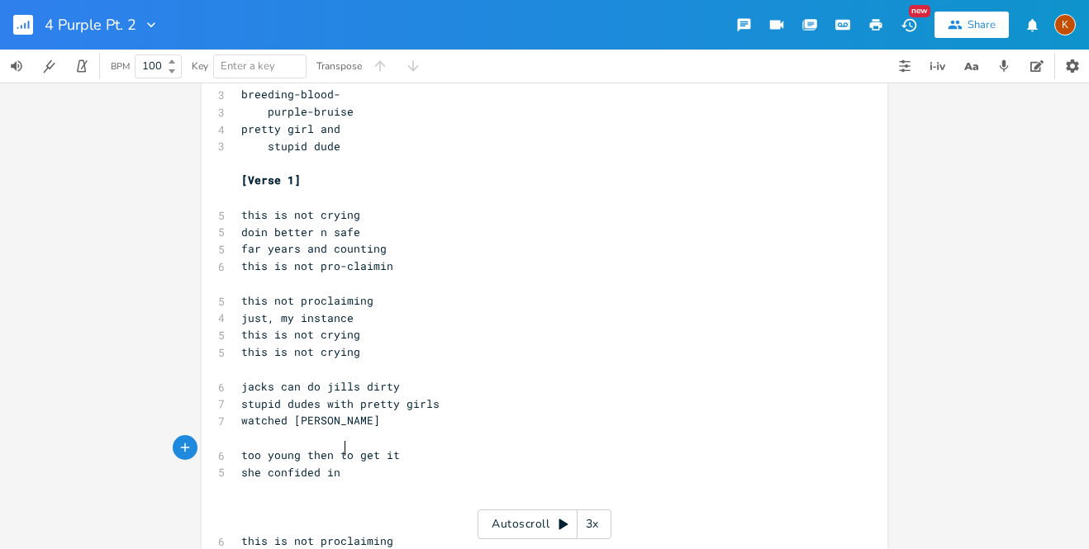
type textarea "she confided in"
type textarea "i"
type textarea ", find out"
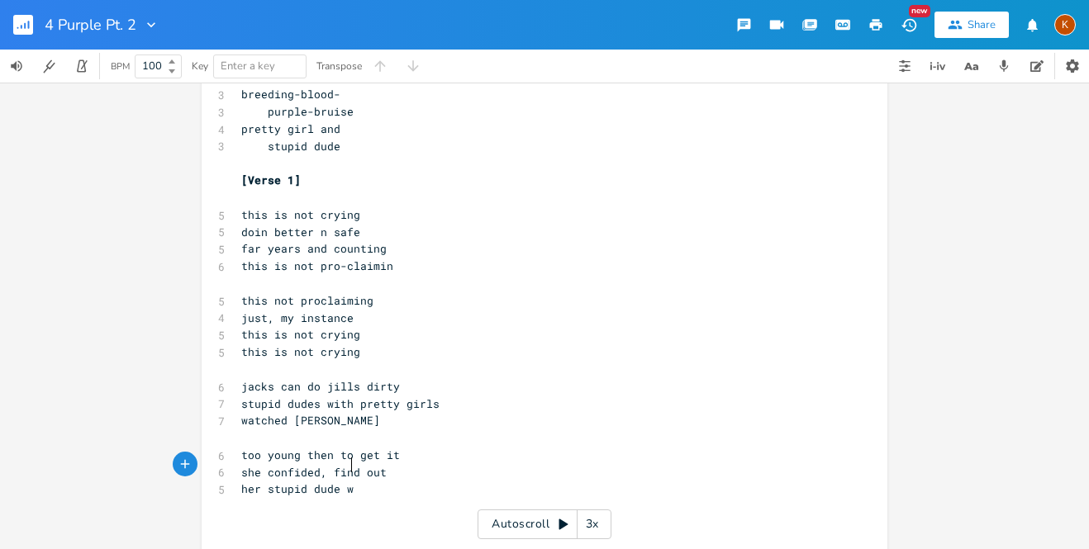
scroll to position [0, 101]
type textarea "her stupid dude was"
type textarea "shes said"
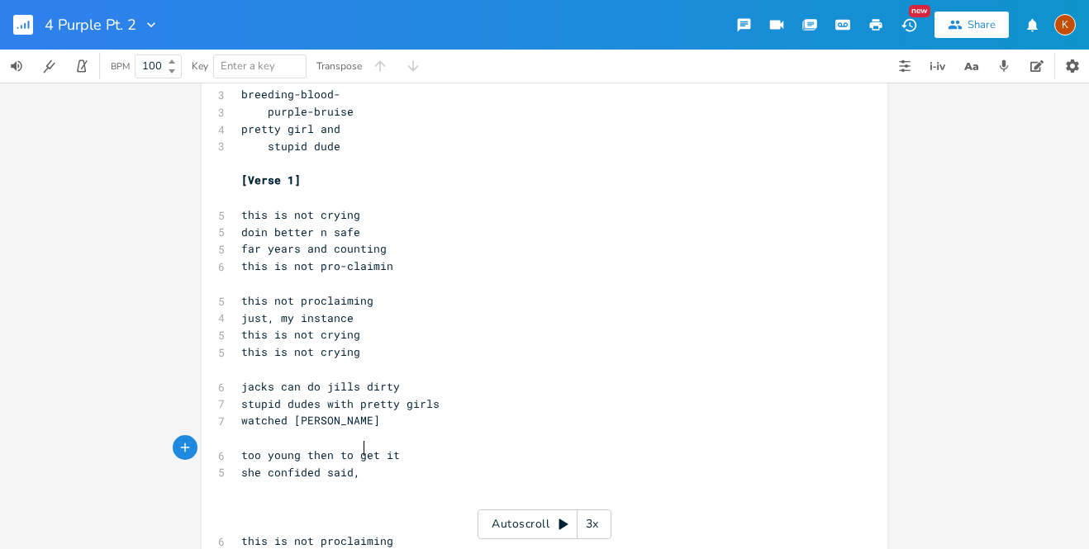
type textarea "said, ""
type textarea ""he been using""
type textarea ""he"
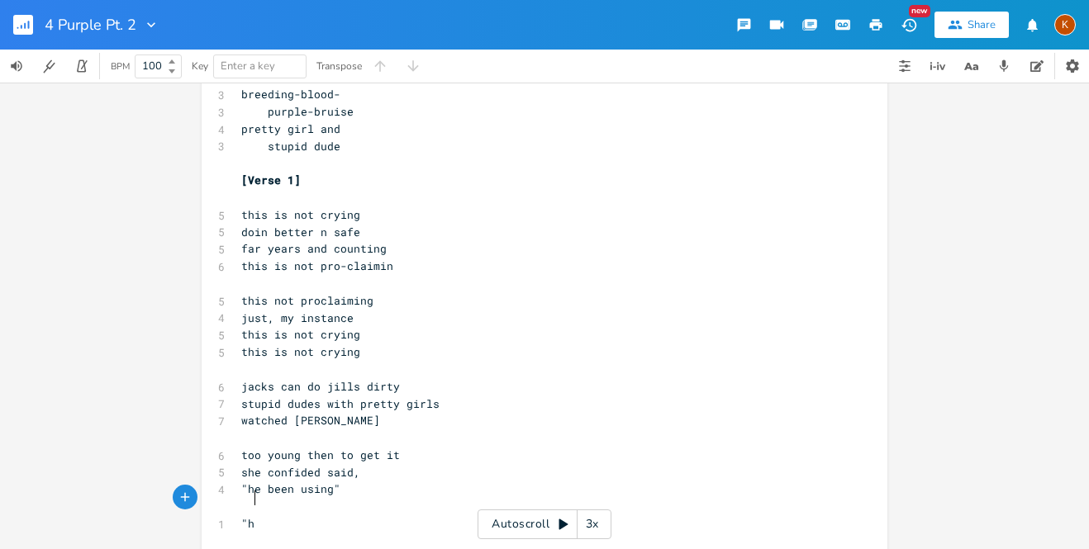
scroll to position [0, 17]
type textarea "said"
type textarea "dudes"
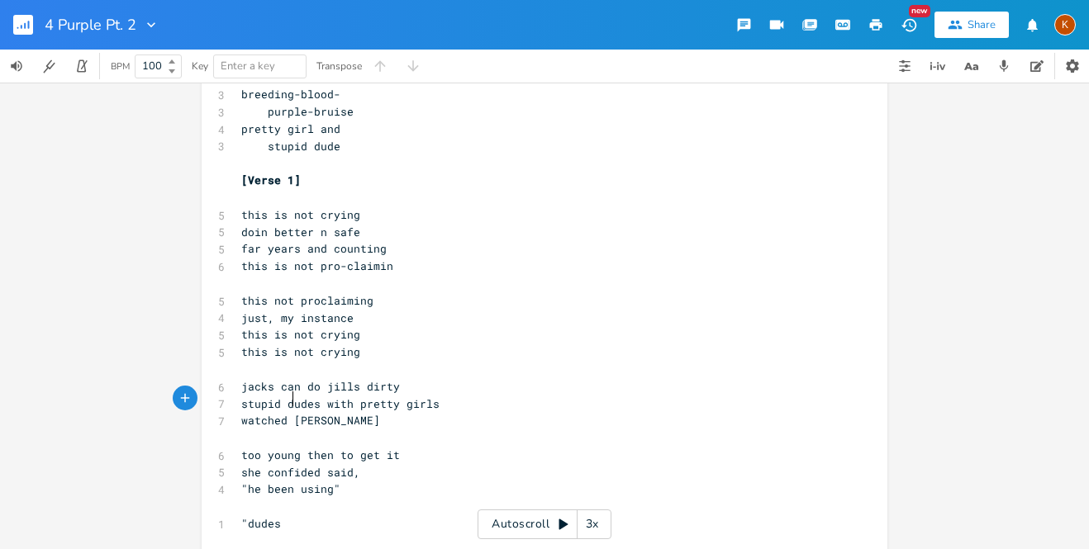
click at [287, 413] on span "watched [PERSON_NAME]" at bounding box center [310, 420] width 139 height 15
type textarea """
click at [290, 413] on span "watched [PERSON_NAME]" at bounding box center [310, 420] width 139 height 15
type textarea "ol"
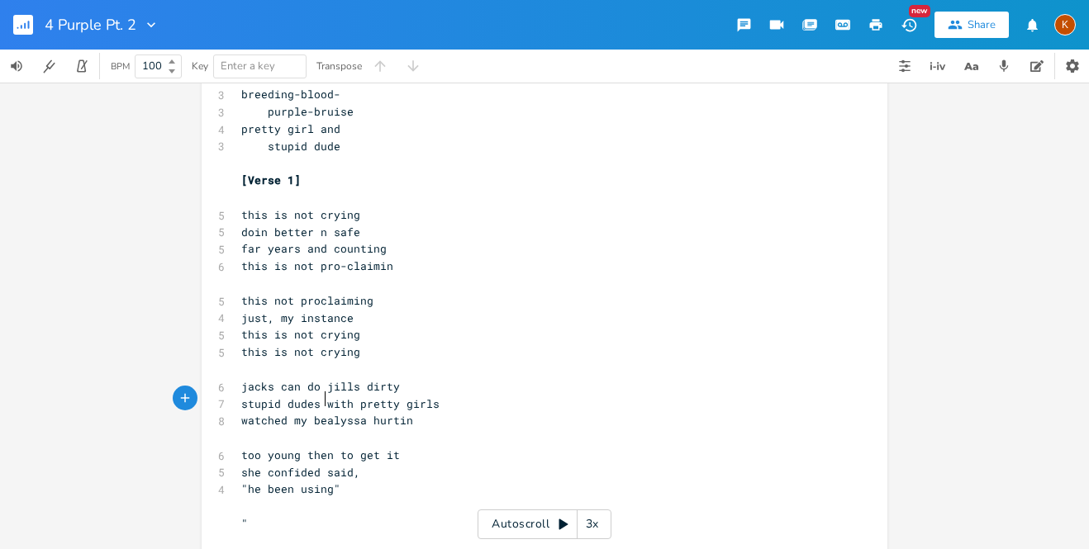
scroll to position [0, 40]
type textarea "my best freind,"
click at [344, 397] on span "stupid dudes with pretty girls" at bounding box center [340, 404] width 198 height 15
type textarea "="
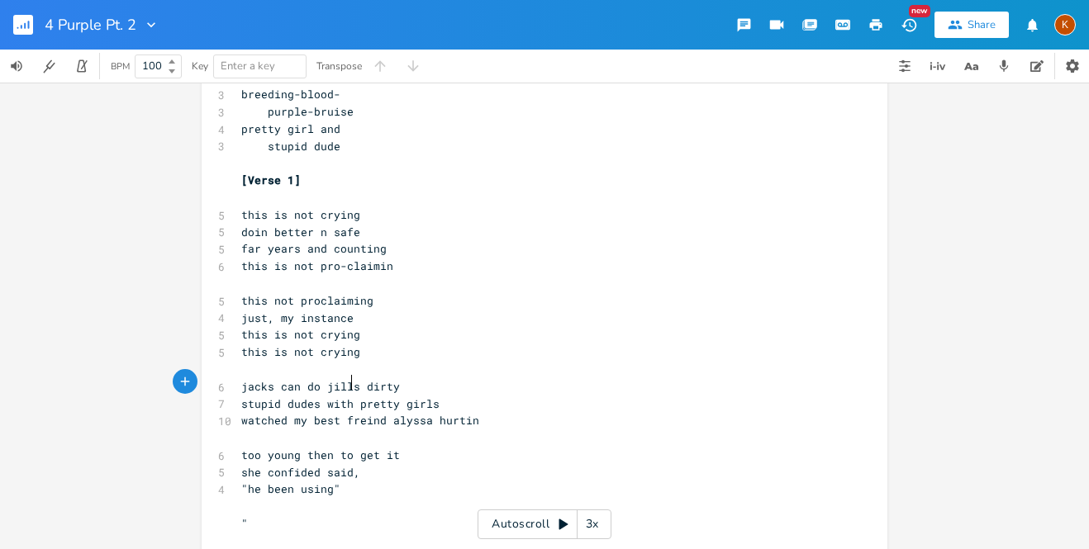
scroll to position [0, 7]
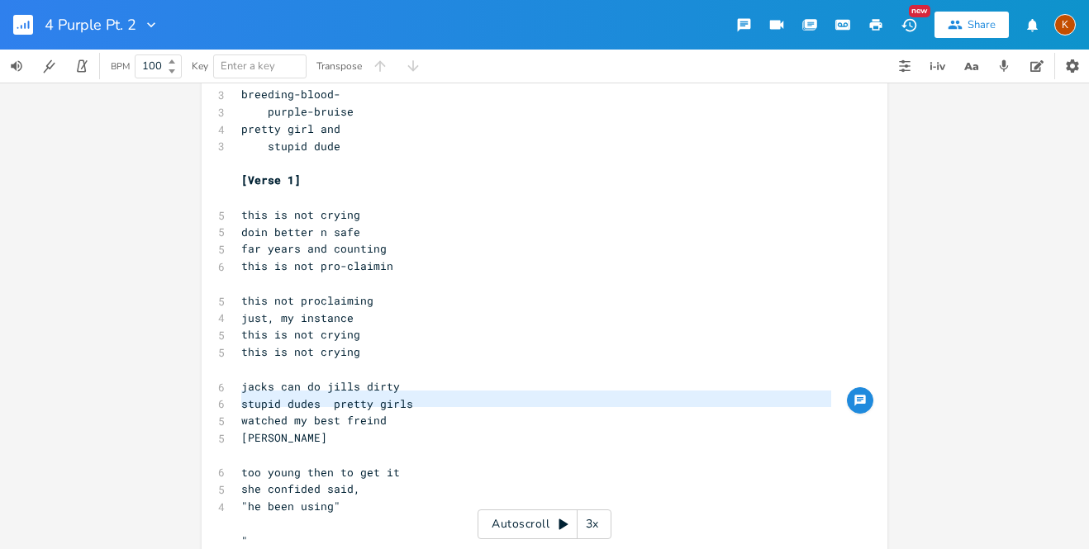
type textarea "watched my best freind alyssa hurtin"
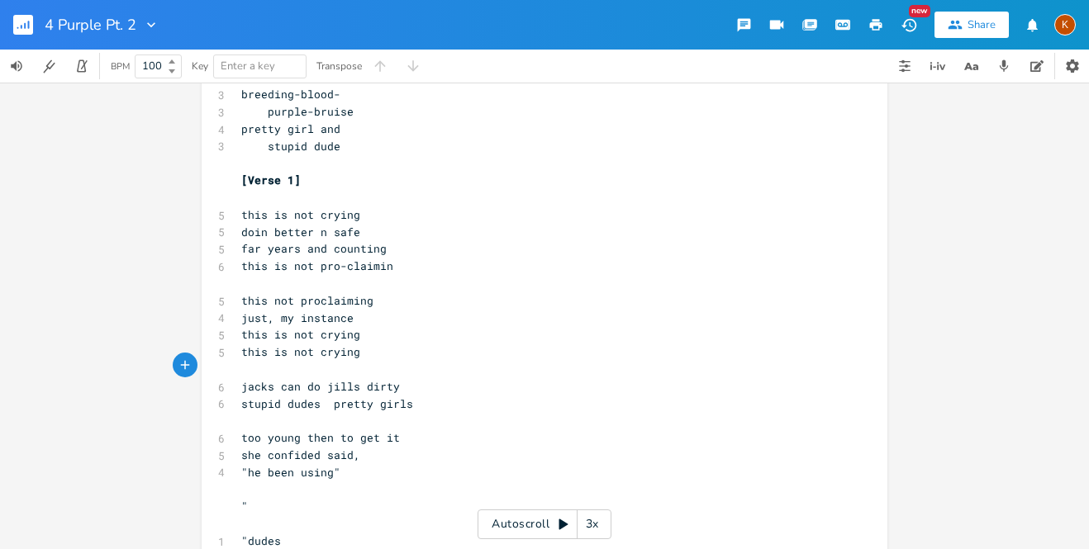
type textarea "watched my best freind alyssa hurtin"
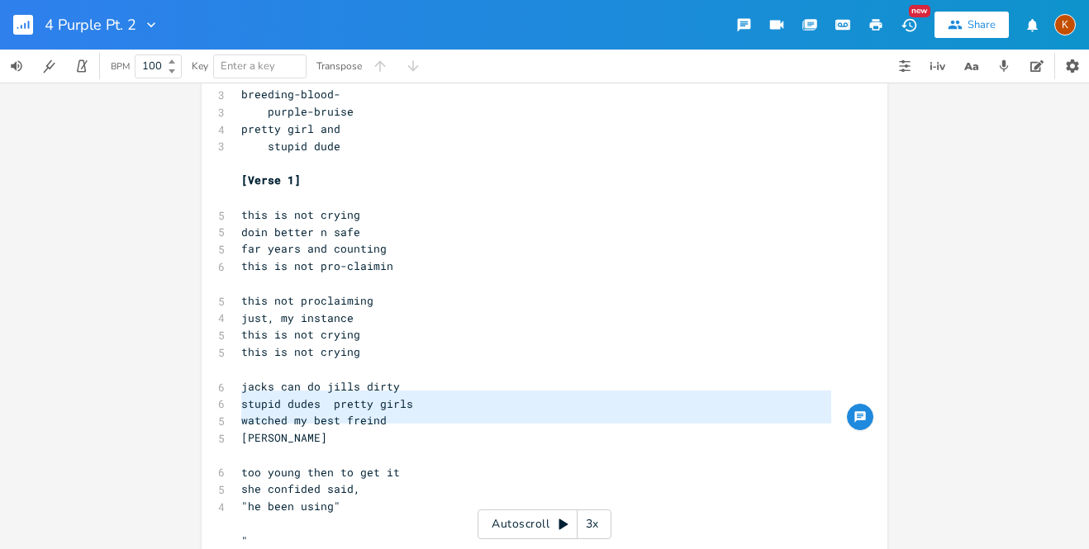
click at [316, 413] on span "watched my best freind" at bounding box center [313, 420] width 145 height 15
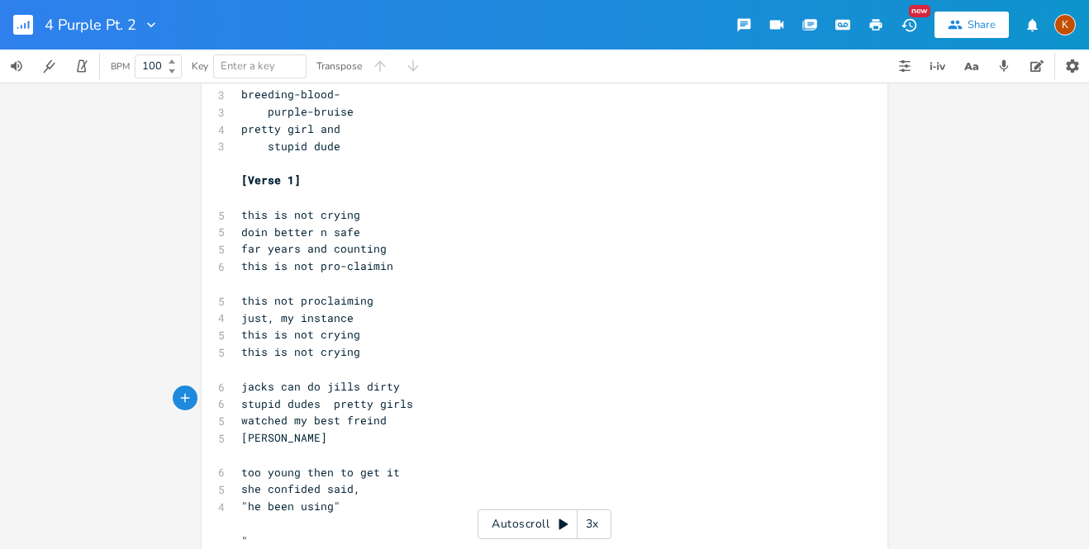
click at [241, 413] on span "watched my best freind" at bounding box center [313, 420] width 145 height 15
click at [305, 413] on span "watched my best freind" at bounding box center [313, 420] width 145 height 15
type textarea "an old"
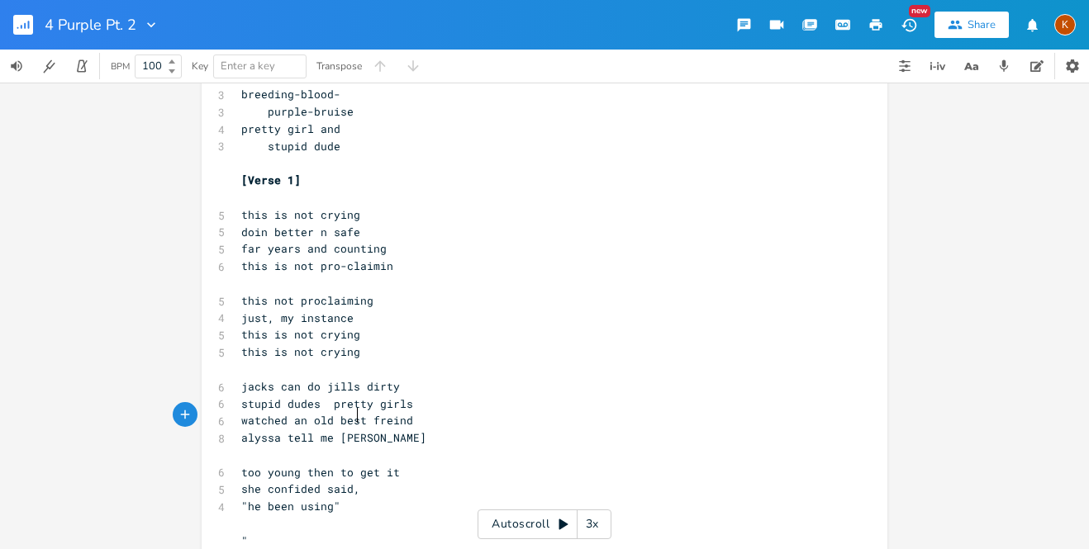
type textarea "tell me she"
click at [290, 379] on span "jacks can do jills dirty" at bounding box center [320, 386] width 159 height 15
type textarea ","
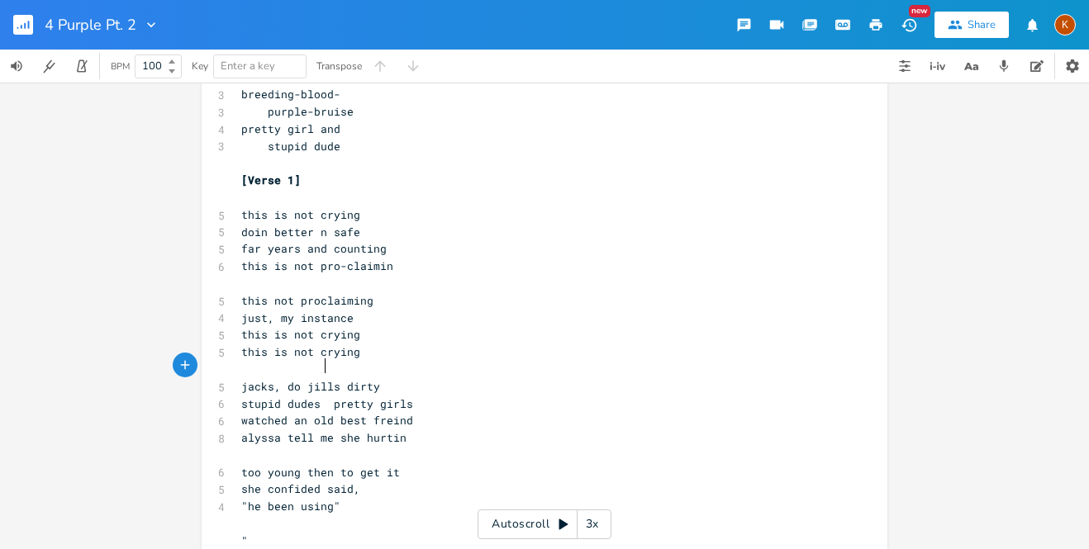
click at [320, 379] on span "jacks, do jills dirty" at bounding box center [310, 386] width 139 height 15
type textarea "n"
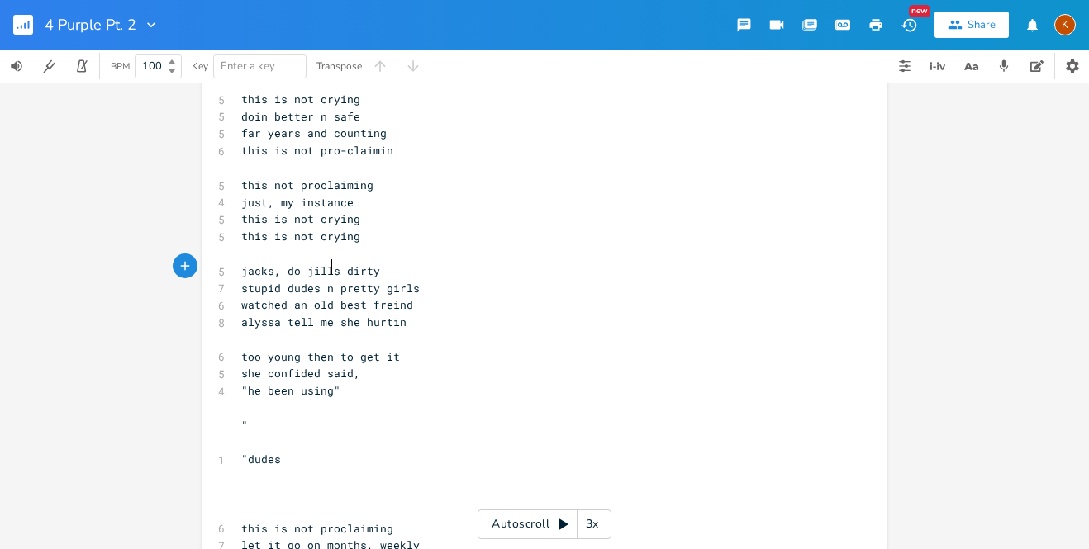
scroll to position [395, 0]
click at [273, 415] on pre """ at bounding box center [536, 423] width 596 height 17
type textarea "needs"
type textarea "stress releif,"
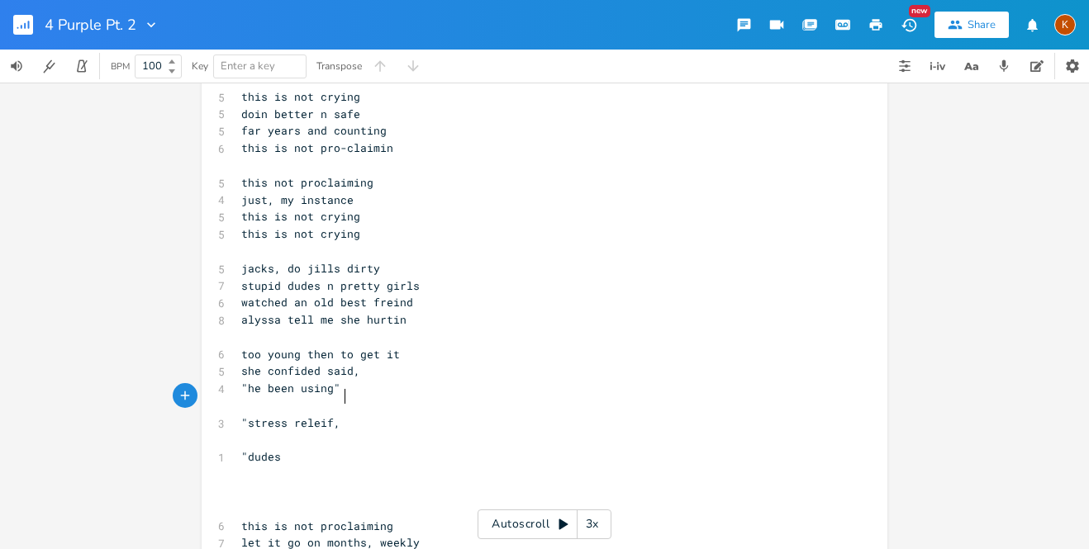
scroll to position [0, 61]
type textarea "a"
type textarea "his needs"
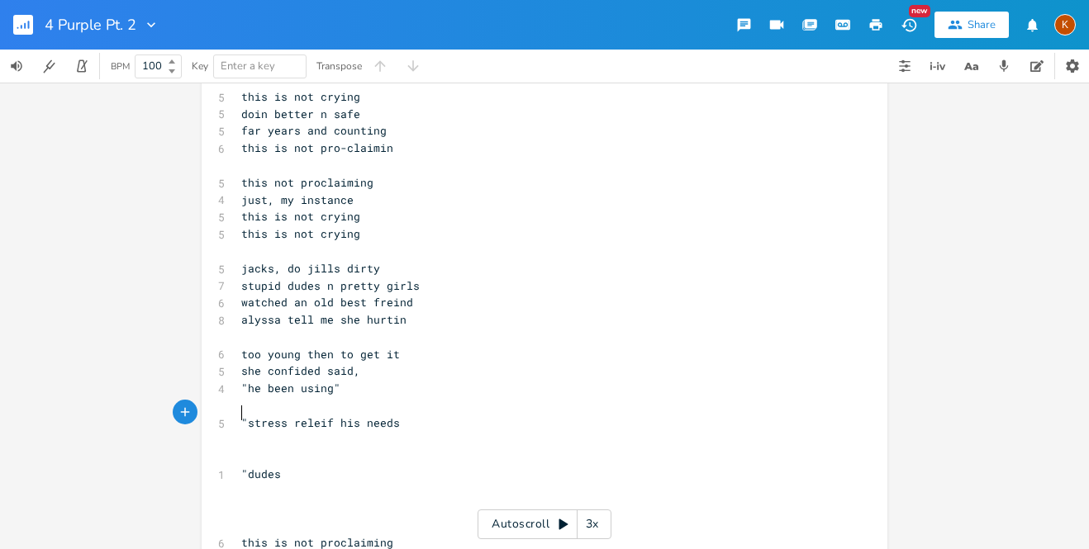
type textarea "or"
type textarea "im just worried he'll leave me""
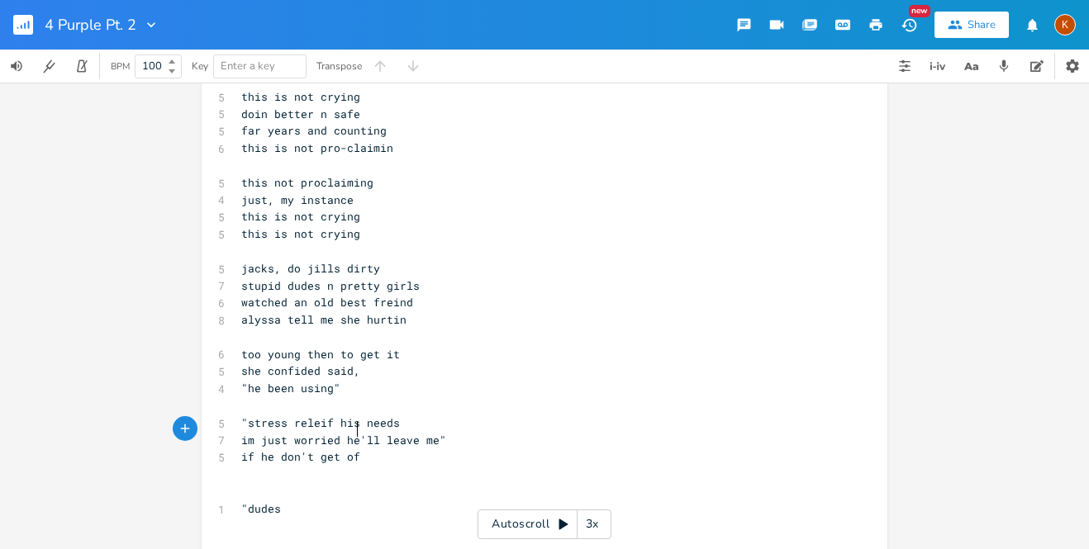
type textarea "if he don't get off"
click at [242, 416] on span ""stress releif his needs" at bounding box center [320, 423] width 159 height 15
click at [373, 449] on pre "if he don't get off" at bounding box center [536, 457] width 596 height 17
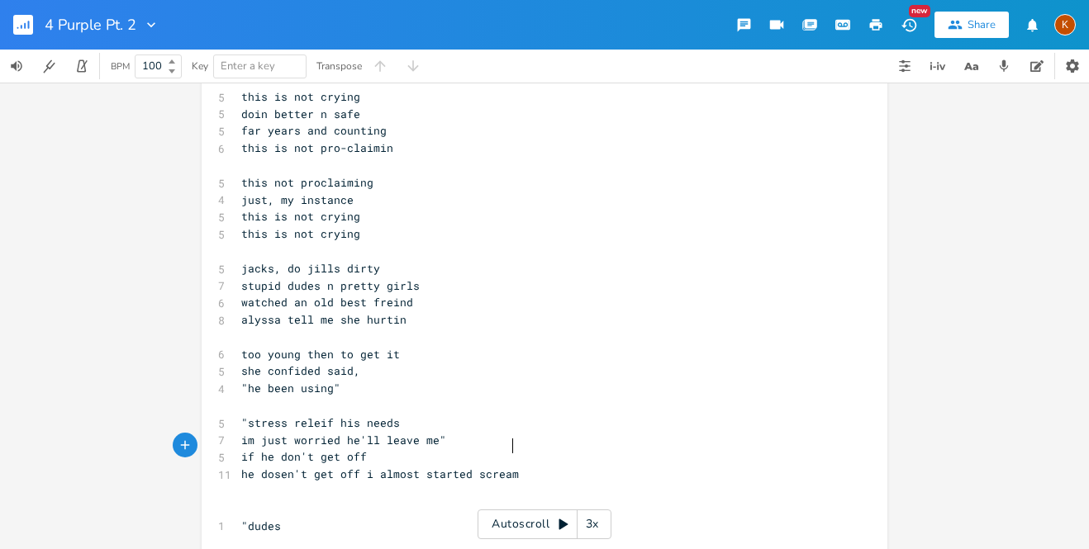
type textarea "he dosen't get off i almost started screaming"
click at [354, 467] on span "he dosen't get off i almost started screaming" at bounding box center [389, 474] width 297 height 15
type textarea "to young to hear ths"
type textarea "is"
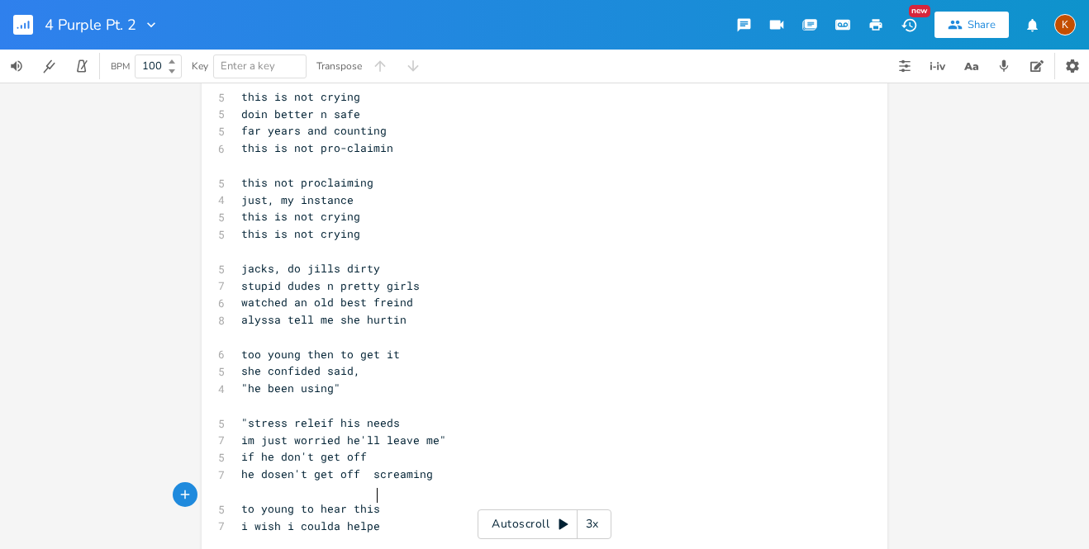
scroll to position [0, 106]
type textarea "i wish i coulda helped better"
type textarea "i was too young"
type textarea "but im sorry"
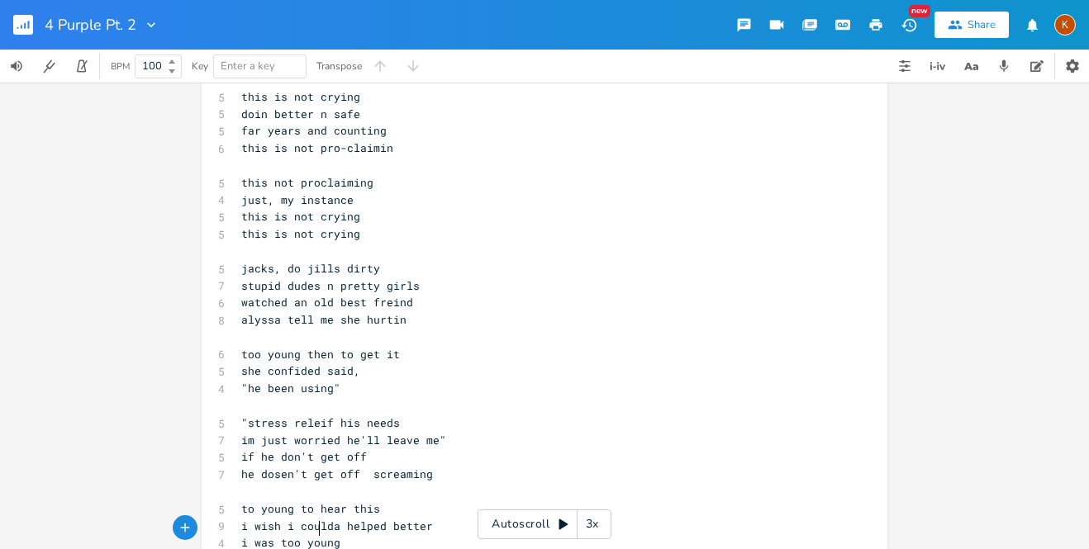
scroll to position [440, 0]
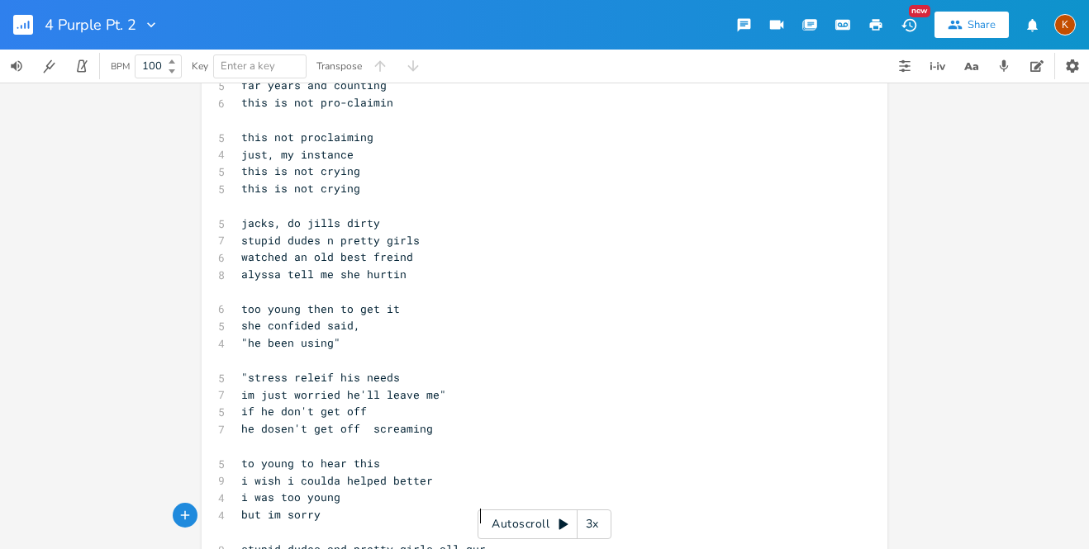
type textarea "stupid dudes and pretty girls all gurt"
type textarea "hurt together"
